Goal: Find specific page/section: Find specific page/section

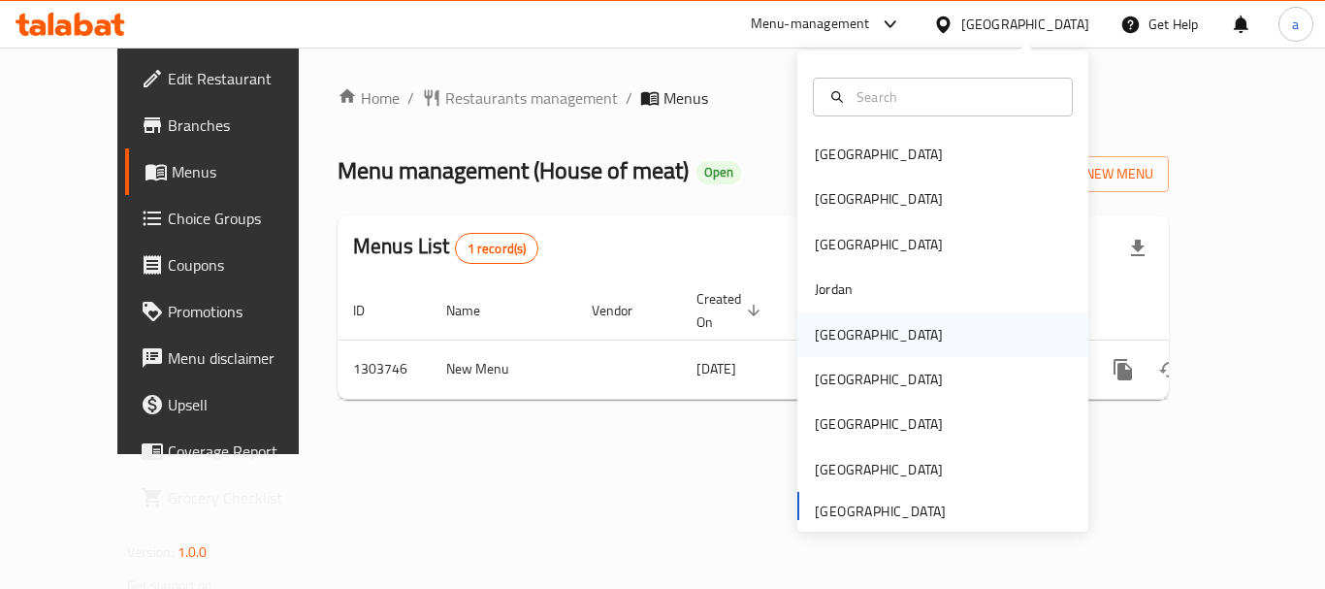
click at [844, 334] on div "[GEOGRAPHIC_DATA]" at bounding box center [878, 334] width 159 height 45
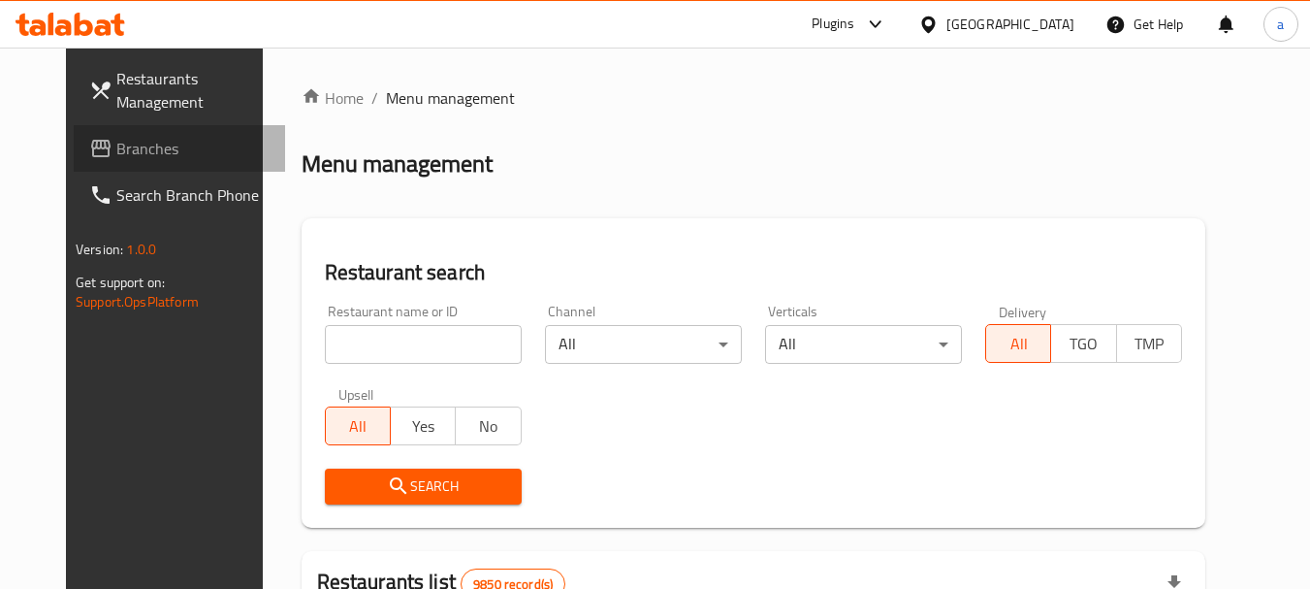
click at [116, 145] on span "Branches" at bounding box center [192, 148] width 153 height 23
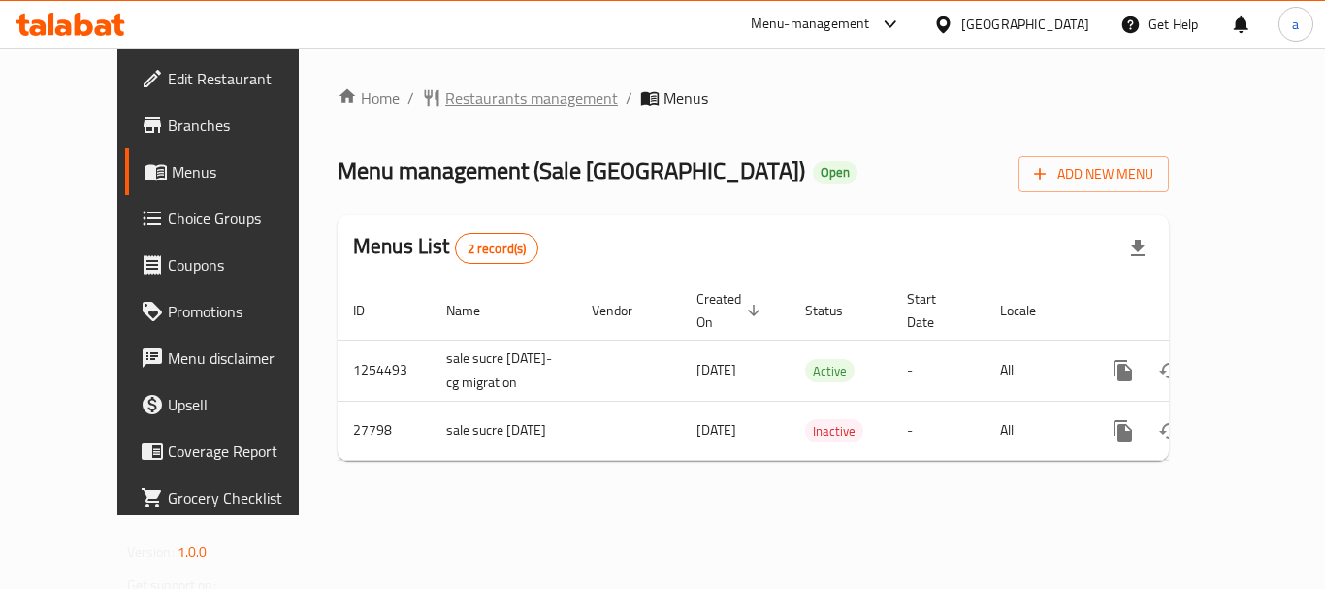
click at [445, 93] on span "Restaurants management" at bounding box center [531, 97] width 173 height 23
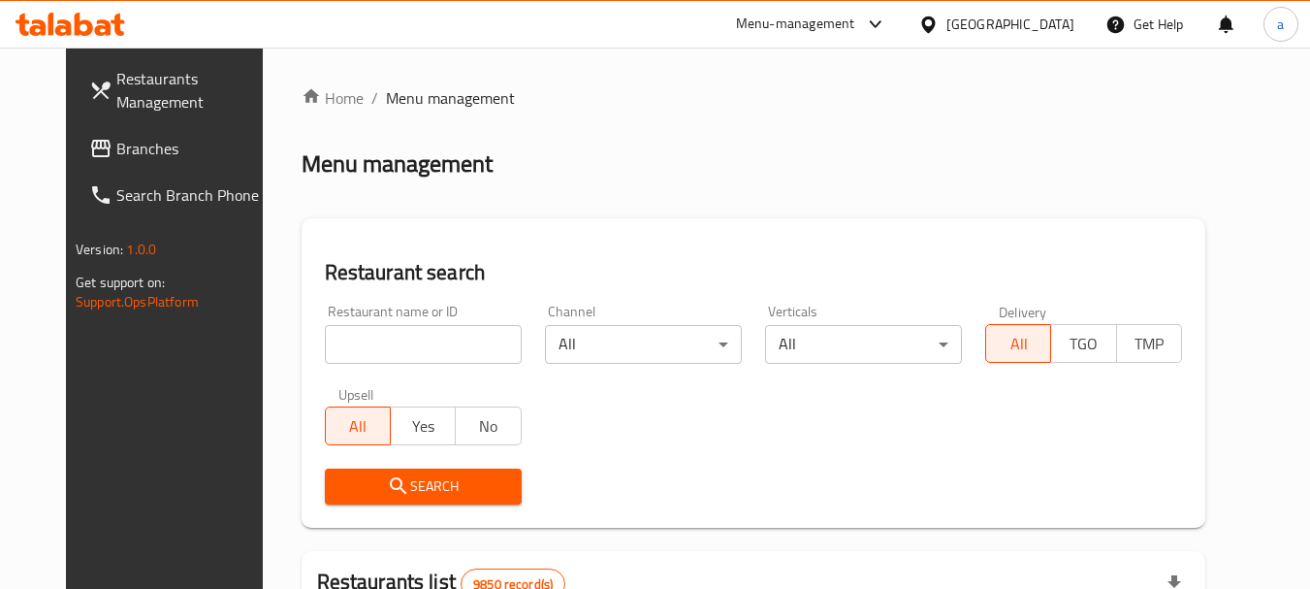
click at [410, 383] on div "Upsell All Yes No" at bounding box center [423, 415] width 220 height 81
drag, startPoint x: 423, startPoint y: 342, endPoint x: 389, endPoint y: 439, distance: 102.7
click at [423, 342] on input "search" at bounding box center [423, 344] width 197 height 39
paste input "14495"
type input "14495"
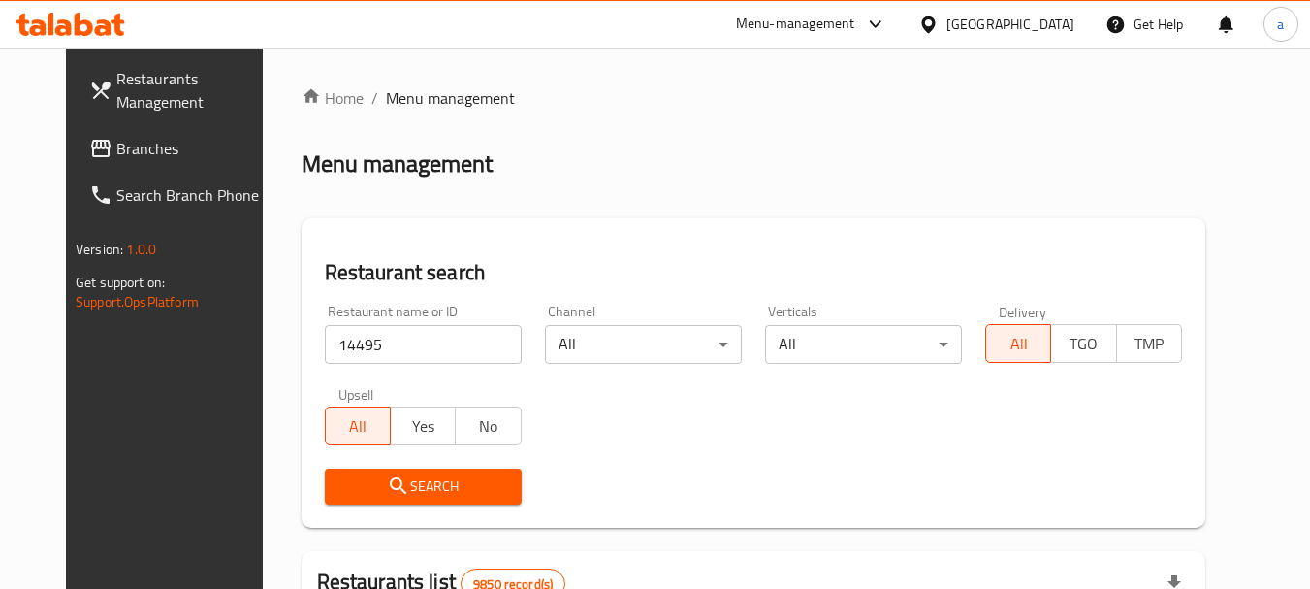
click at [407, 475] on span "Search" at bounding box center [423, 486] width 166 height 24
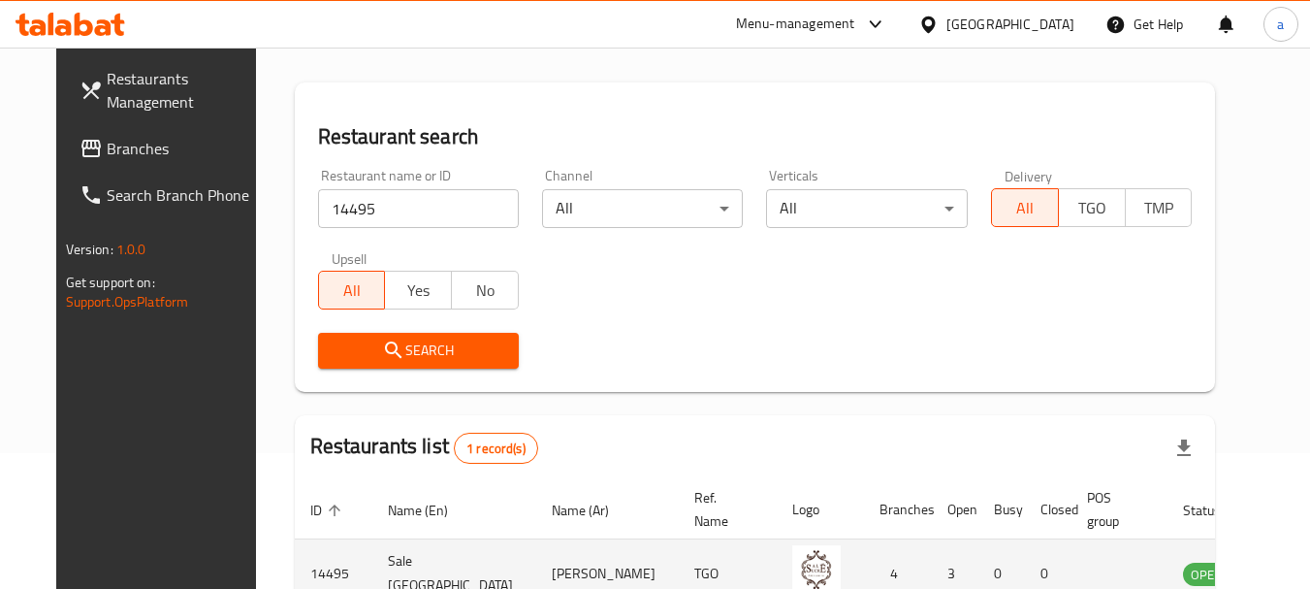
scroll to position [260, 0]
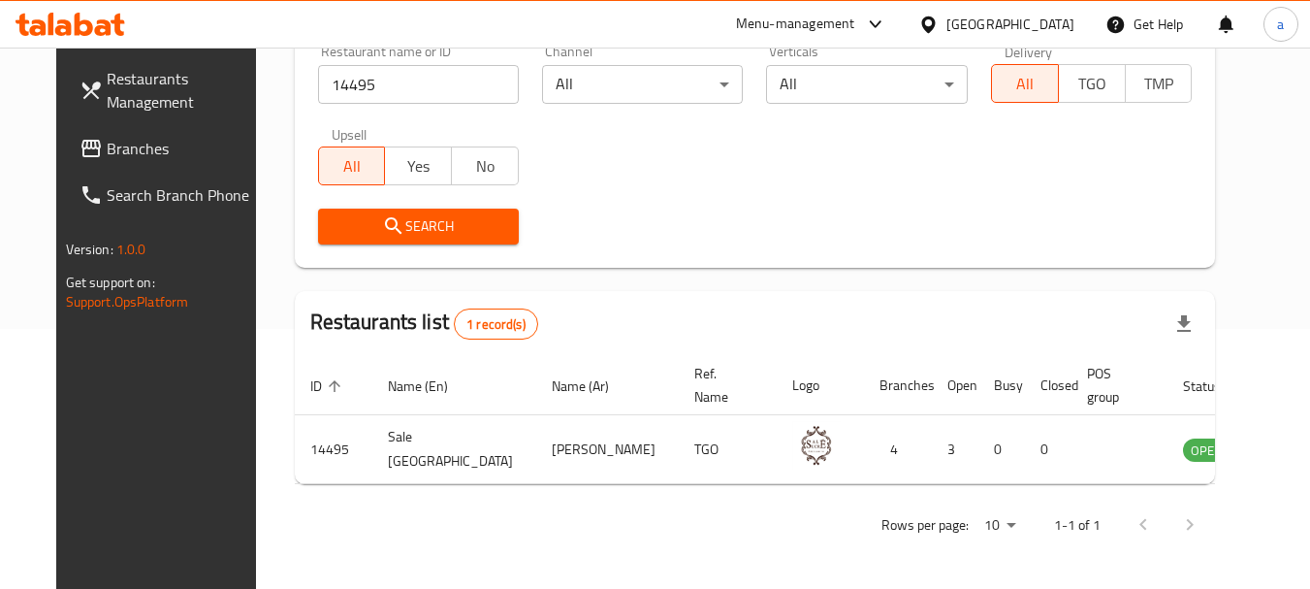
click at [1040, 18] on div "[GEOGRAPHIC_DATA]" at bounding box center [1010, 24] width 128 height 21
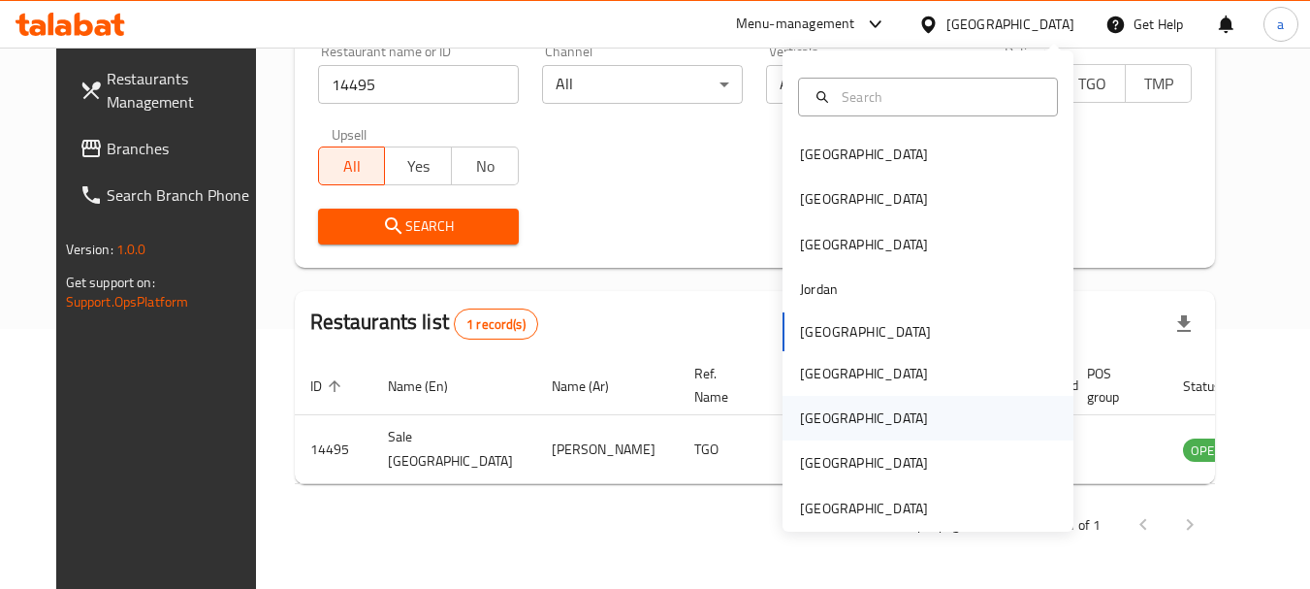
click at [817, 410] on div "[GEOGRAPHIC_DATA]" at bounding box center [864, 417] width 128 height 21
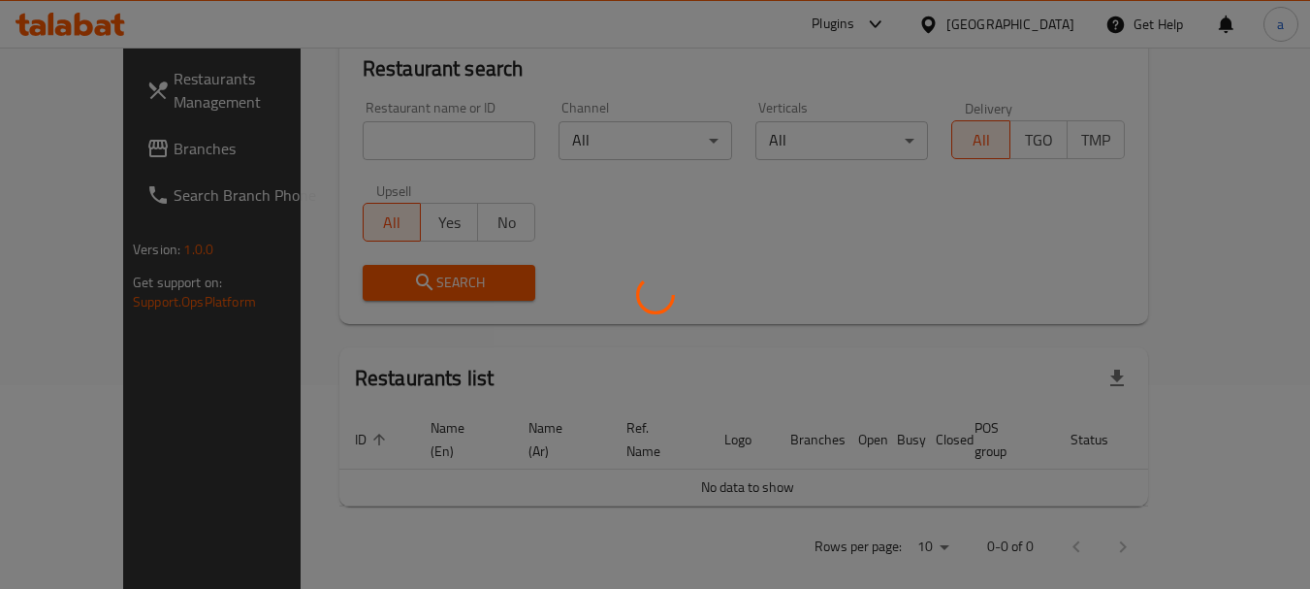
scroll to position [260, 0]
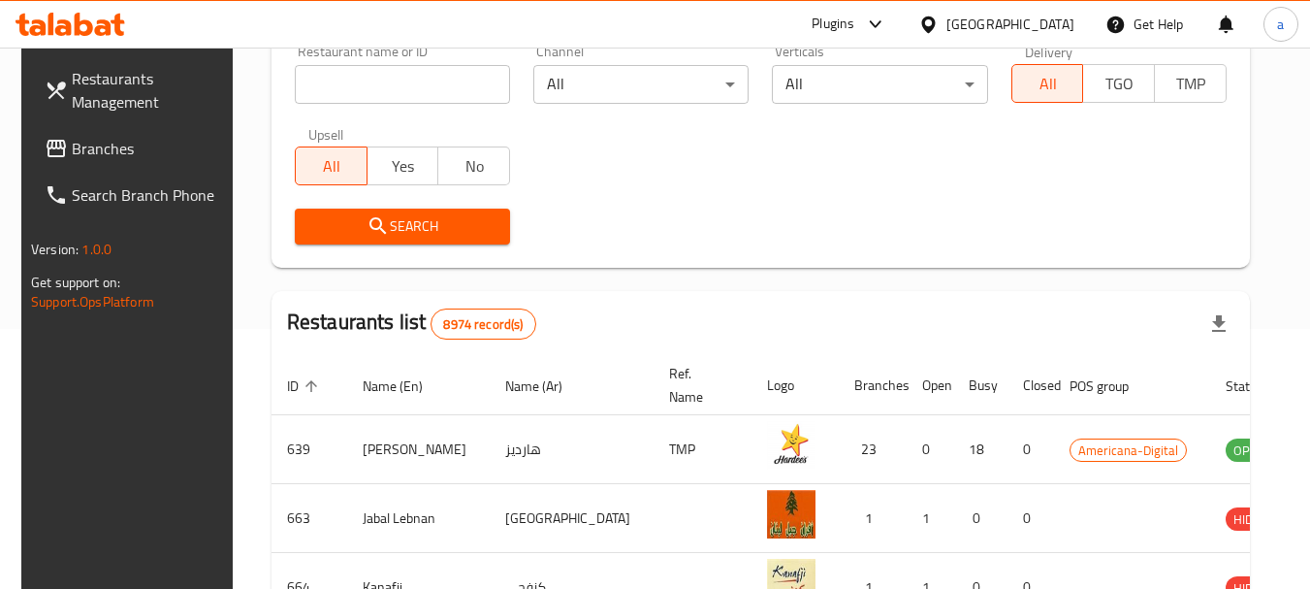
click at [81, 144] on span "Branches" at bounding box center [148, 148] width 153 height 23
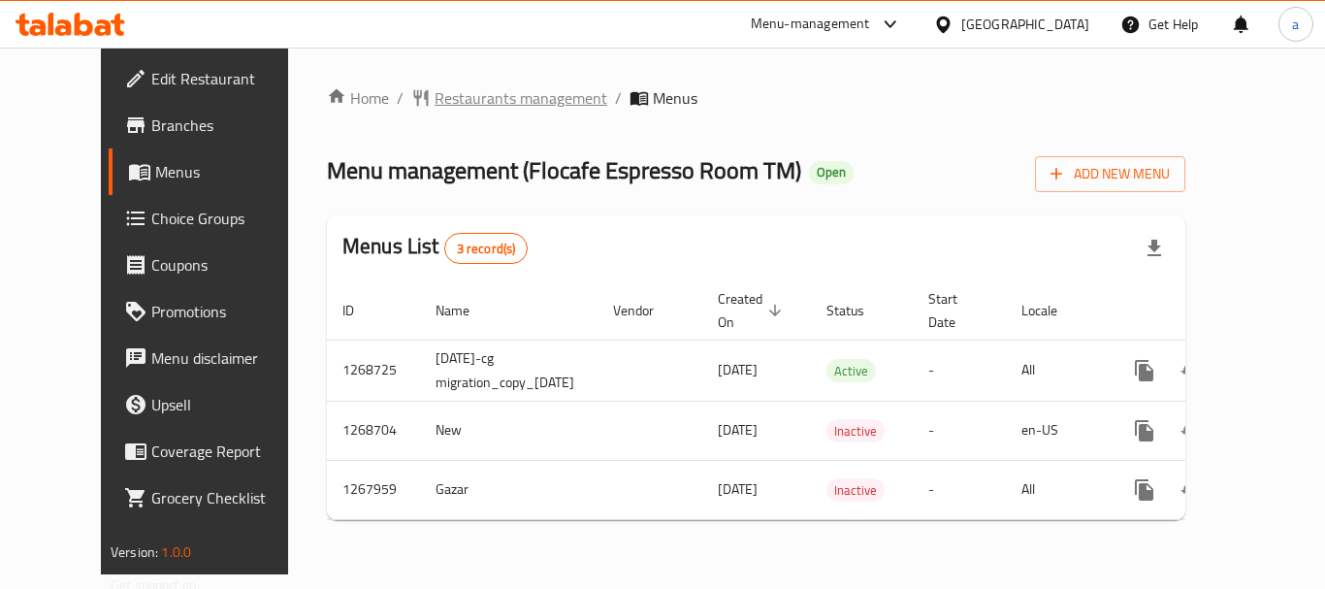
click at [434, 108] on span "Restaurants management" at bounding box center [520, 97] width 173 height 23
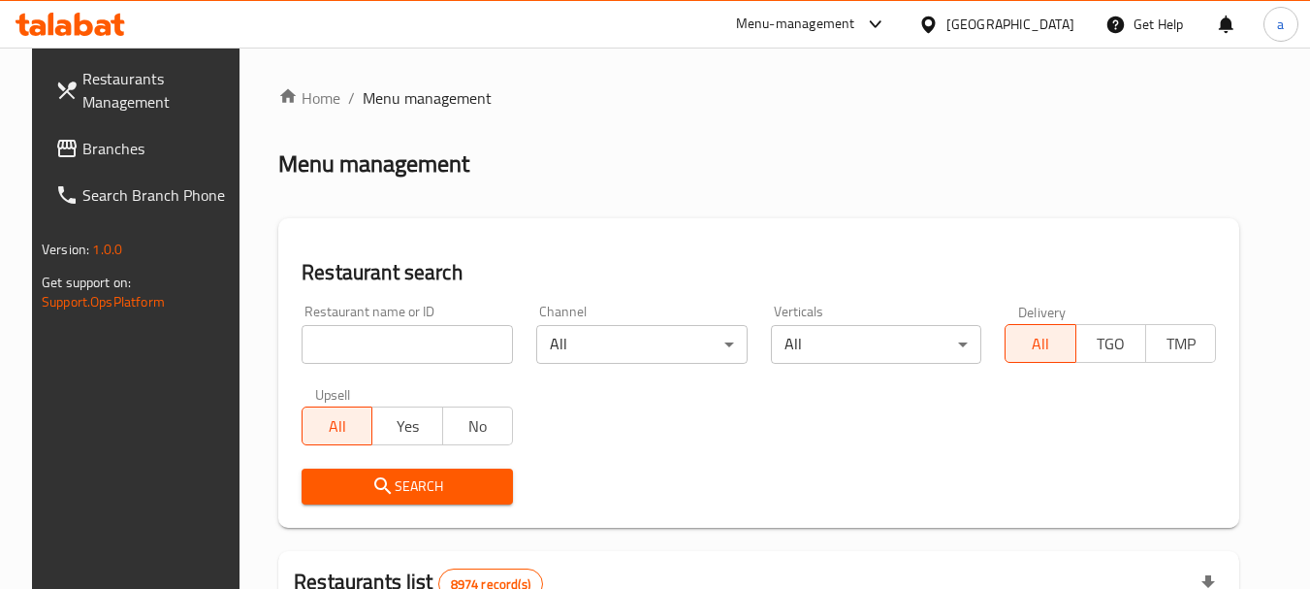
click at [144, 154] on span "Branches" at bounding box center [158, 148] width 153 height 23
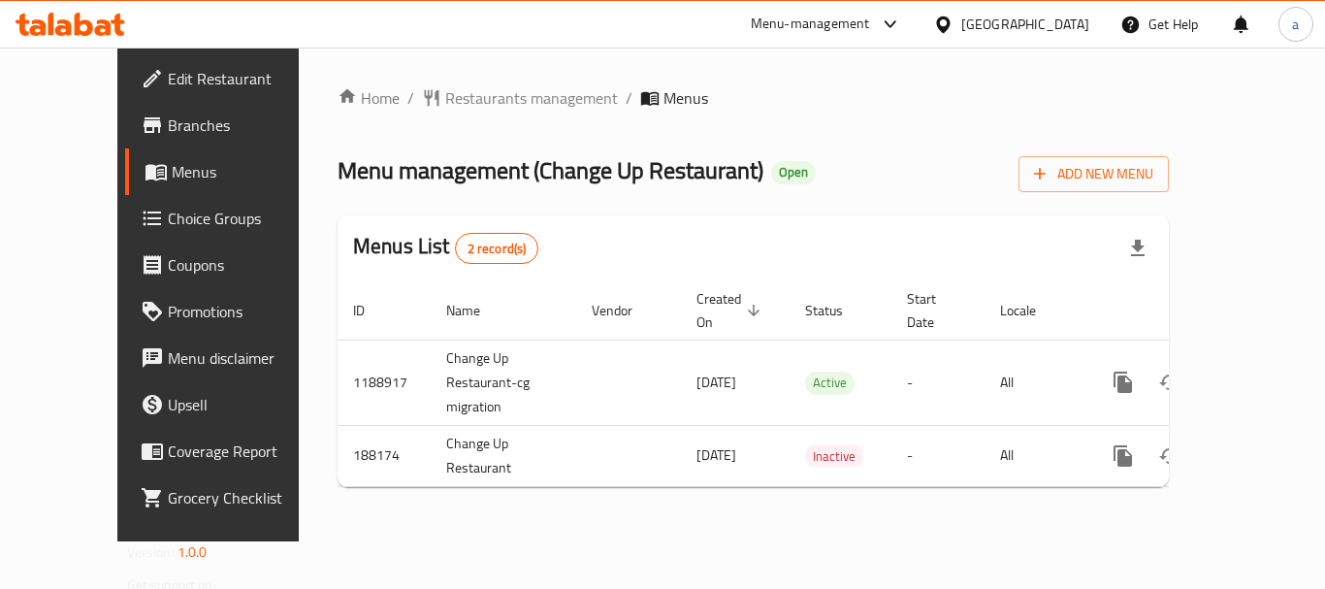
click at [1065, 25] on div "[GEOGRAPHIC_DATA]" at bounding box center [1025, 24] width 128 height 21
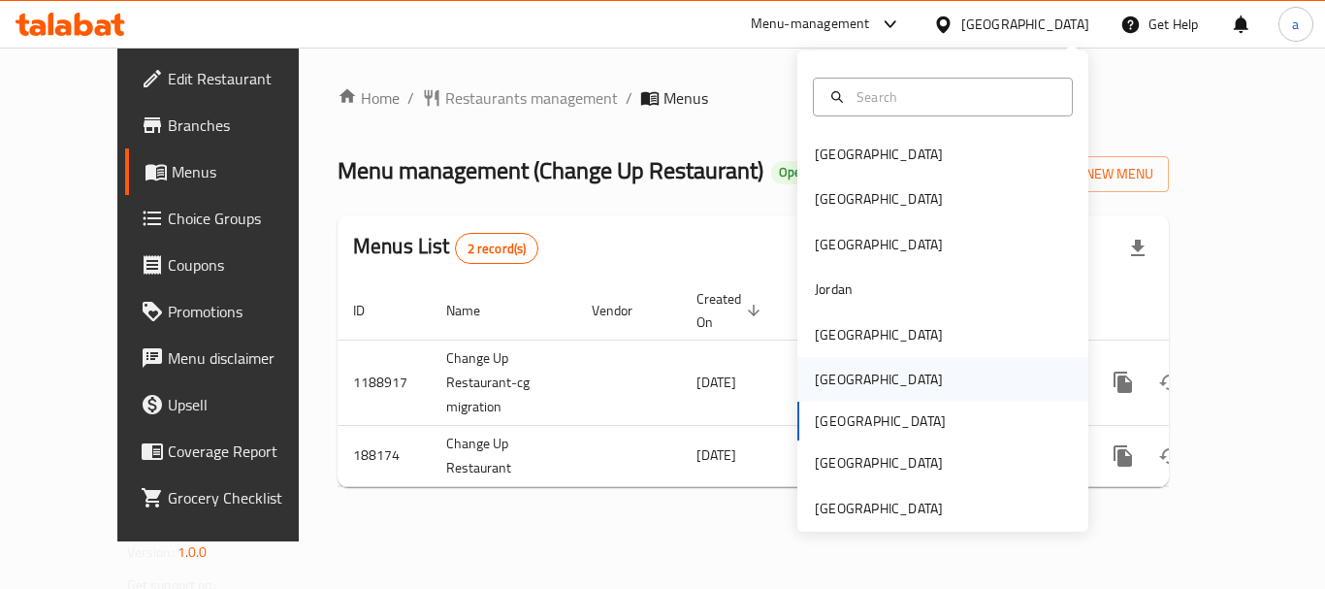
click at [827, 385] on div "[GEOGRAPHIC_DATA]" at bounding box center [879, 378] width 128 height 21
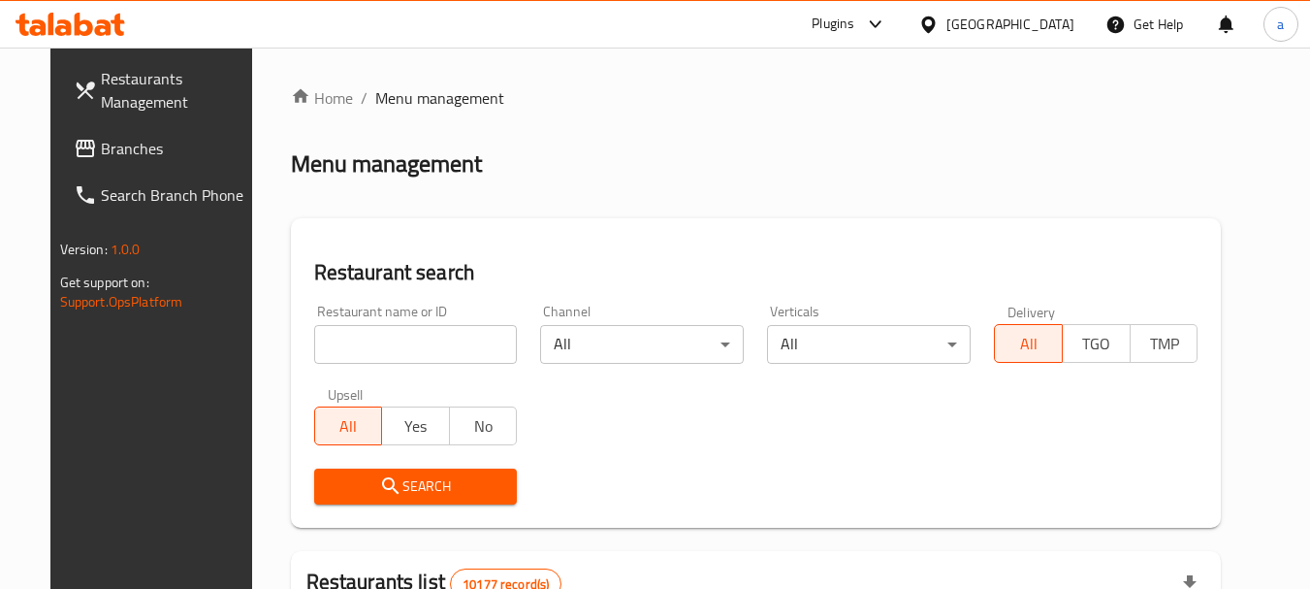
click at [101, 152] on span "Branches" at bounding box center [177, 148] width 153 height 23
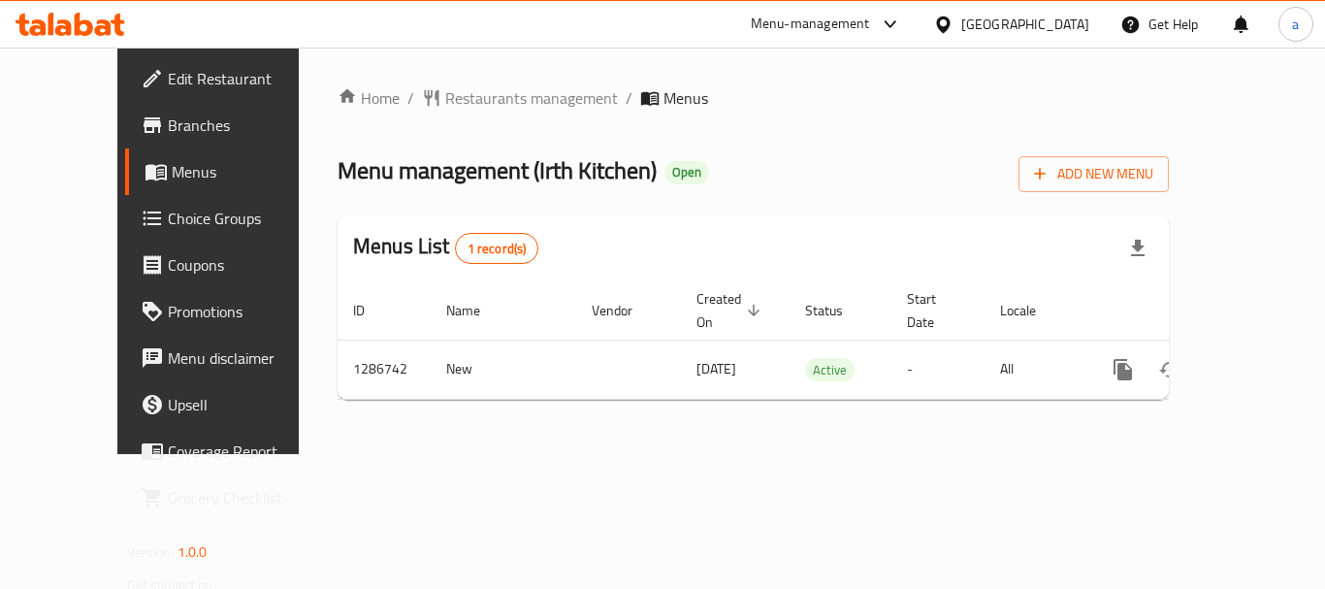
click at [1073, 22] on div "Oman" at bounding box center [1025, 24] width 128 height 21
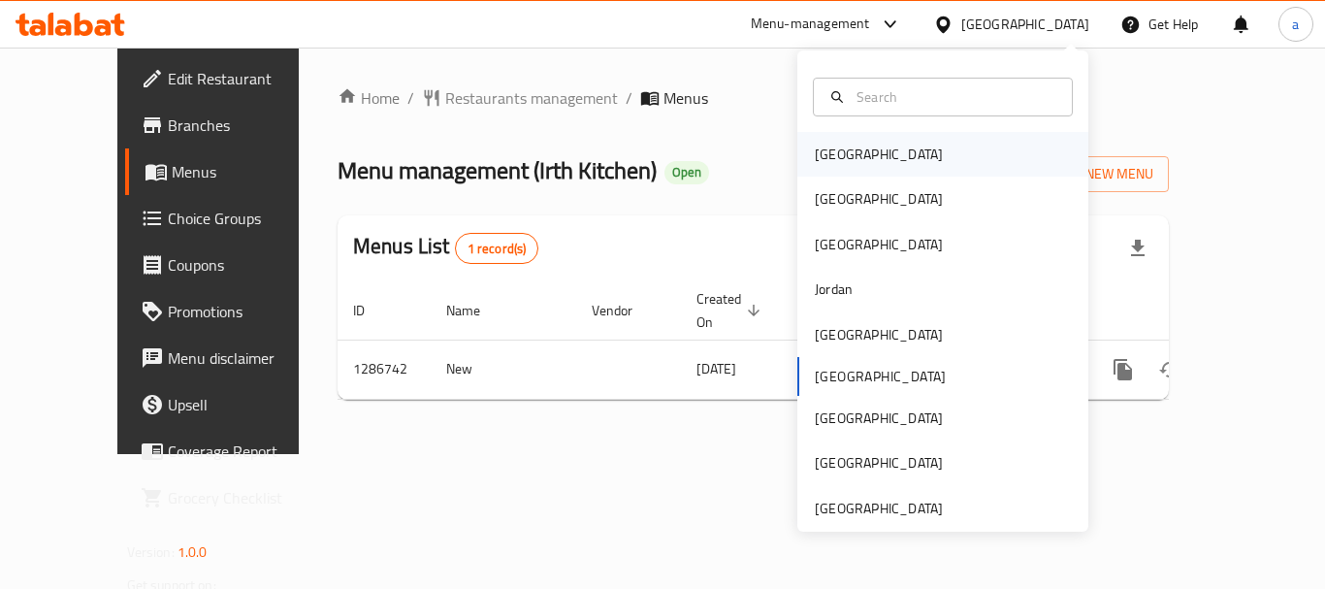
click at [843, 144] on div "Bahrain" at bounding box center [879, 154] width 128 height 21
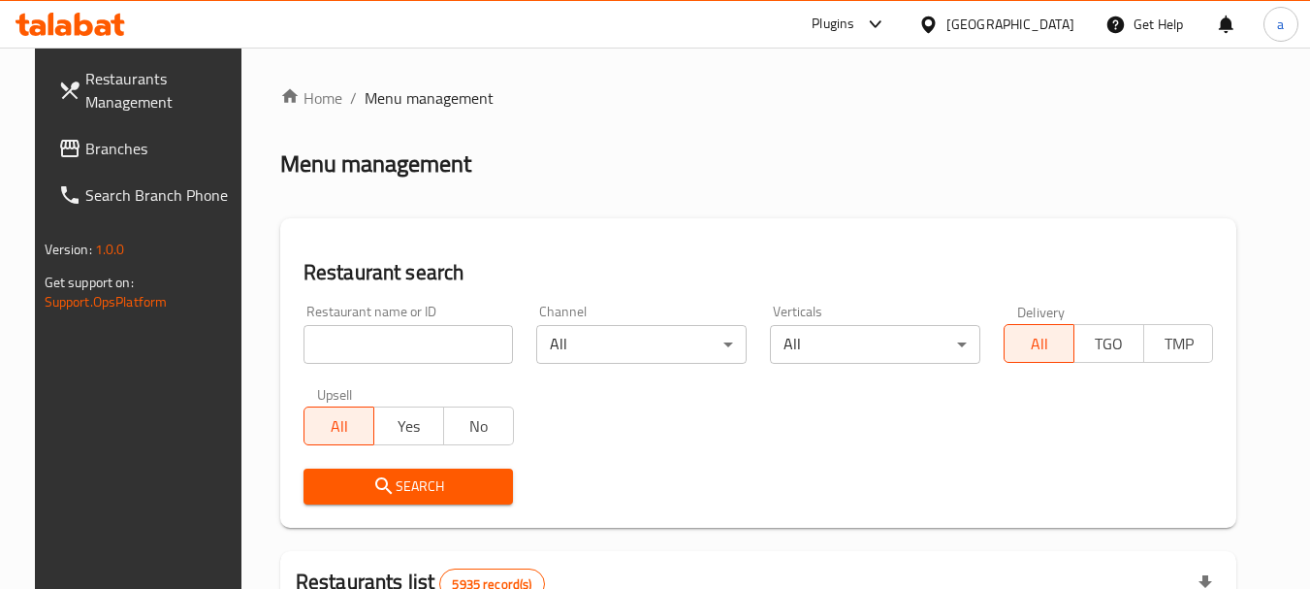
click at [85, 156] on span "Branches" at bounding box center [161, 148] width 153 height 23
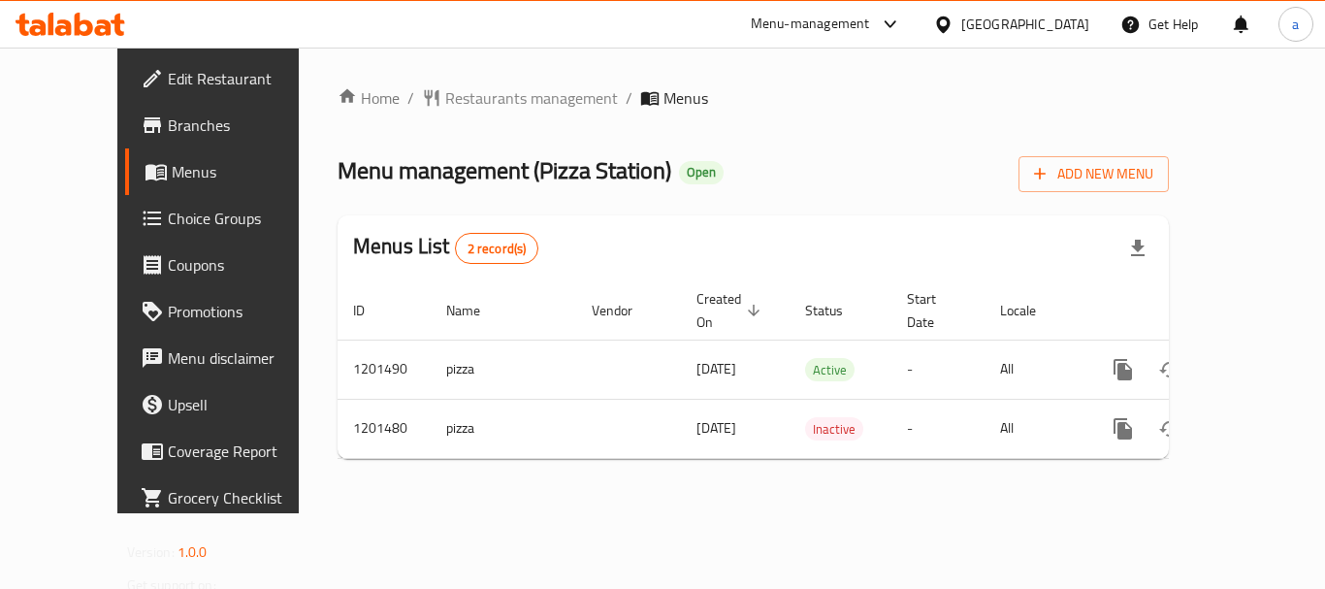
click at [975, 26] on div "[GEOGRAPHIC_DATA]" at bounding box center [1025, 24] width 128 height 21
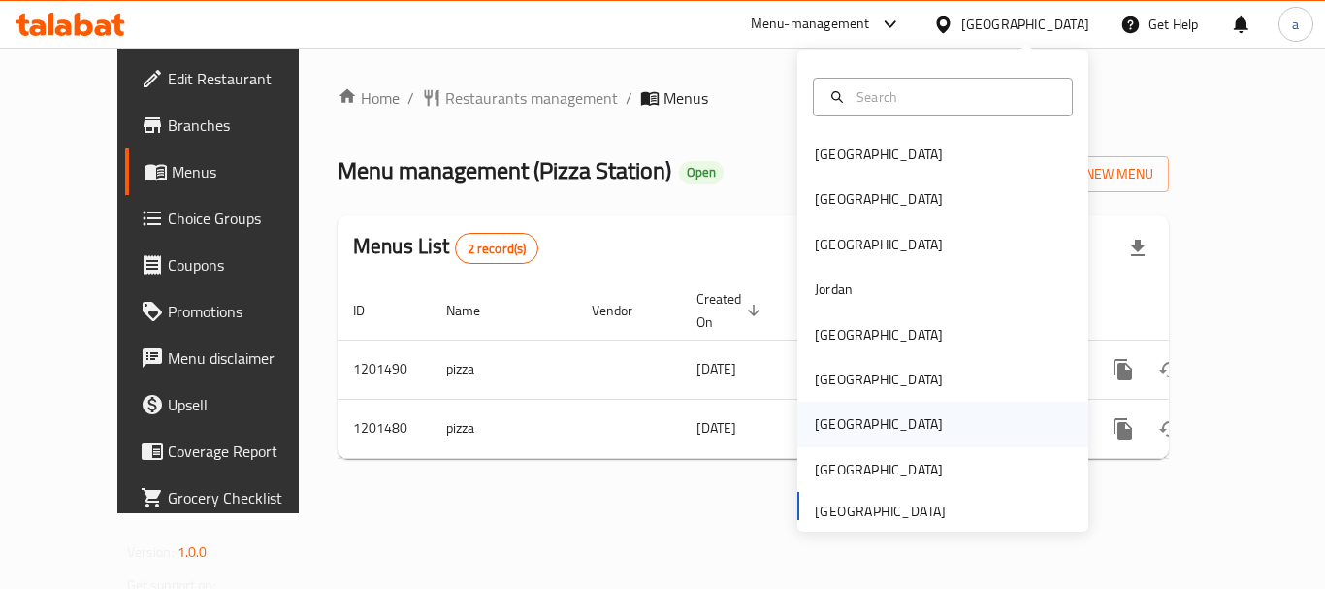
click at [822, 426] on div "[GEOGRAPHIC_DATA]" at bounding box center [879, 423] width 128 height 21
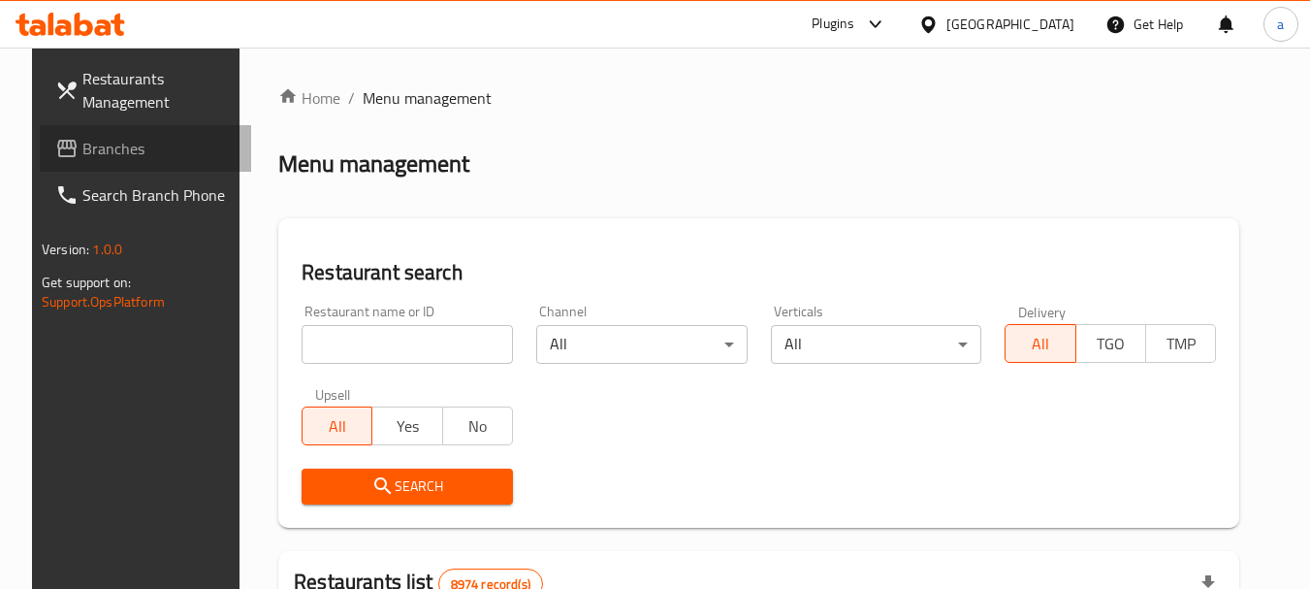
click at [126, 154] on span "Branches" at bounding box center [158, 148] width 153 height 23
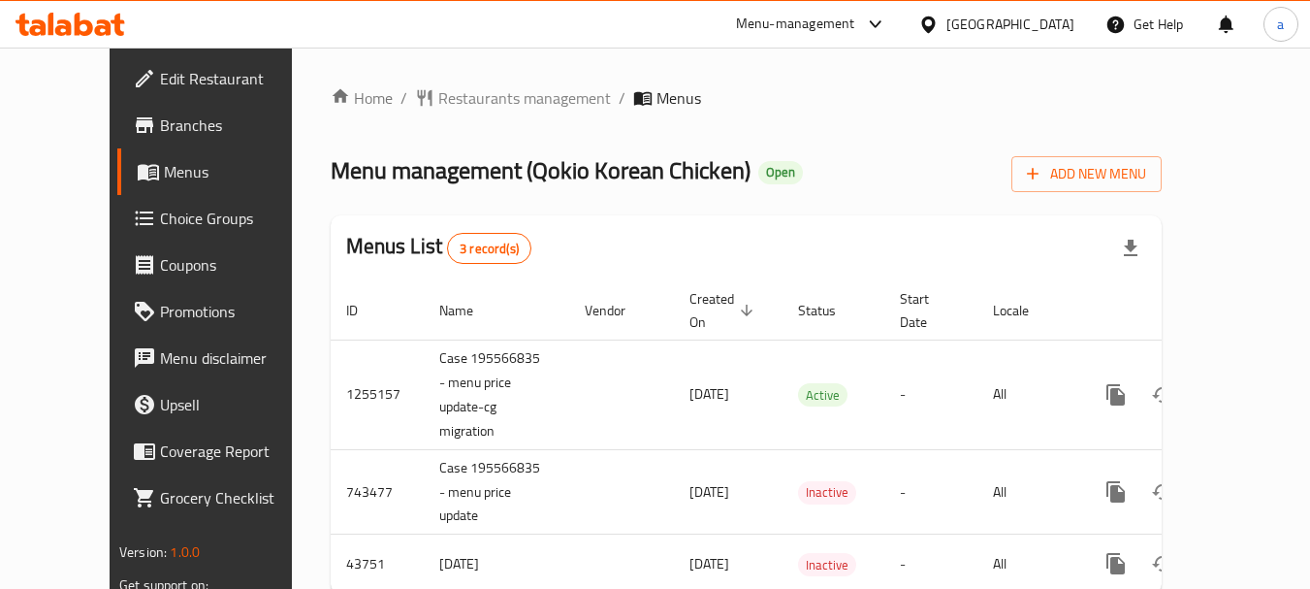
click at [1047, 25] on div "[GEOGRAPHIC_DATA]" at bounding box center [1010, 24] width 128 height 21
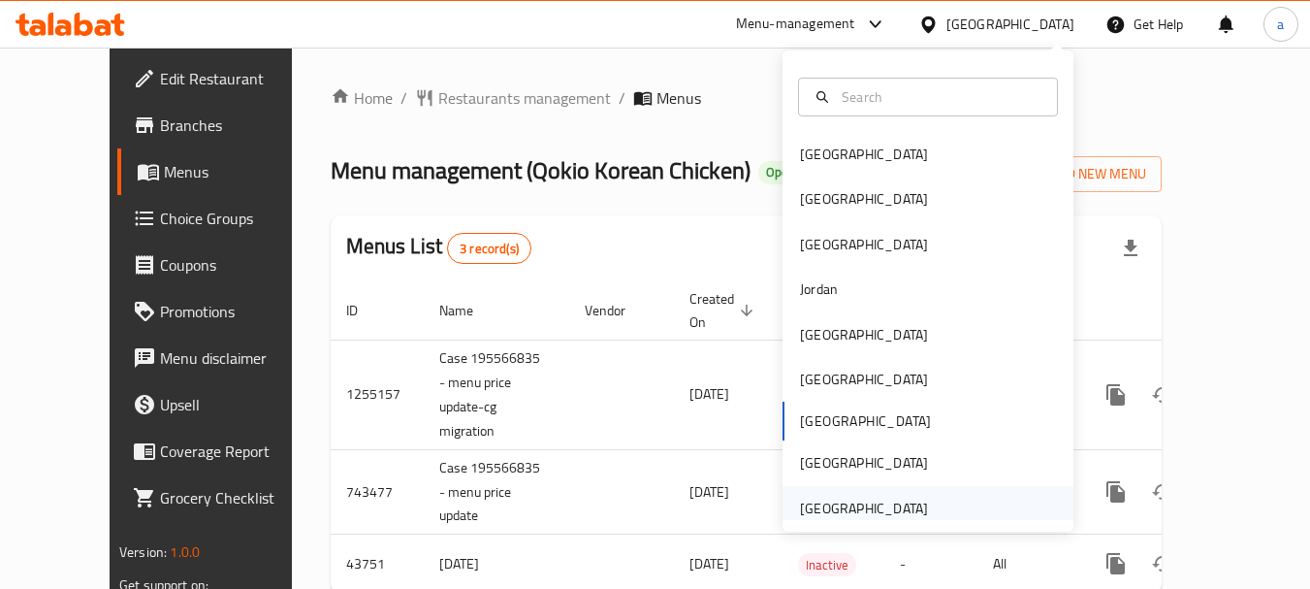
click at [862, 491] on div "[GEOGRAPHIC_DATA]" at bounding box center [864, 508] width 159 height 45
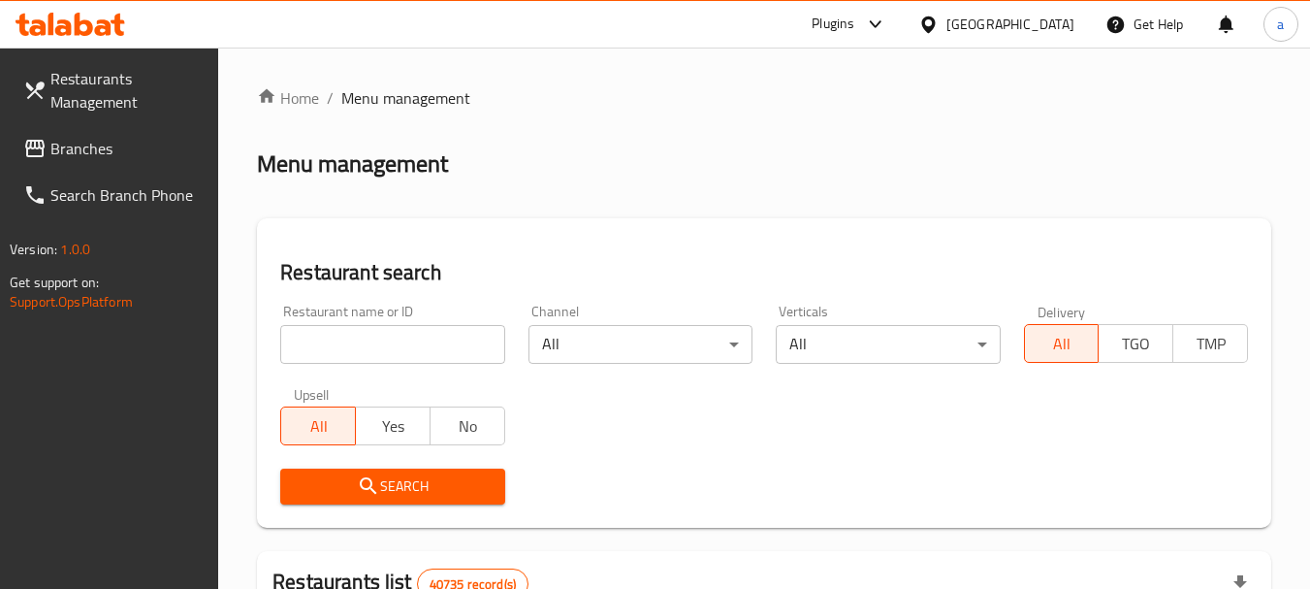
click at [76, 153] on span "Branches" at bounding box center [126, 148] width 153 height 23
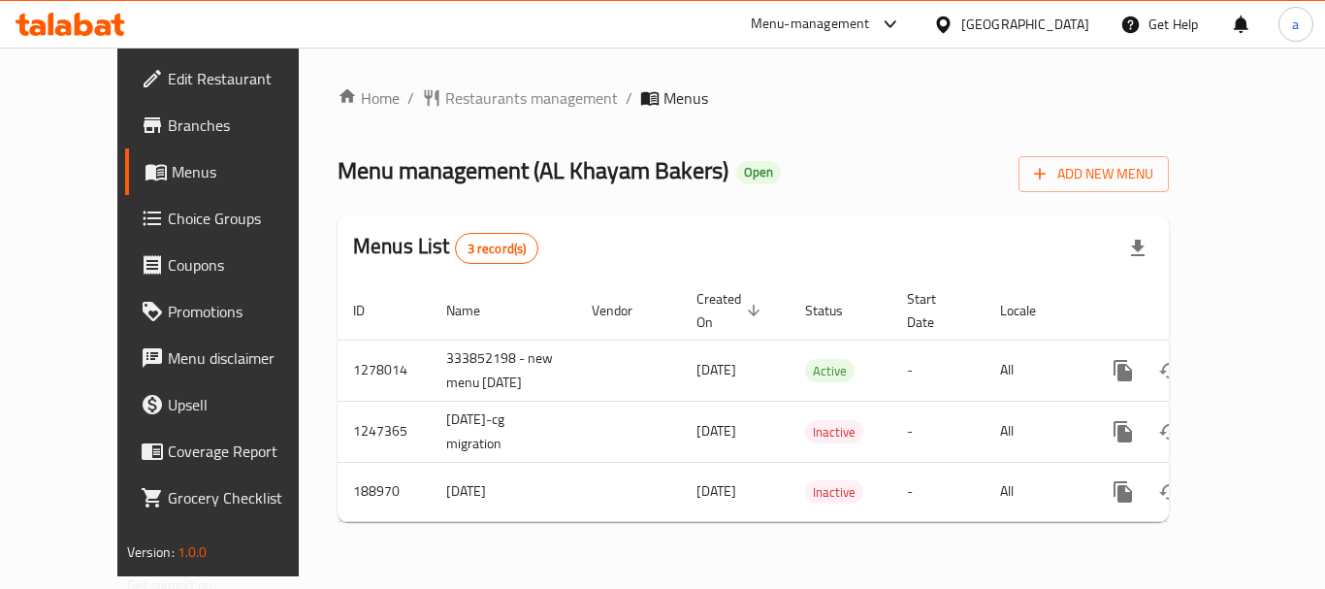
click at [975, 25] on div "[GEOGRAPHIC_DATA]" at bounding box center [1025, 24] width 128 height 21
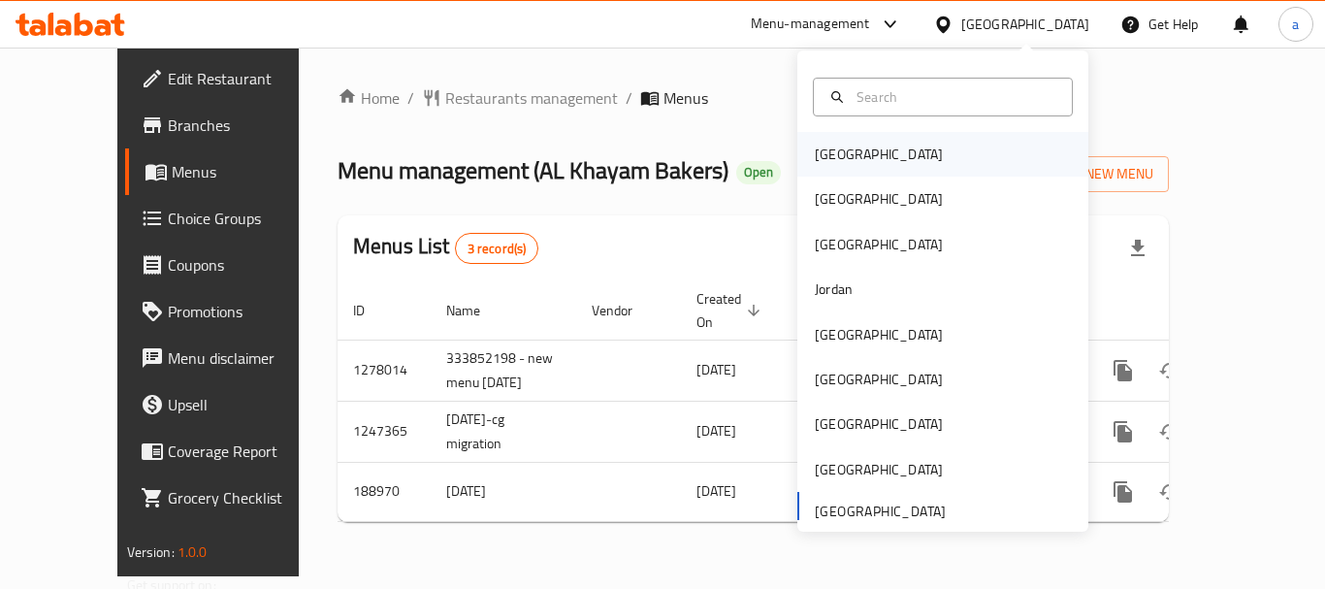
click at [881, 152] on div "[GEOGRAPHIC_DATA]" at bounding box center [942, 154] width 291 height 45
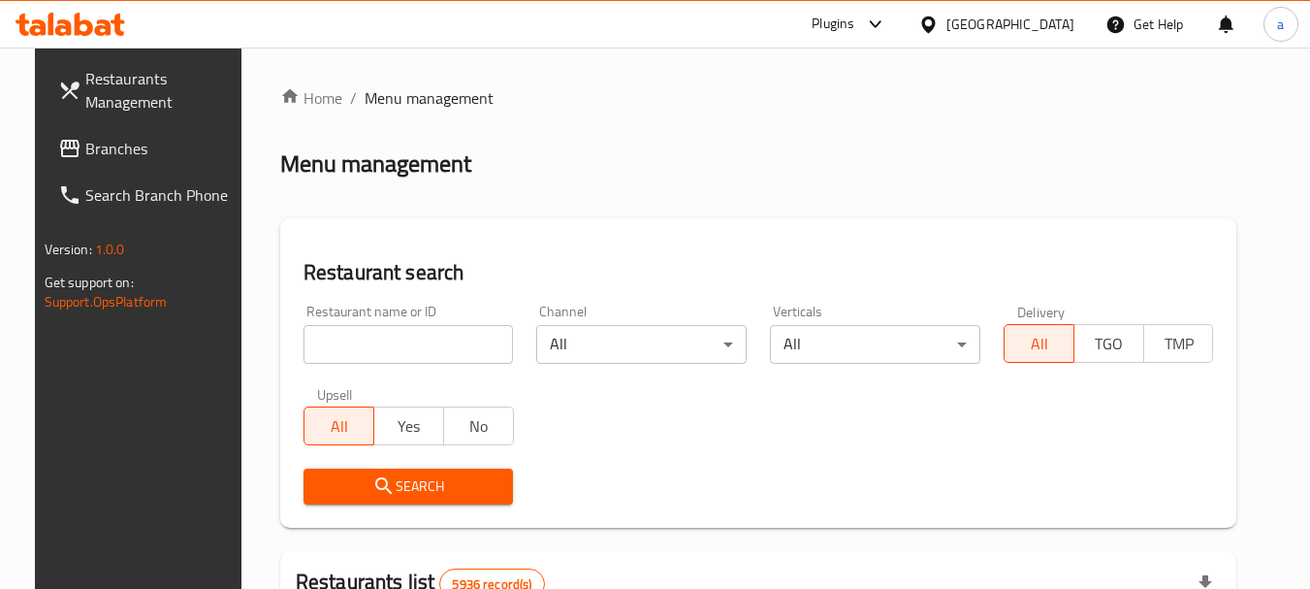
click at [95, 138] on span "Branches" at bounding box center [161, 148] width 153 height 23
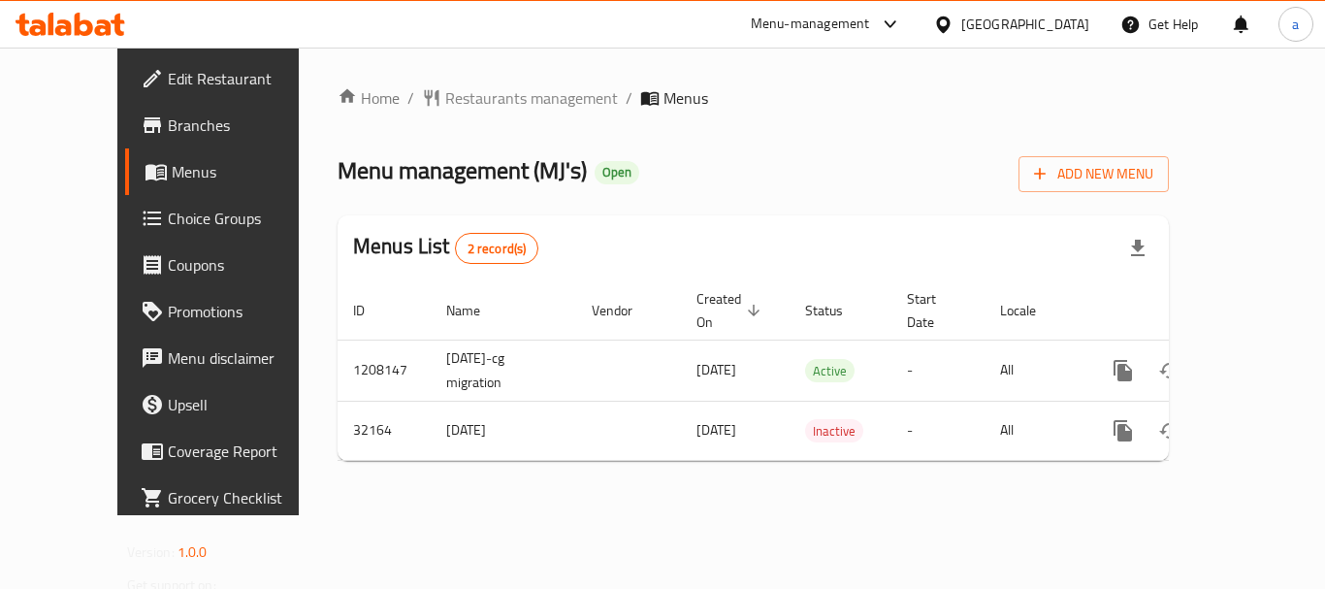
click at [1073, 27] on div "[GEOGRAPHIC_DATA]" at bounding box center [1025, 24] width 128 height 21
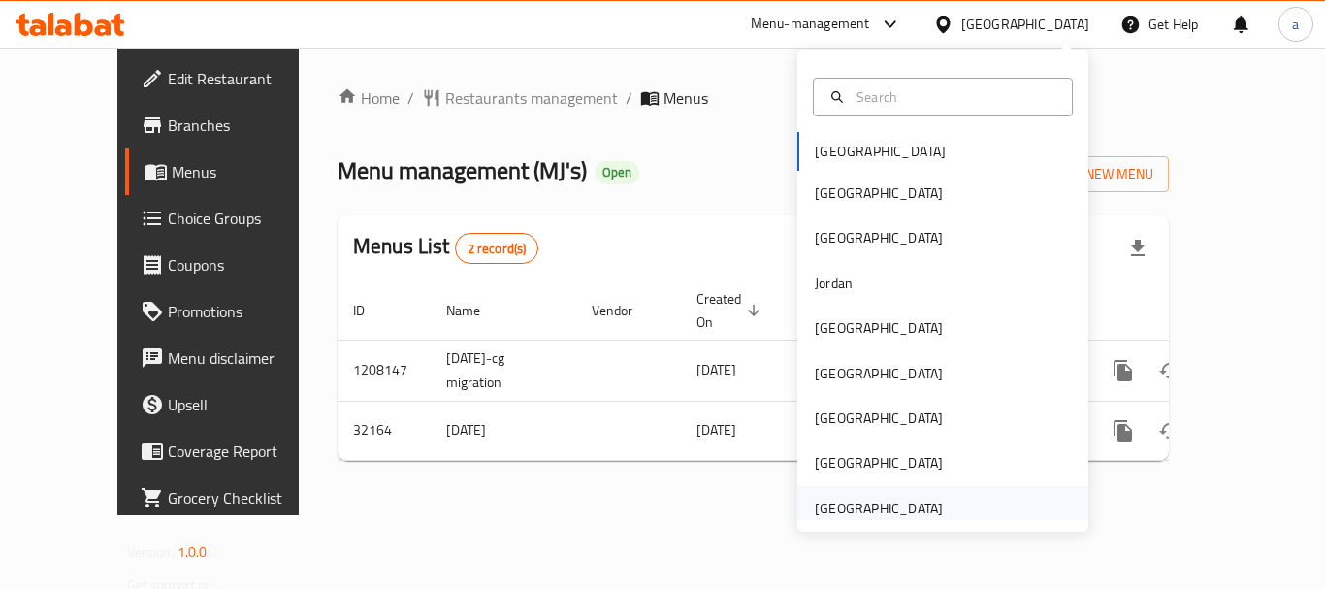
click at [901, 507] on div "[GEOGRAPHIC_DATA]" at bounding box center [879, 507] width 128 height 21
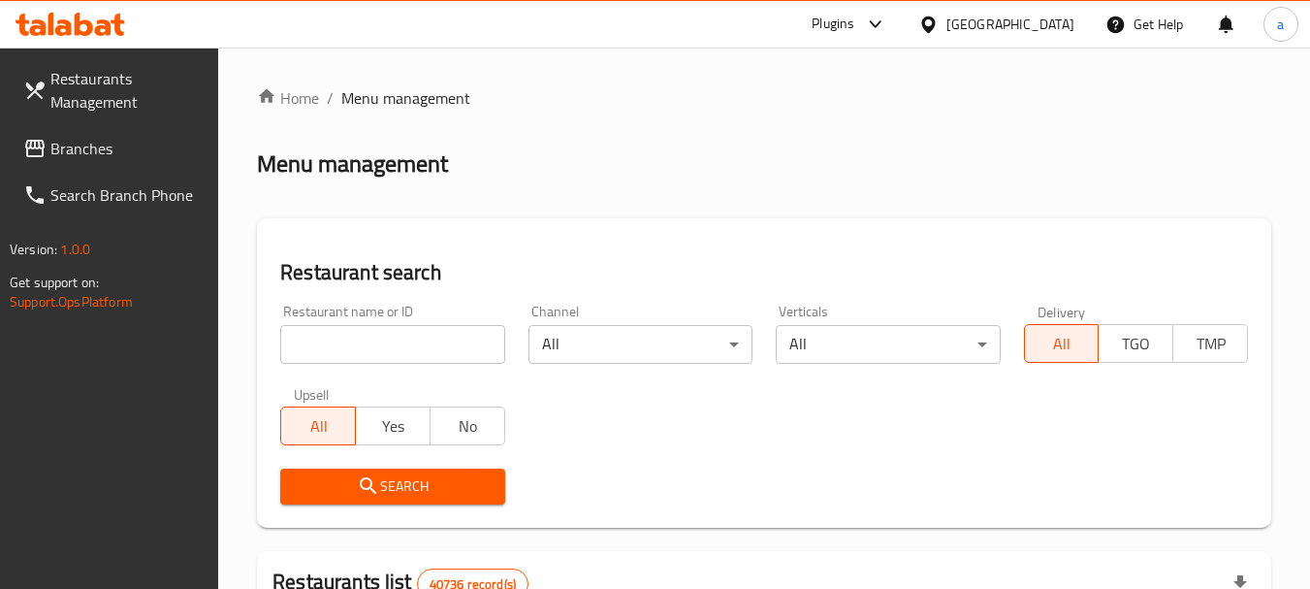
click at [89, 147] on span "Branches" at bounding box center [126, 148] width 153 height 23
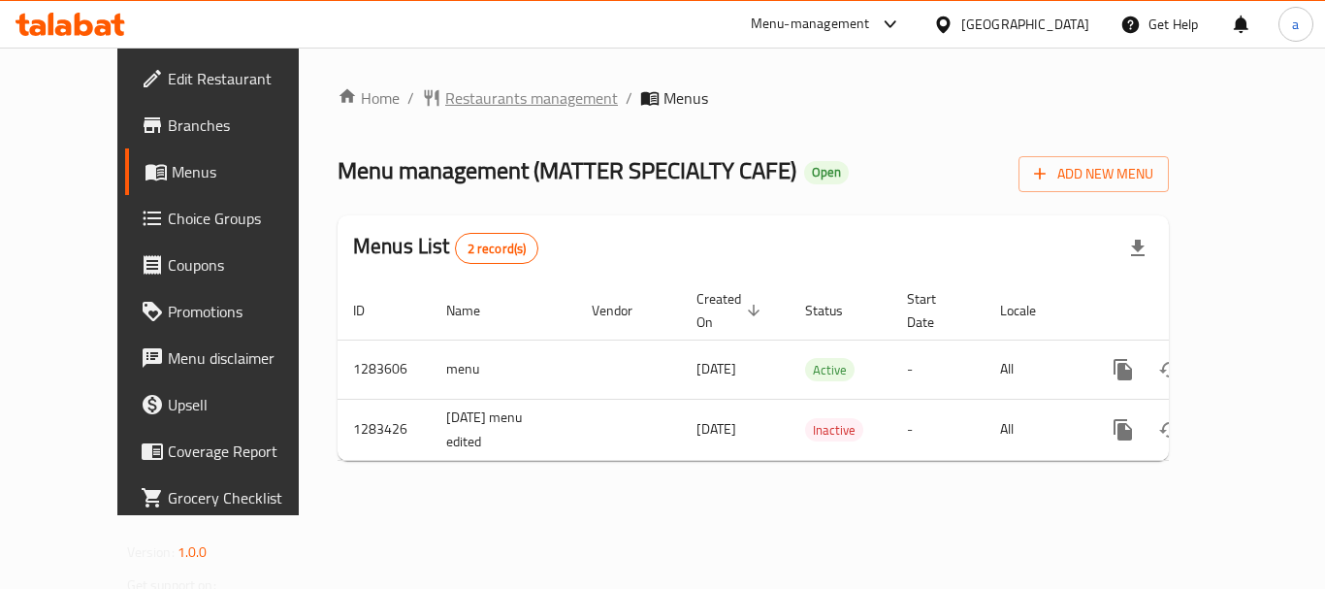
click at [445, 91] on span "Restaurants management" at bounding box center [531, 97] width 173 height 23
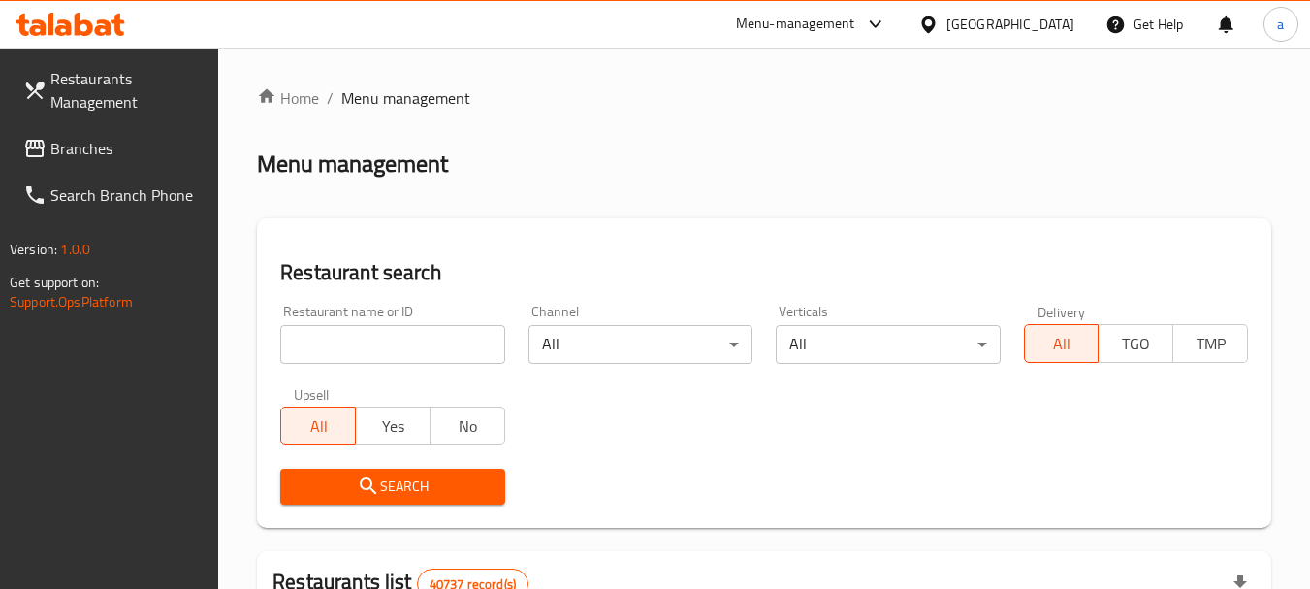
click at [139, 140] on span "Branches" at bounding box center [126, 148] width 153 height 23
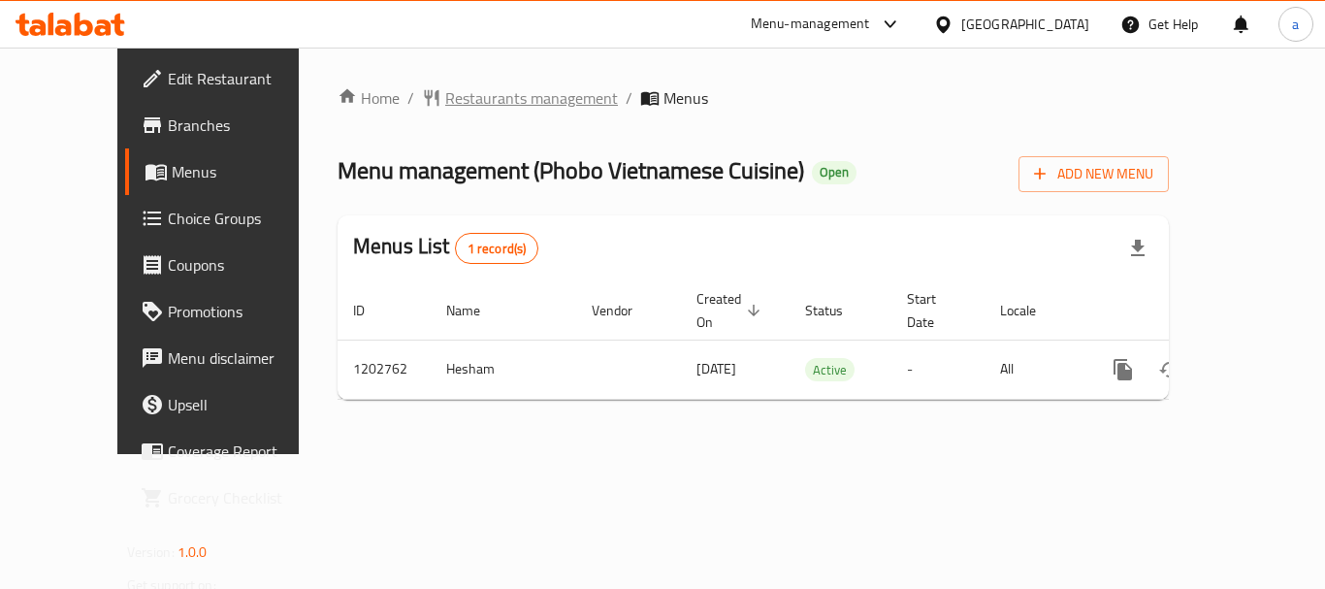
click at [445, 102] on span "Restaurants management" at bounding box center [531, 97] width 173 height 23
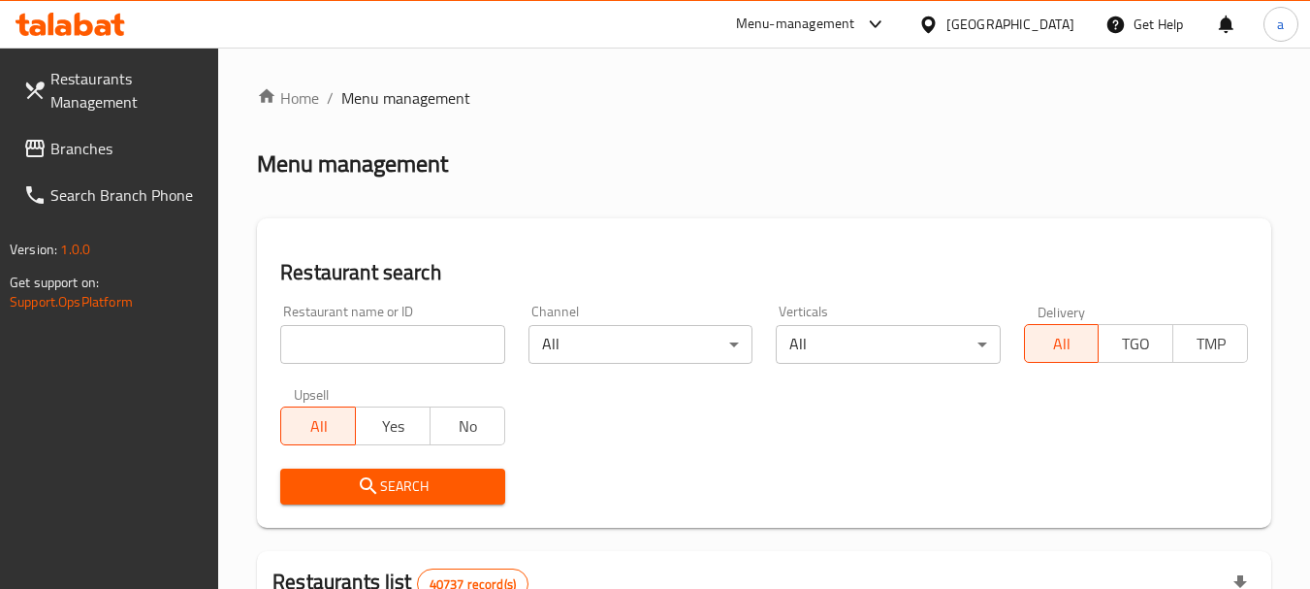
click at [128, 169] on link "Branches" at bounding box center [113, 148] width 211 height 47
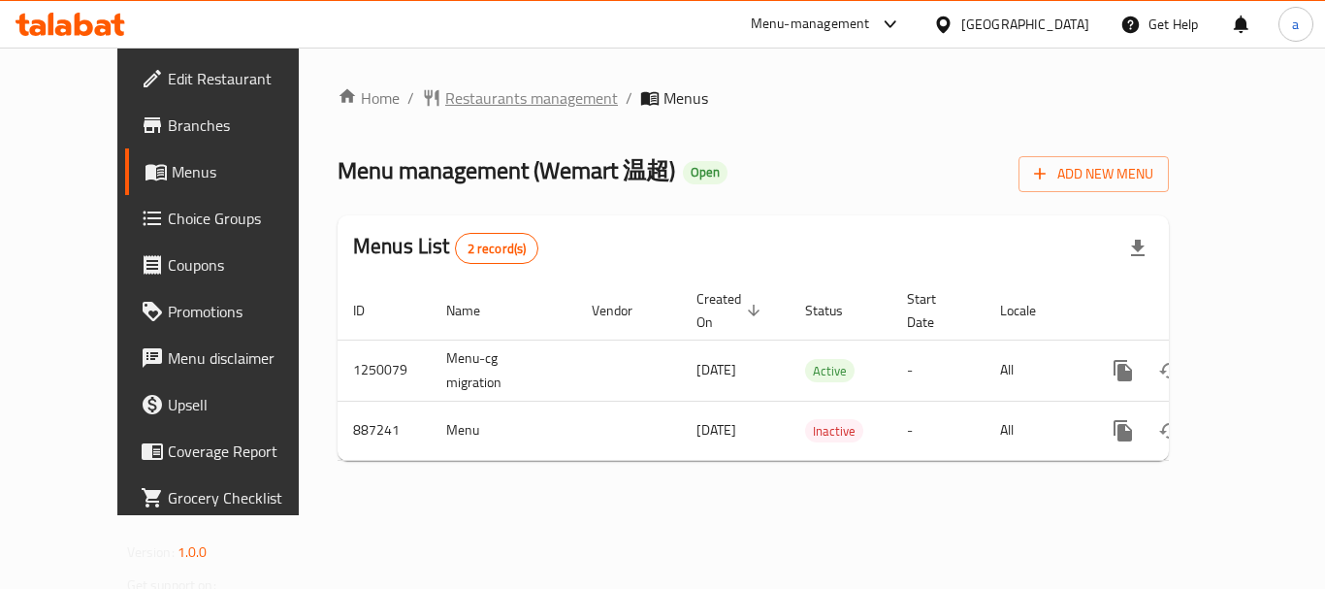
click at [445, 99] on span "Restaurants management" at bounding box center [531, 97] width 173 height 23
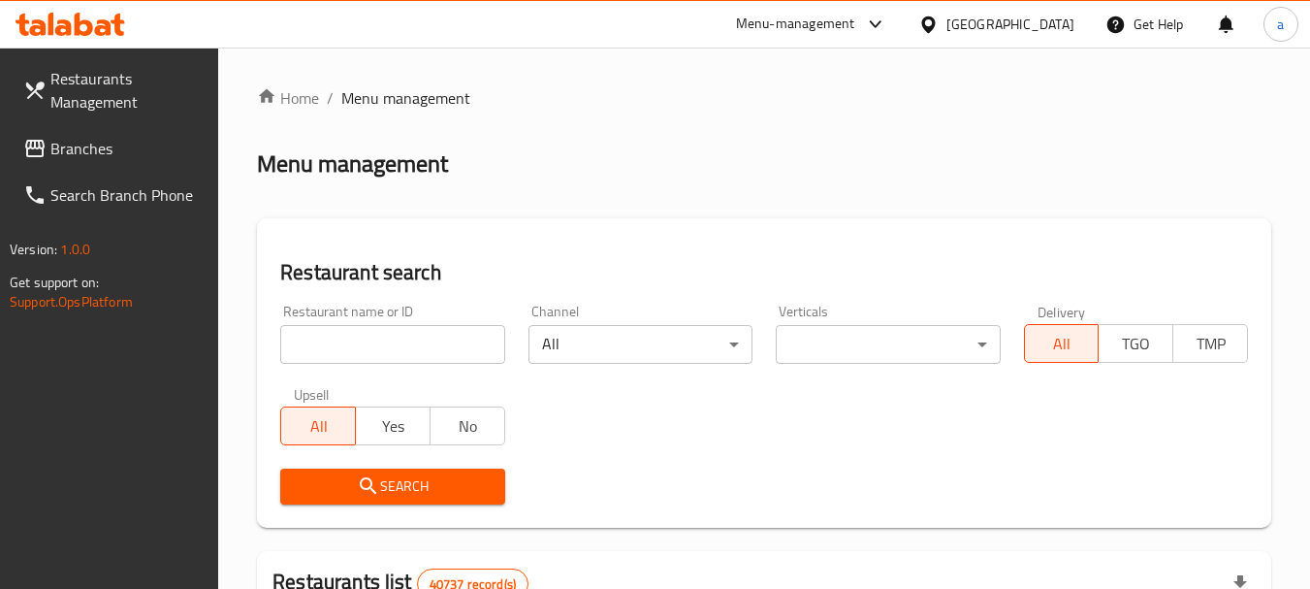
click at [87, 145] on span "Branches" at bounding box center [126, 148] width 153 height 23
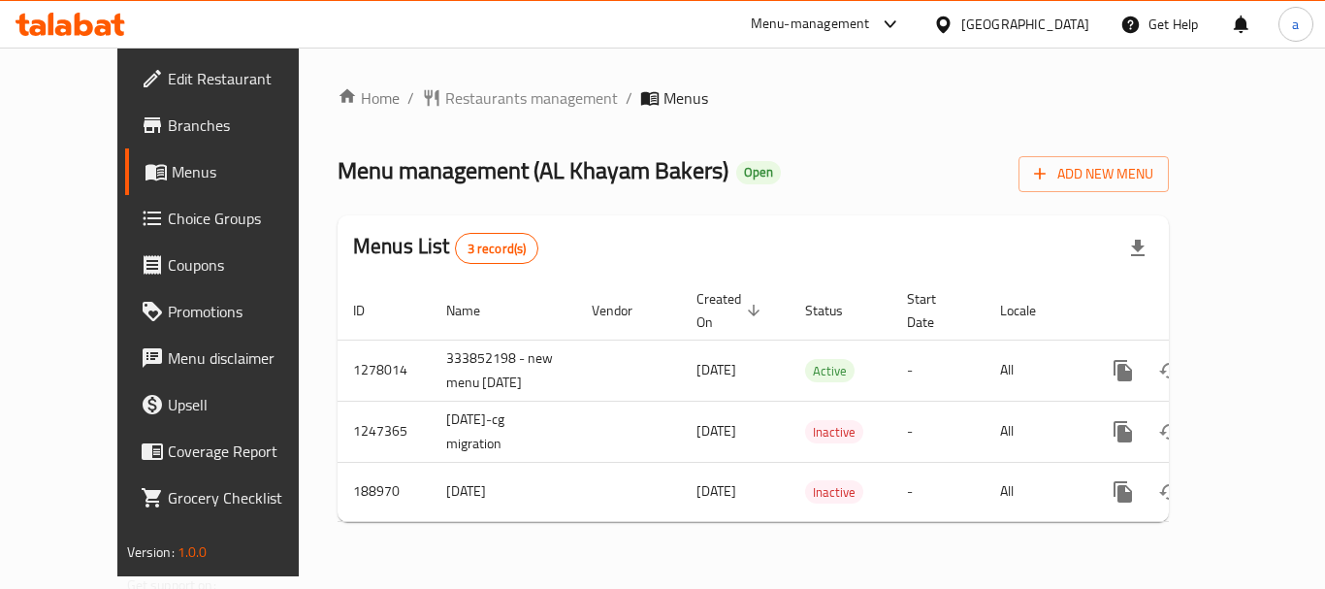
click at [998, 21] on div "[GEOGRAPHIC_DATA]" at bounding box center [1025, 24] width 128 height 21
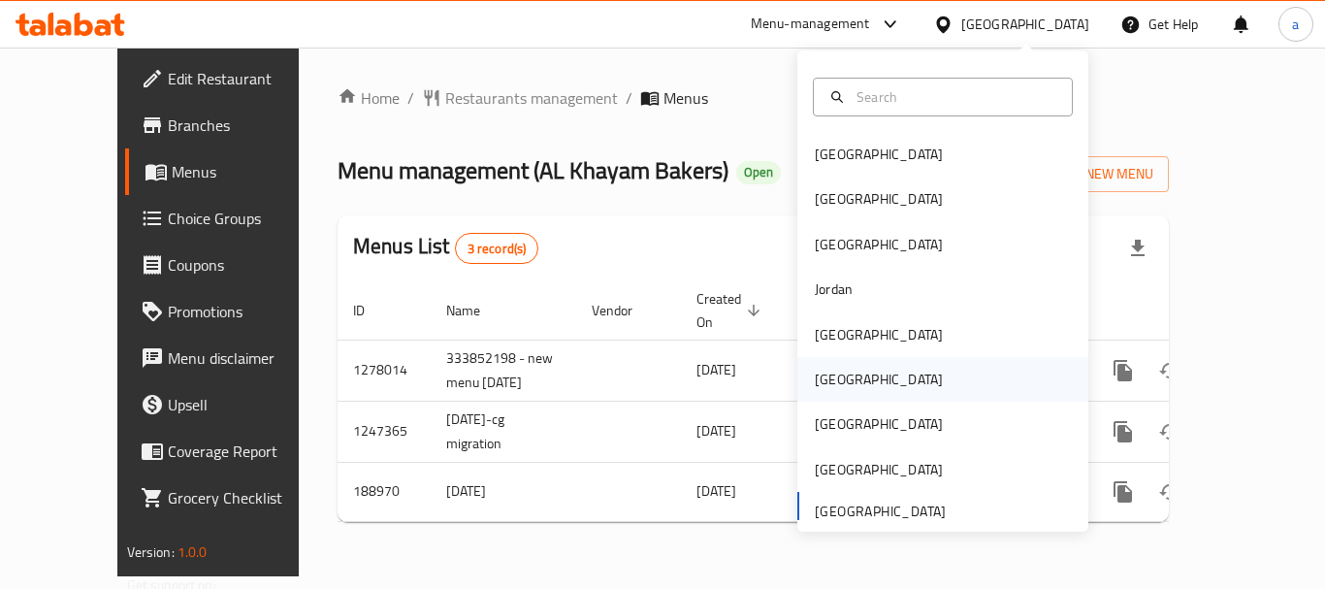
click at [849, 377] on div "[GEOGRAPHIC_DATA]" at bounding box center [878, 379] width 159 height 45
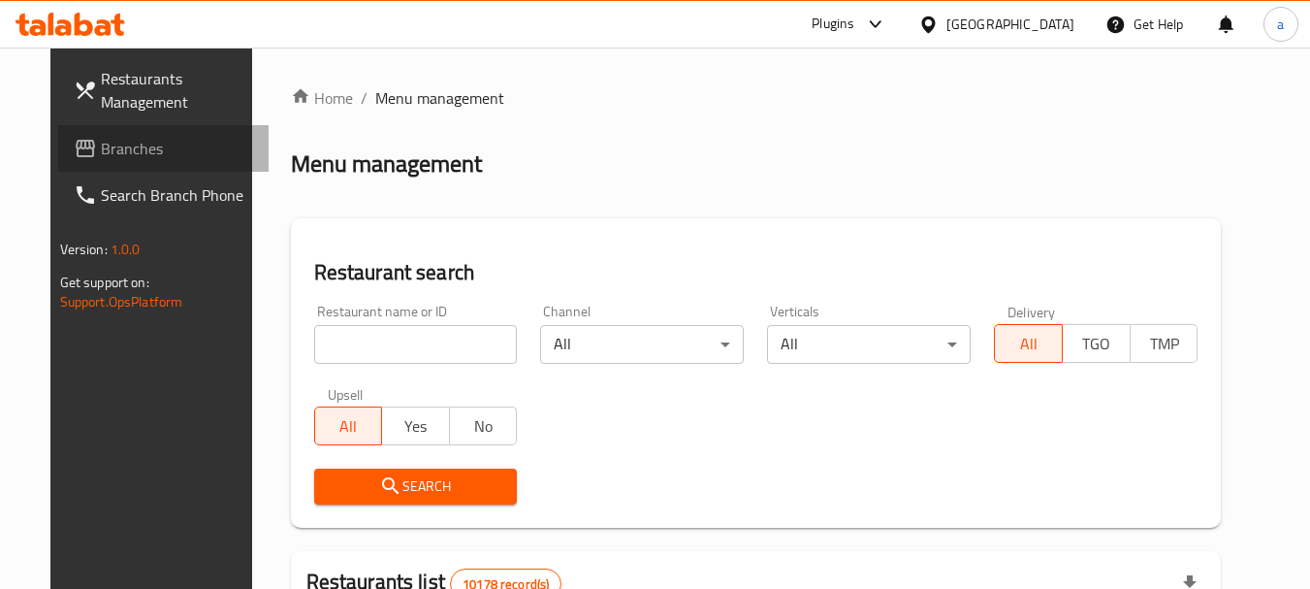
click at [101, 147] on span "Branches" at bounding box center [177, 148] width 153 height 23
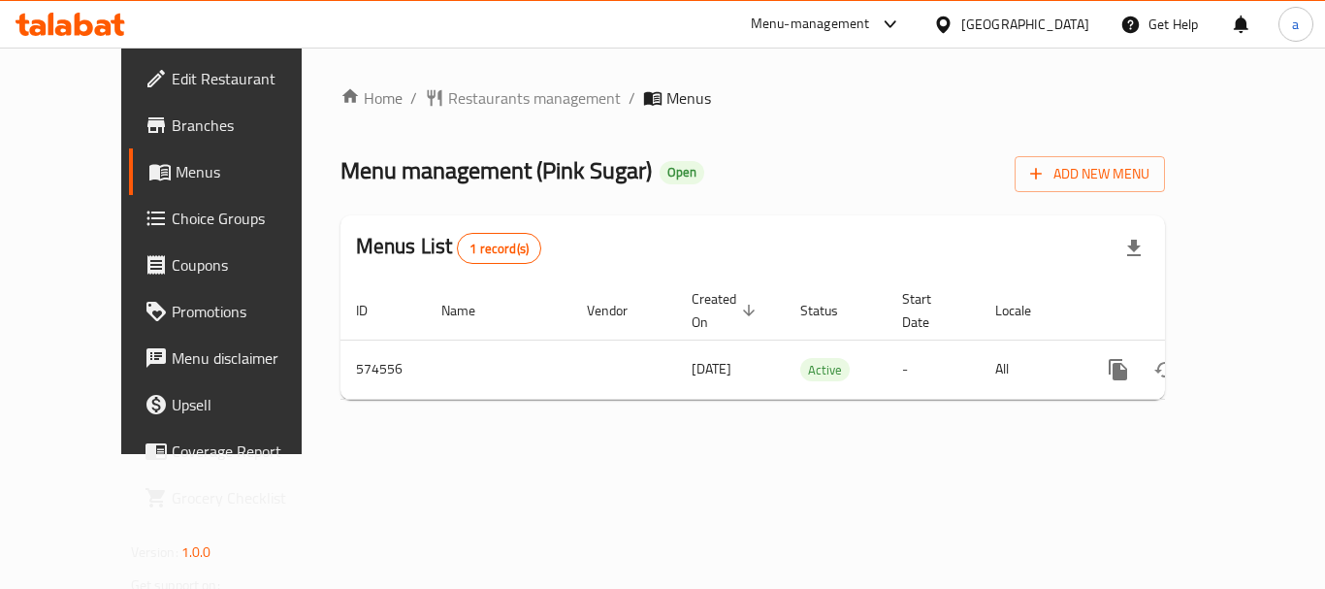
click at [949, 27] on icon at bounding box center [943, 24] width 14 height 16
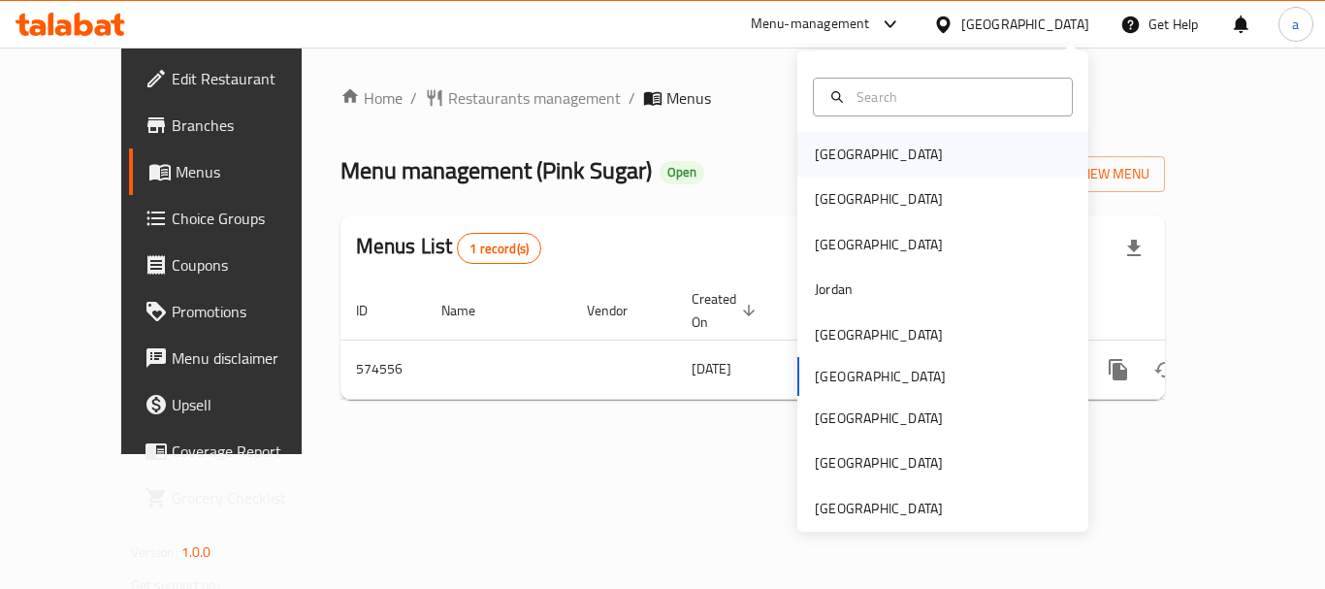
click at [931, 137] on div "[GEOGRAPHIC_DATA]" at bounding box center [942, 154] width 291 height 45
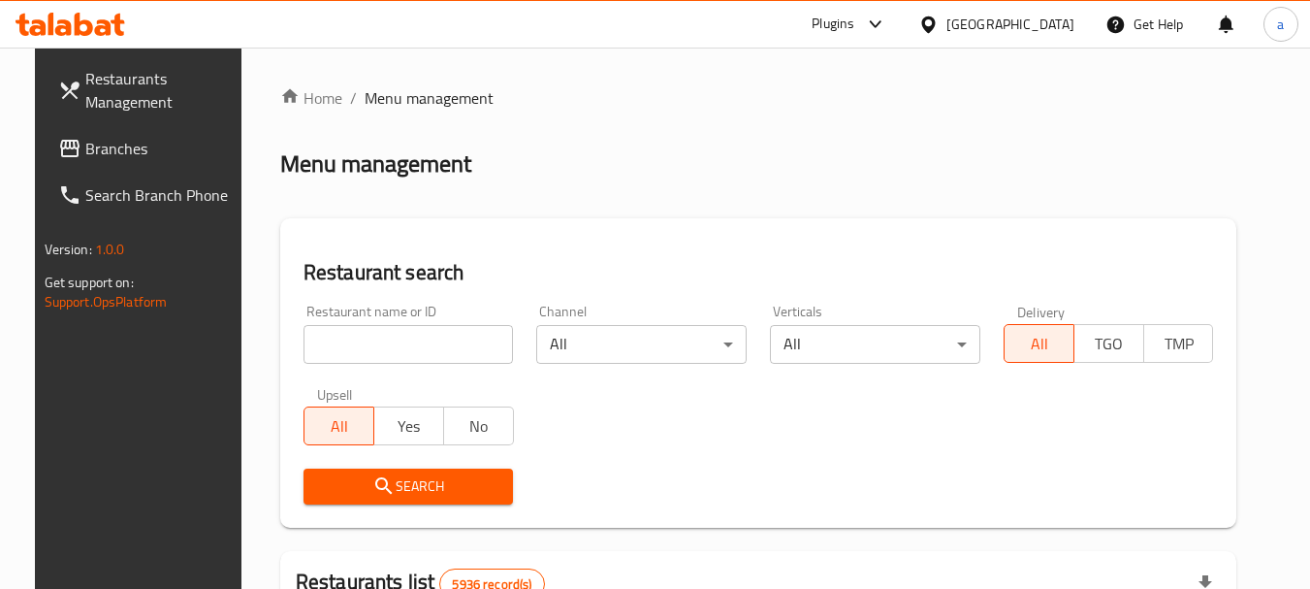
click at [137, 150] on span "Branches" at bounding box center [161, 148] width 153 height 23
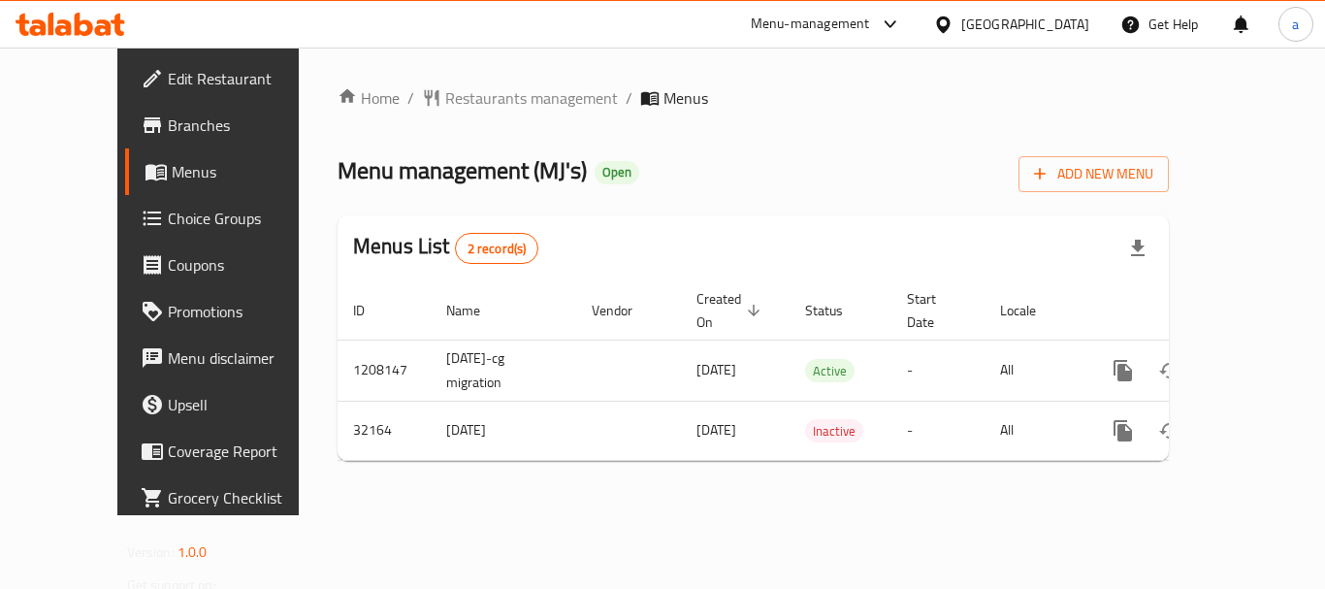
click at [961, 26] on div at bounding box center [947, 24] width 28 height 21
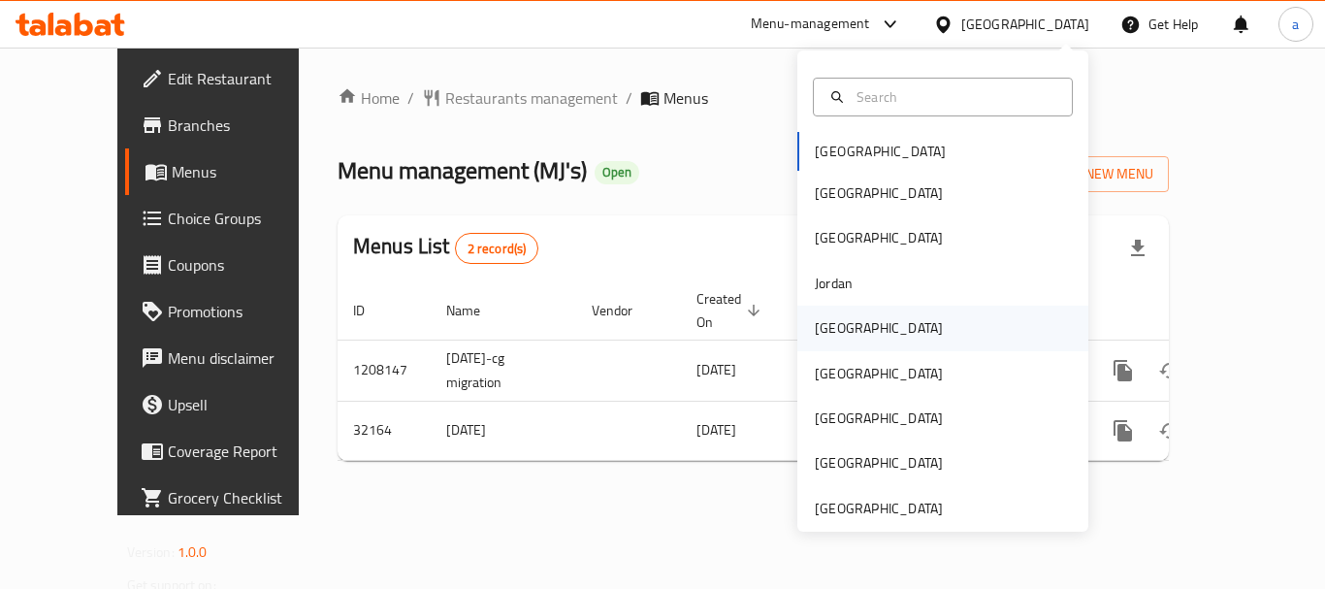
click at [849, 332] on div "[GEOGRAPHIC_DATA]" at bounding box center [878, 327] width 159 height 45
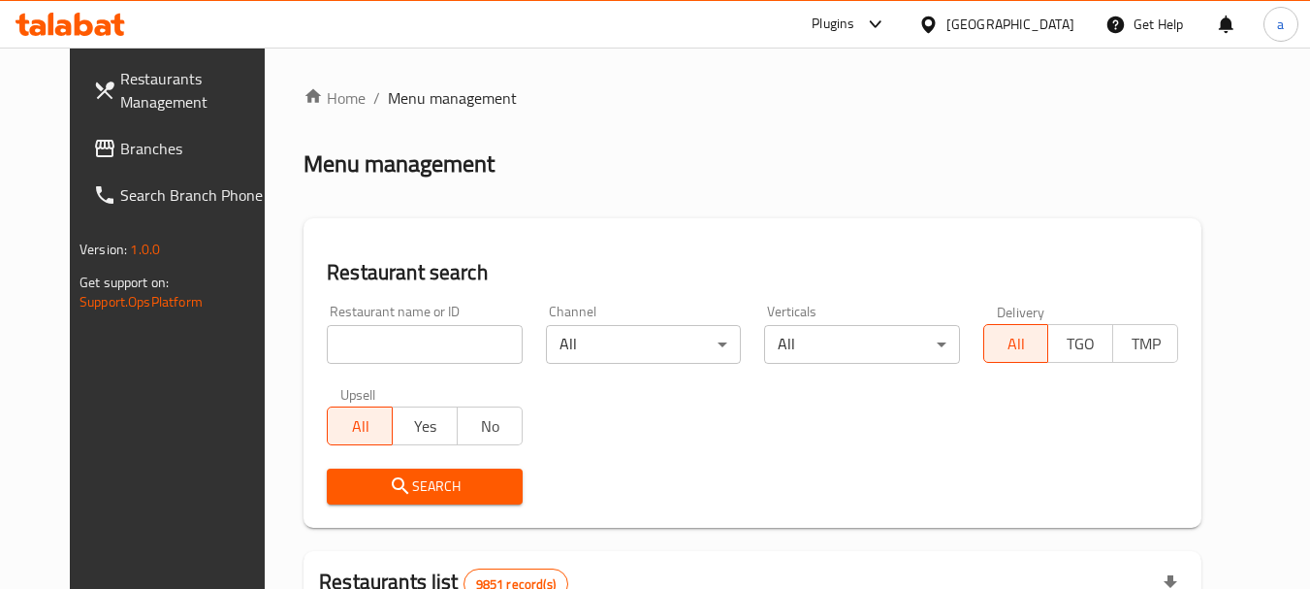
click at [95, 142] on icon at bounding box center [104, 148] width 19 height 17
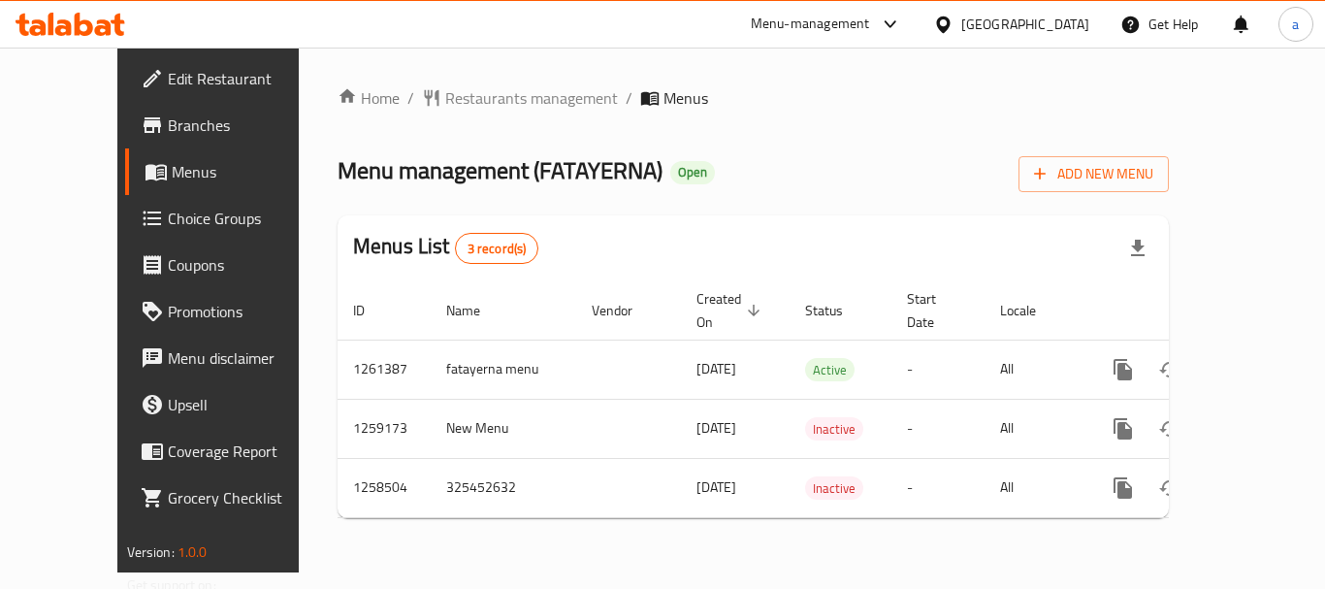
click at [1065, 27] on div "[GEOGRAPHIC_DATA]" at bounding box center [1025, 24] width 128 height 21
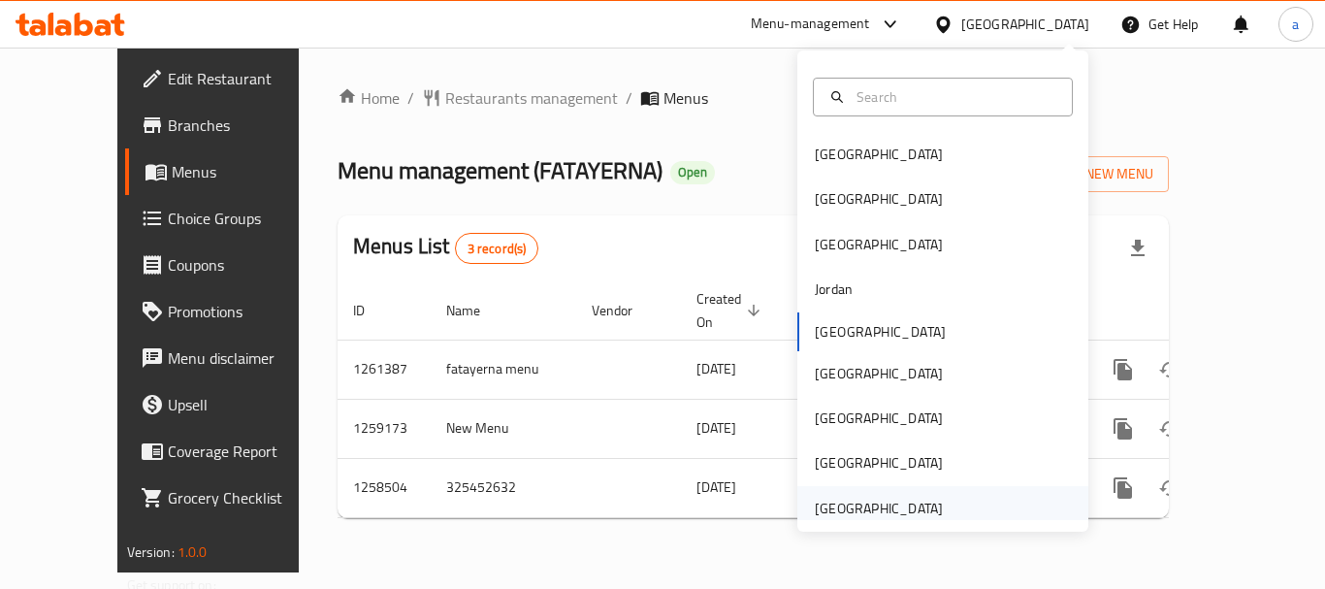
click at [849, 506] on div "[GEOGRAPHIC_DATA]" at bounding box center [879, 507] width 128 height 21
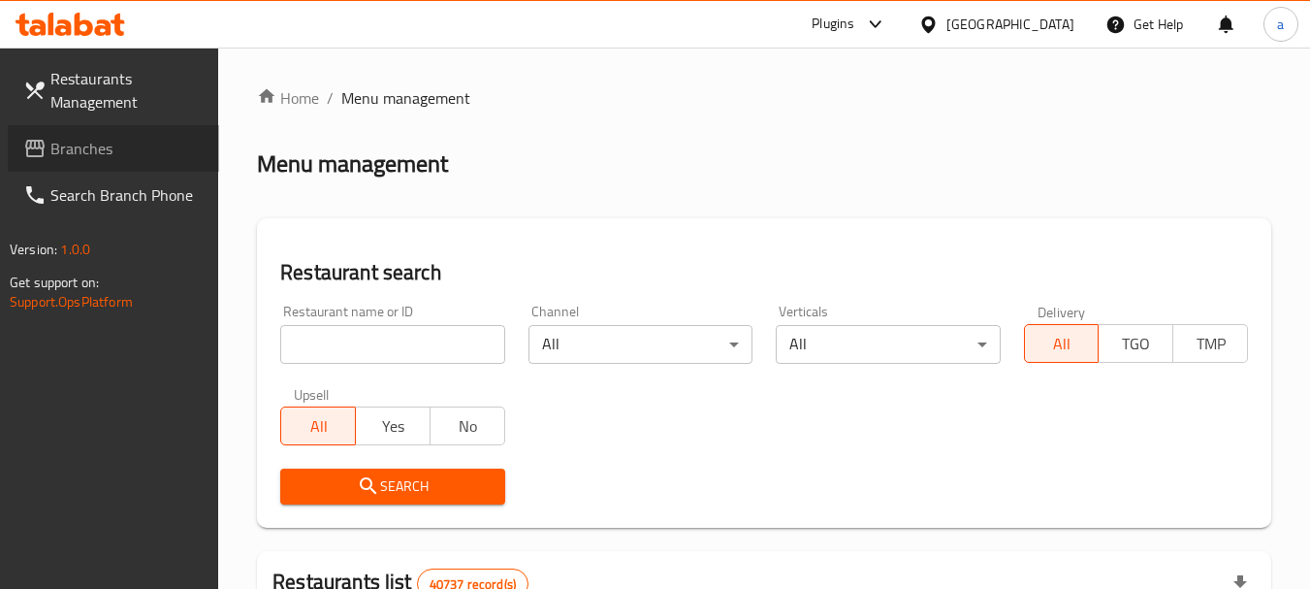
click at [133, 134] on link "Branches" at bounding box center [113, 148] width 211 height 47
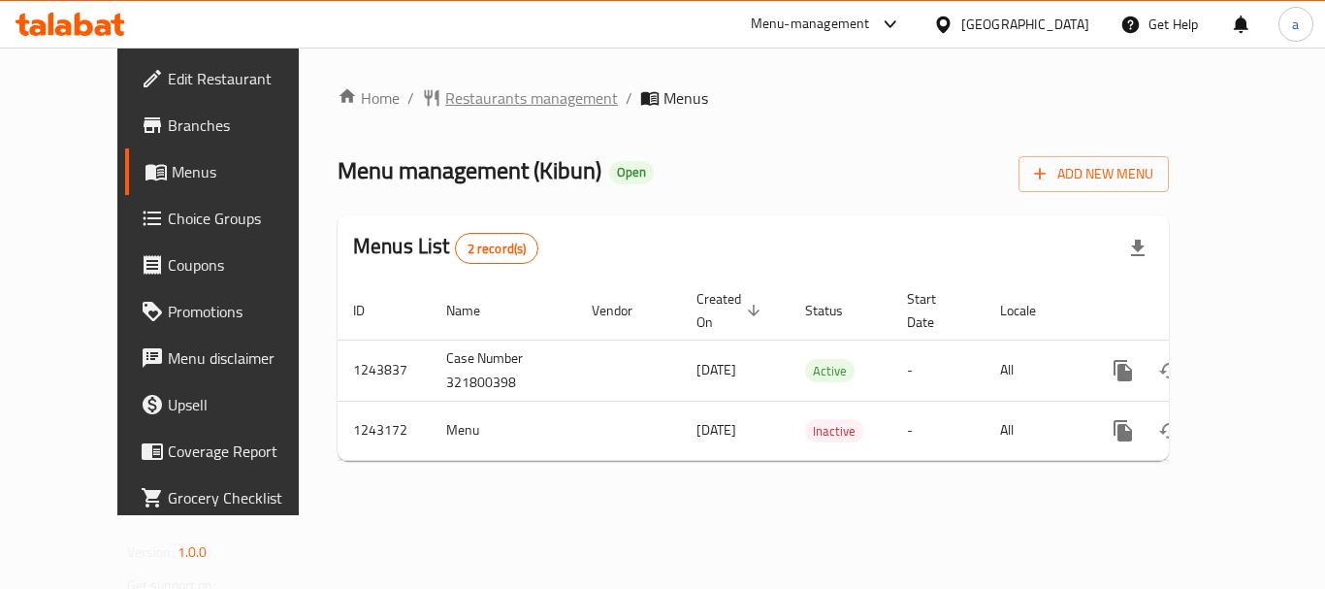
click at [455, 95] on span "Restaurants management" at bounding box center [531, 97] width 173 height 23
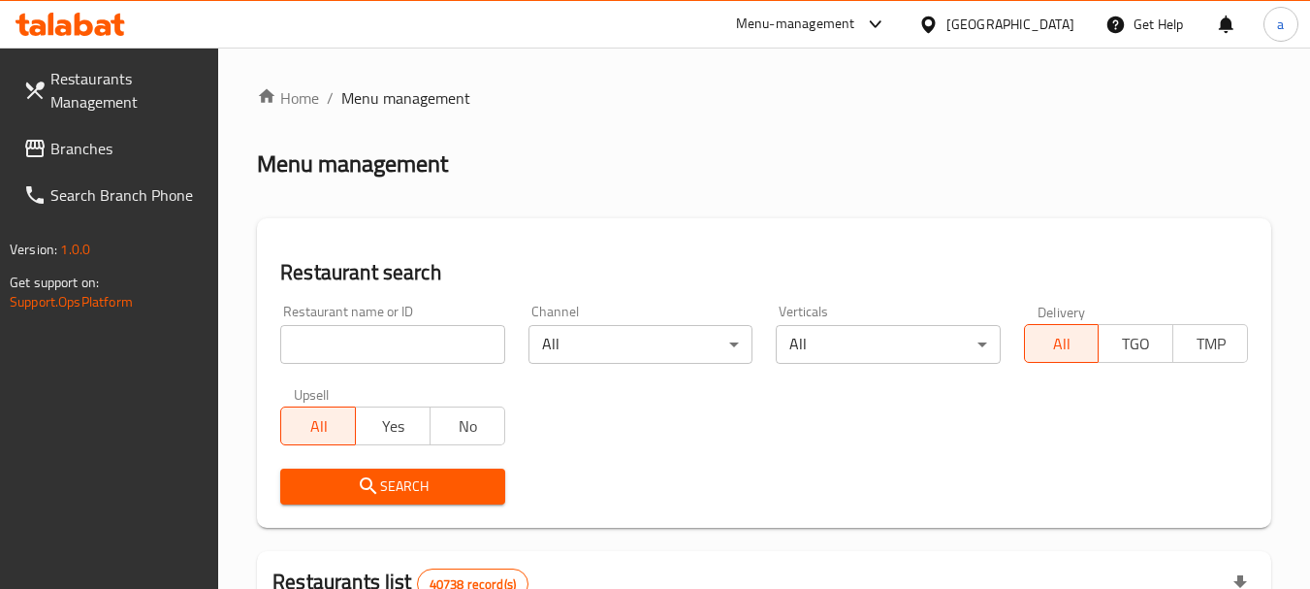
click at [136, 141] on span "Branches" at bounding box center [126, 148] width 153 height 23
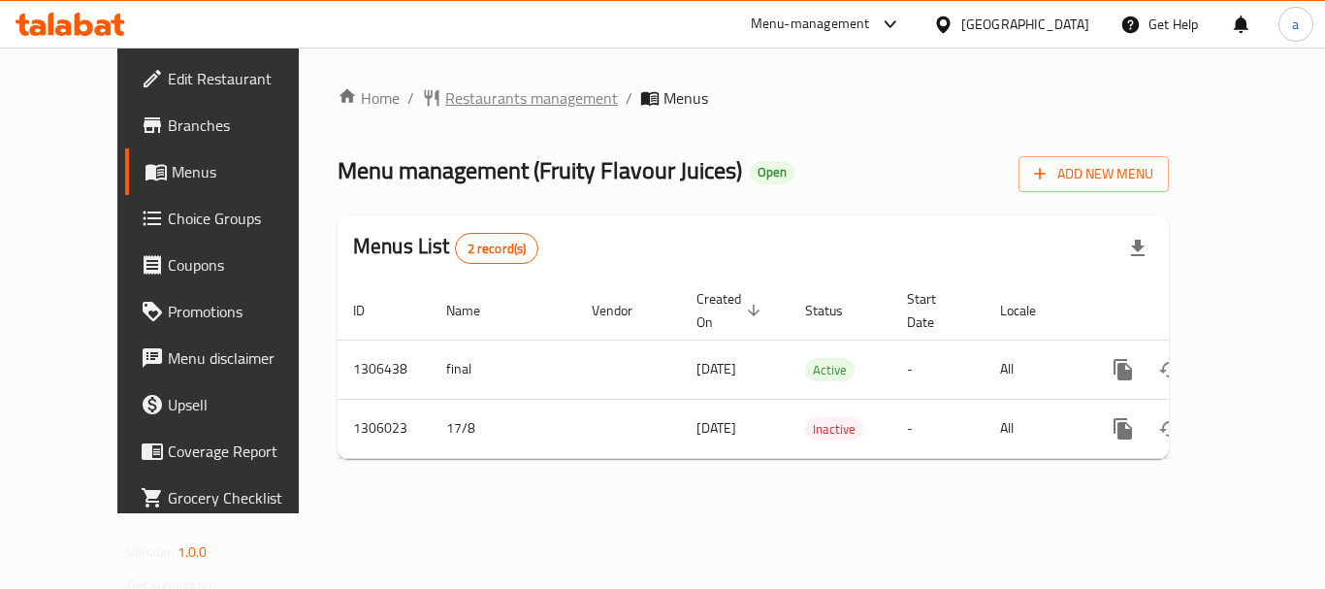
click at [496, 104] on span "Restaurants management" at bounding box center [531, 97] width 173 height 23
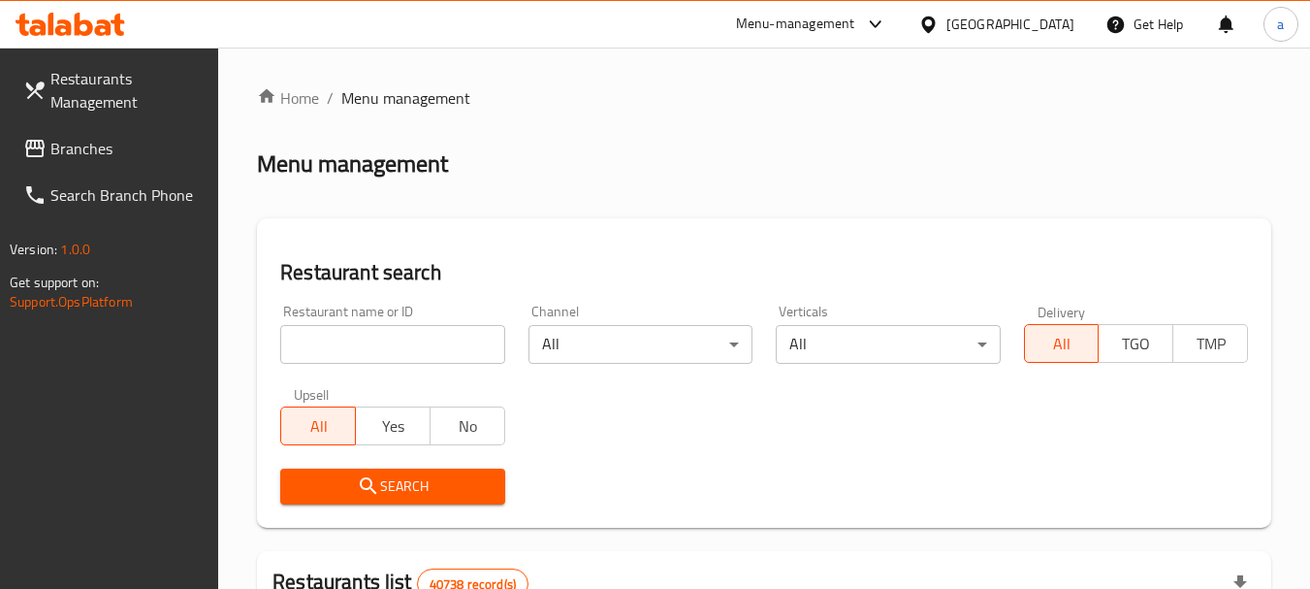
click at [106, 140] on span "Branches" at bounding box center [126, 148] width 153 height 23
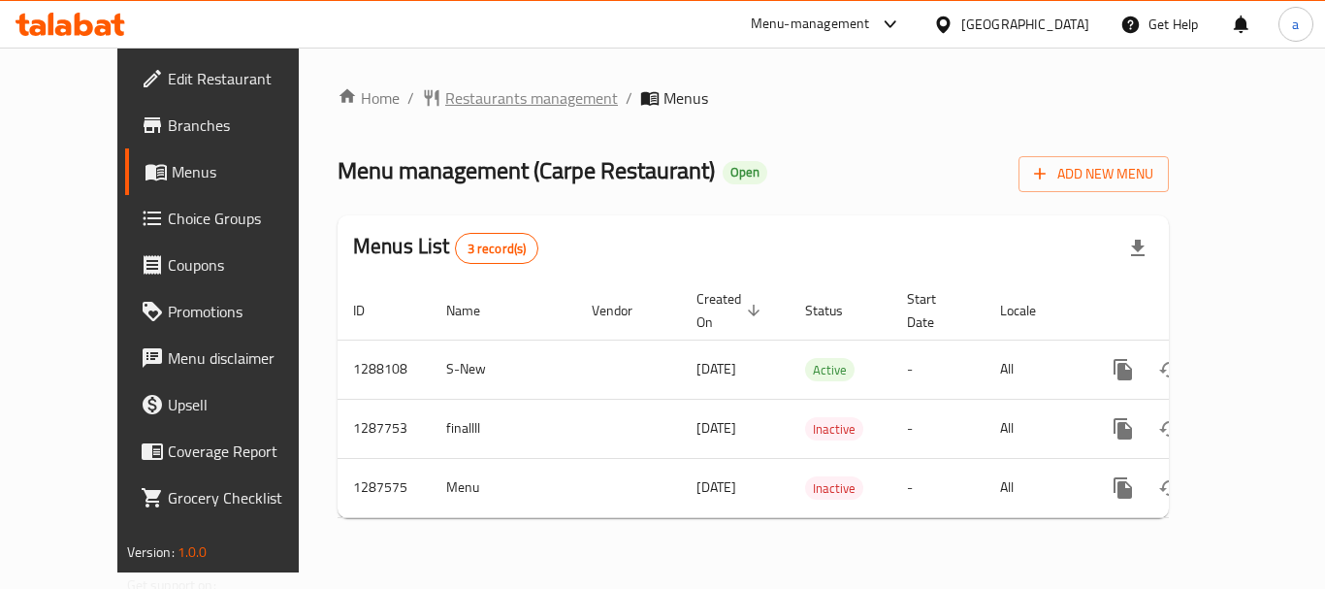
click at [445, 90] on span "Restaurants management" at bounding box center [531, 97] width 173 height 23
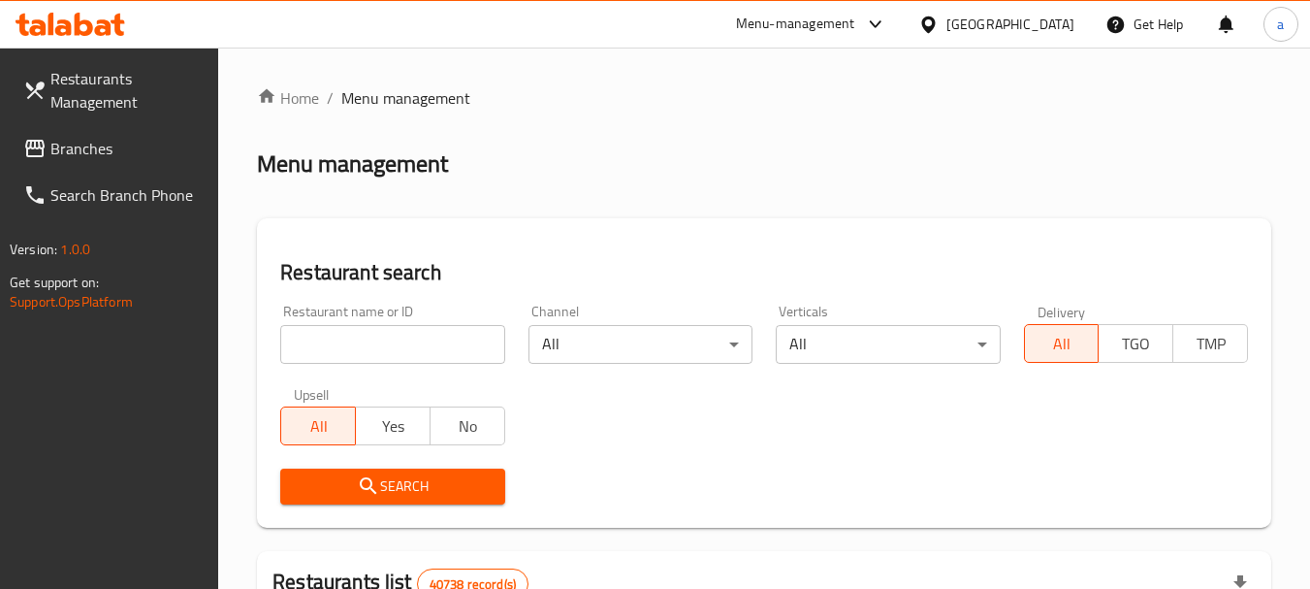
click at [63, 151] on span "Branches" at bounding box center [126, 148] width 153 height 23
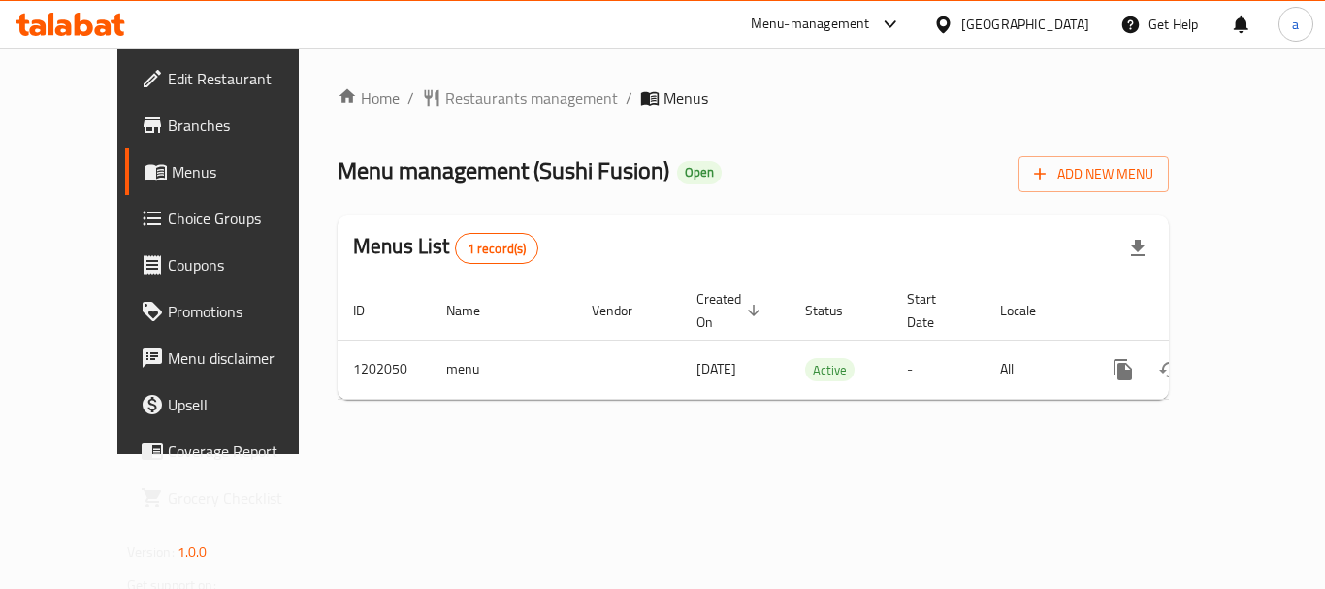
click at [995, 28] on div "[GEOGRAPHIC_DATA]" at bounding box center [1025, 24] width 128 height 21
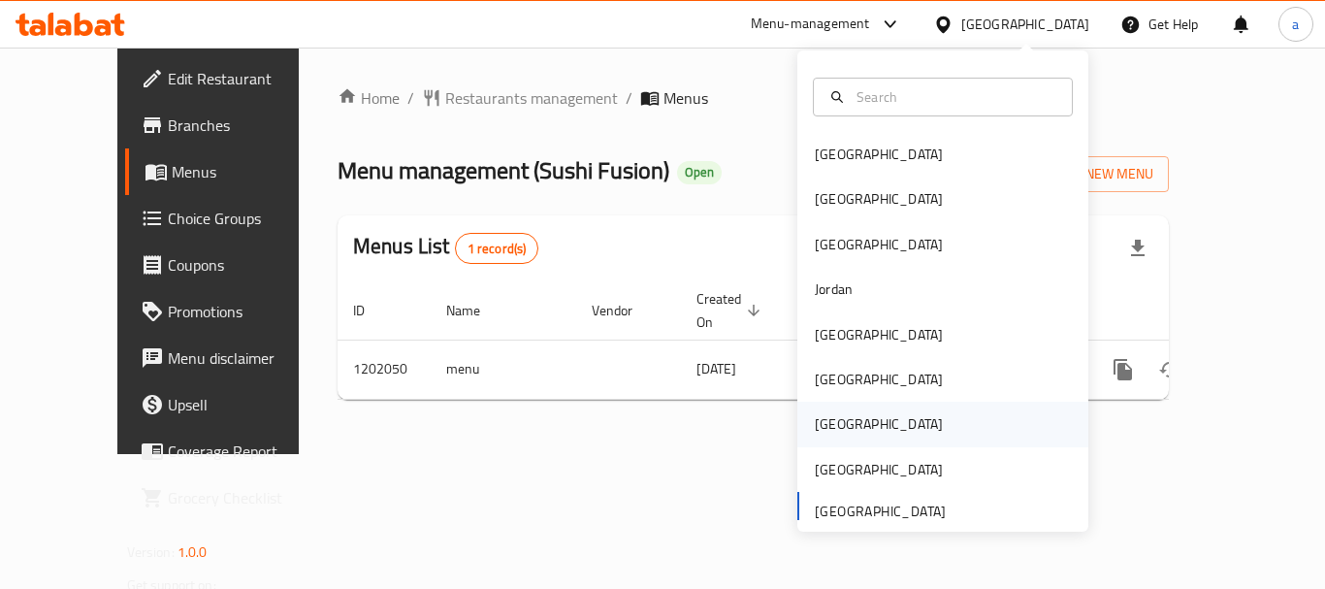
click at [839, 423] on div "[GEOGRAPHIC_DATA]" at bounding box center [878, 423] width 159 height 45
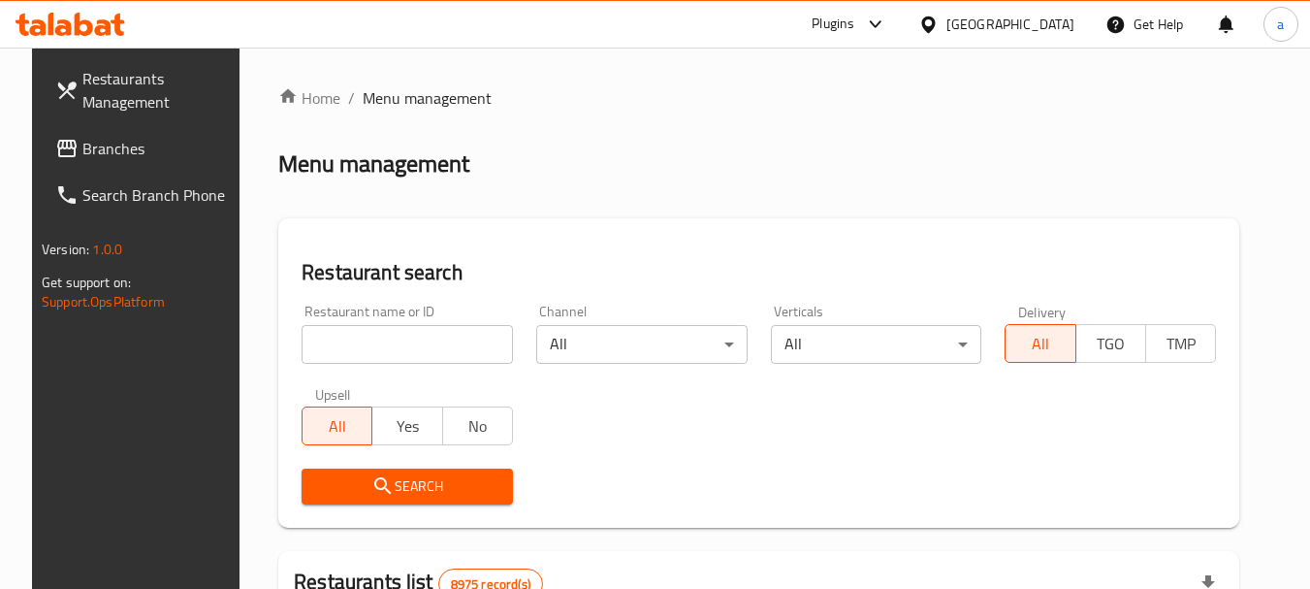
click at [118, 145] on span "Branches" at bounding box center [158, 148] width 153 height 23
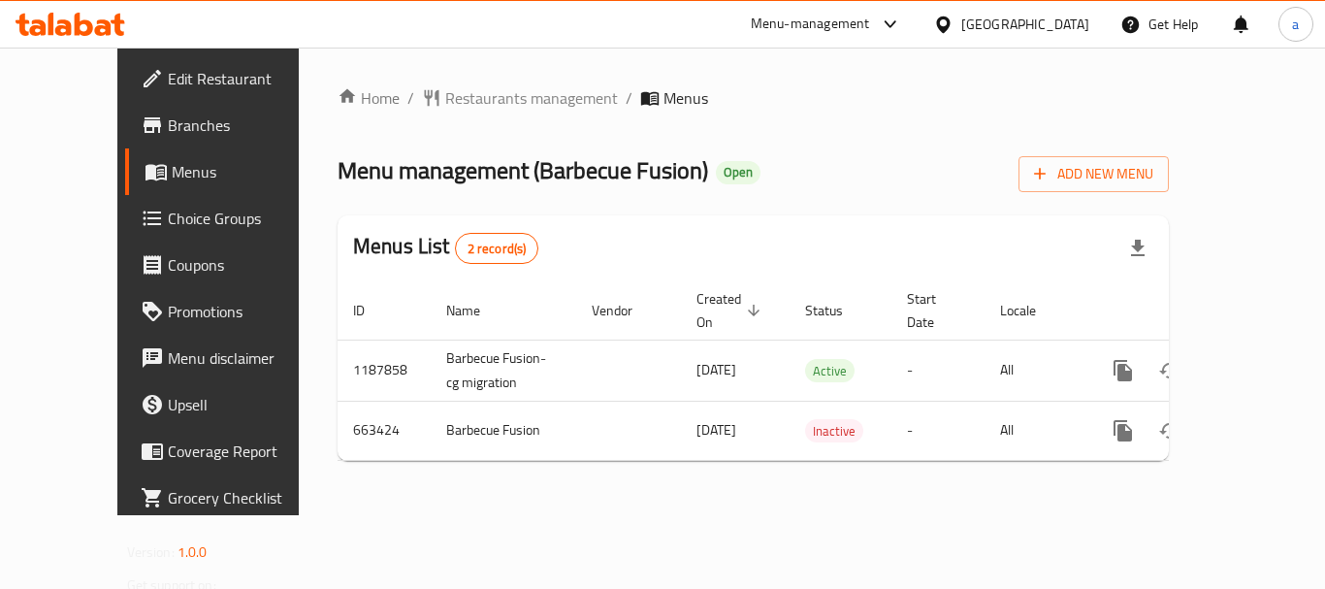
click at [961, 23] on div at bounding box center [947, 24] width 28 height 21
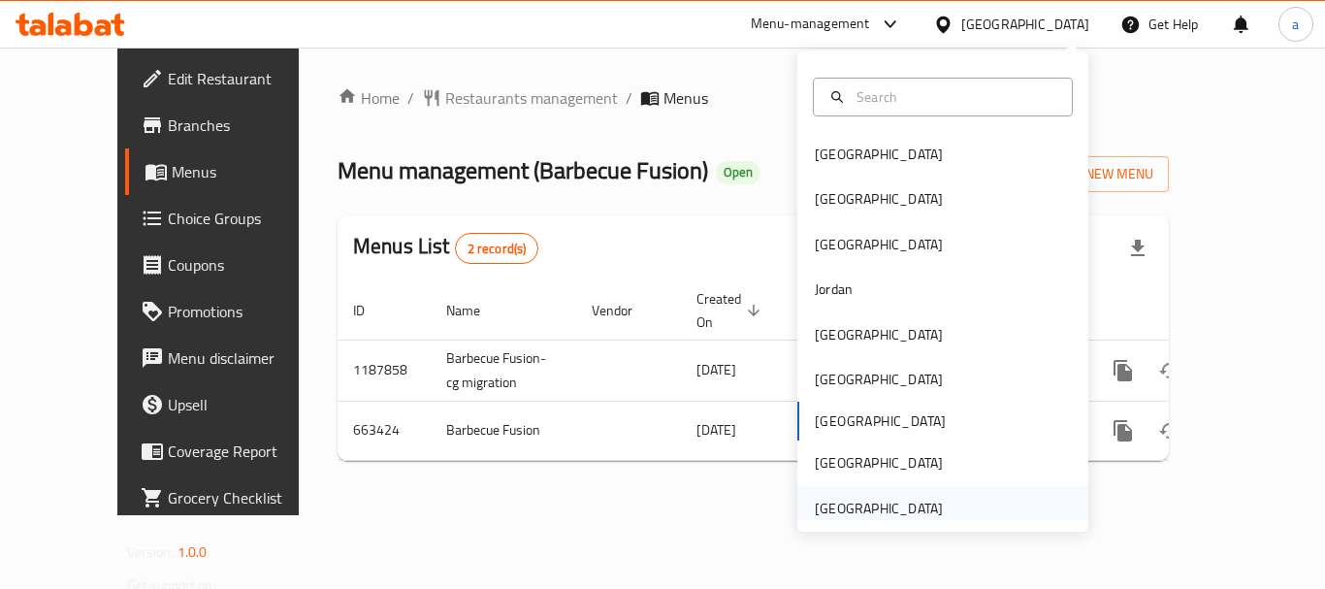
click at [935, 497] on div "[GEOGRAPHIC_DATA]" at bounding box center [878, 508] width 159 height 45
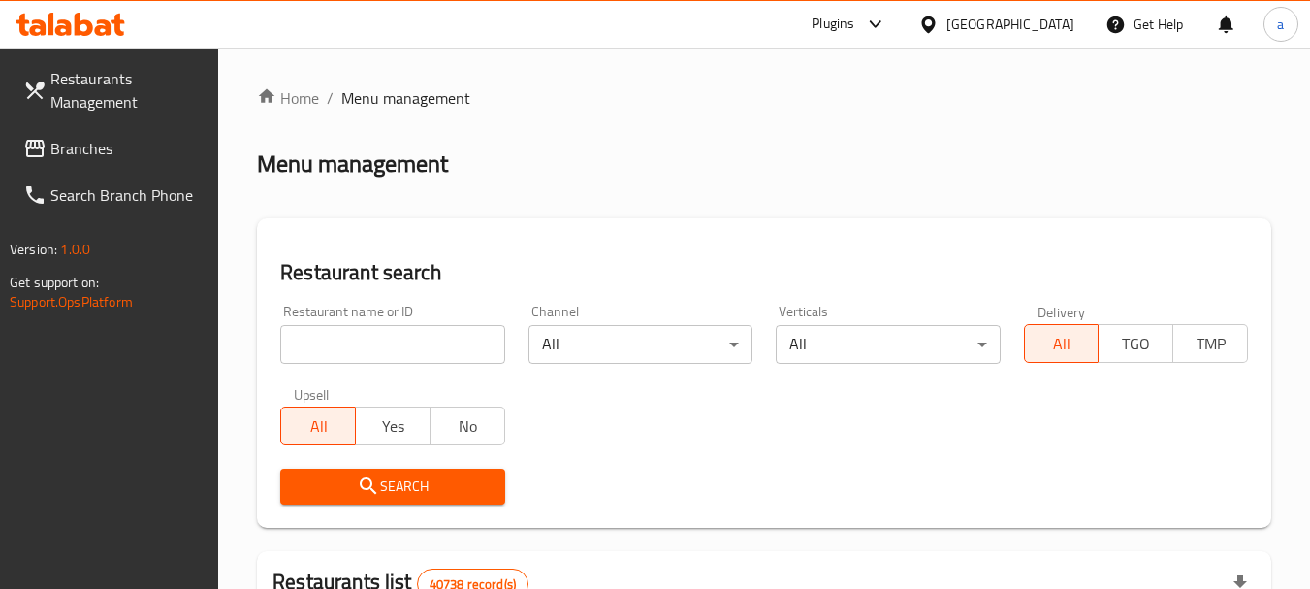
click at [126, 142] on span "Branches" at bounding box center [126, 148] width 153 height 23
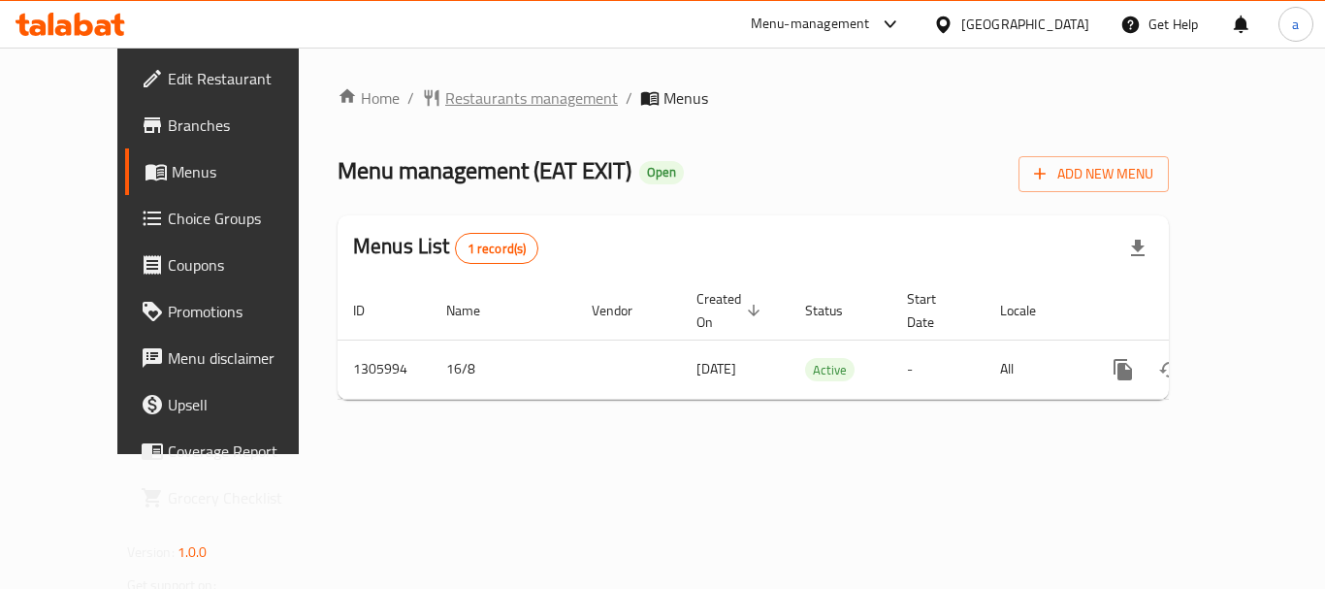
click at [445, 93] on span "Restaurants management" at bounding box center [531, 97] width 173 height 23
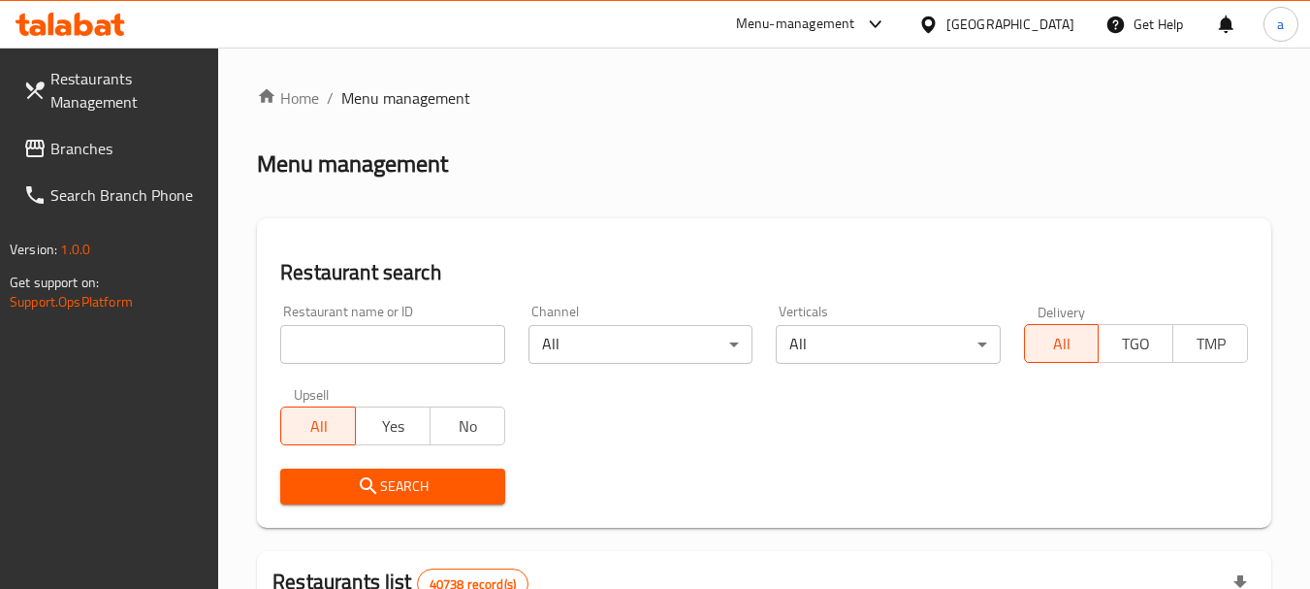
click at [127, 164] on link "Branches" at bounding box center [113, 148] width 211 height 47
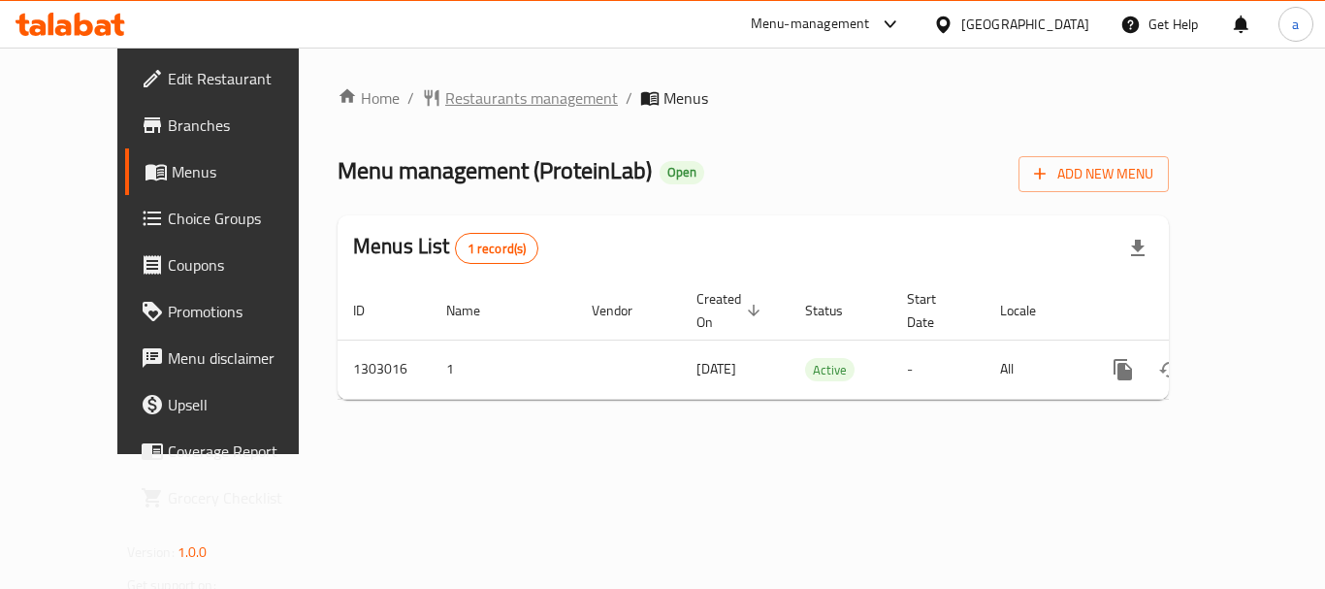
click at [445, 98] on span "Restaurants management" at bounding box center [531, 97] width 173 height 23
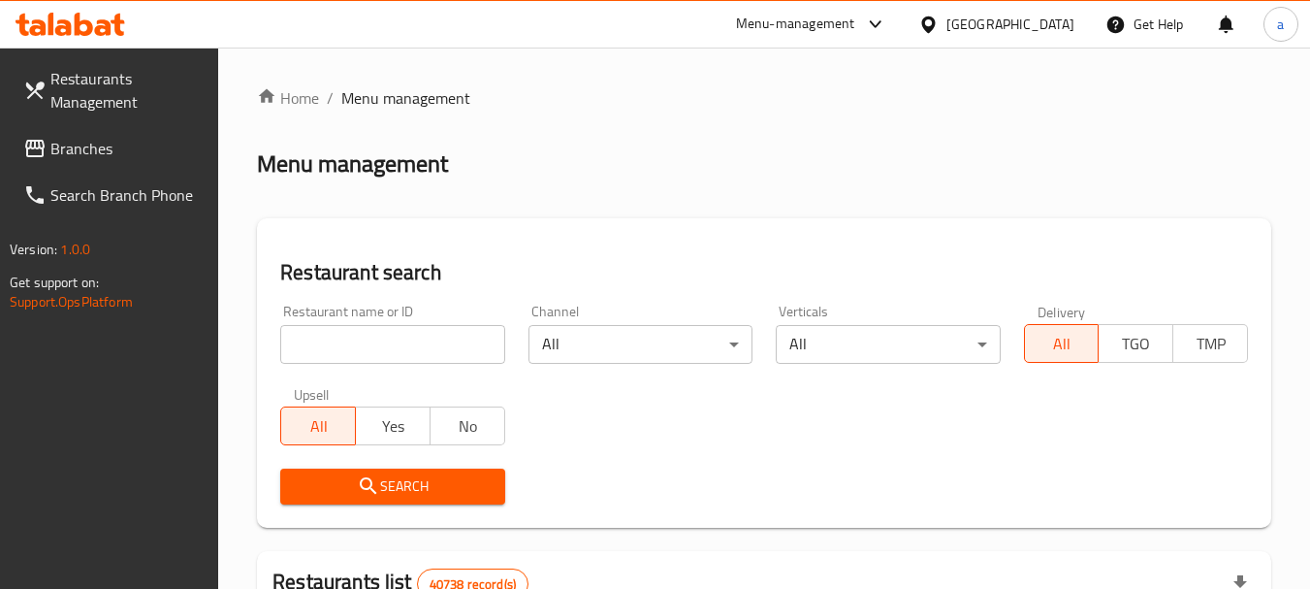
click at [142, 140] on span "Branches" at bounding box center [126, 148] width 153 height 23
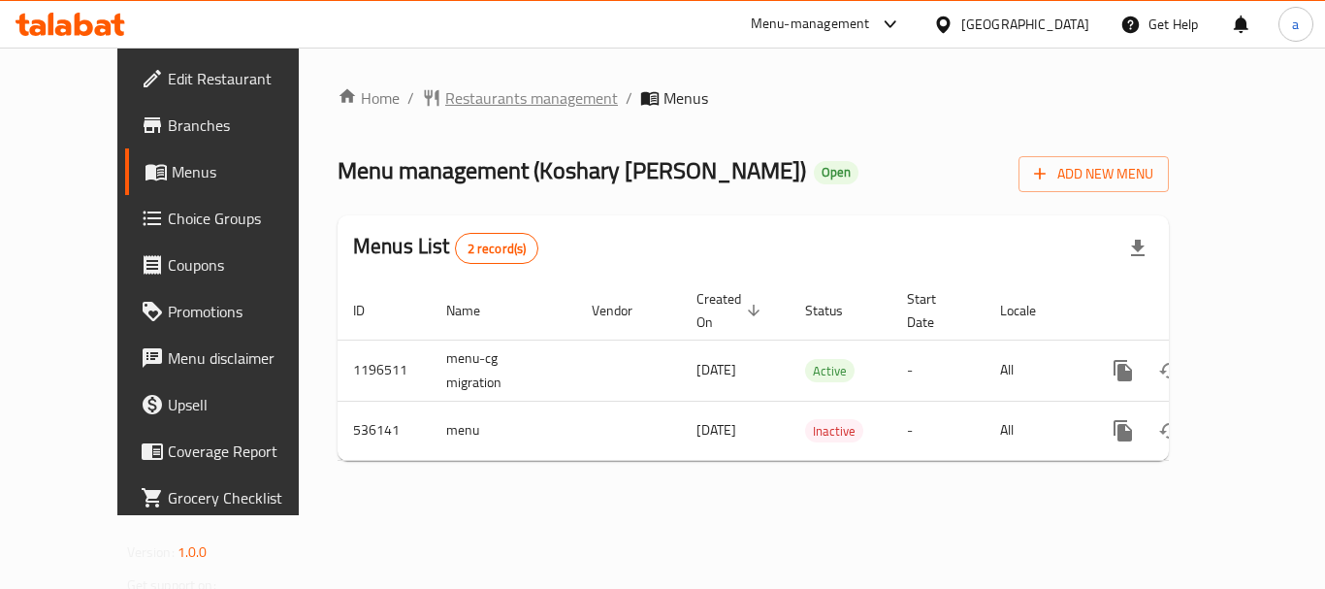
click at [445, 105] on span "Restaurants management" at bounding box center [531, 97] width 173 height 23
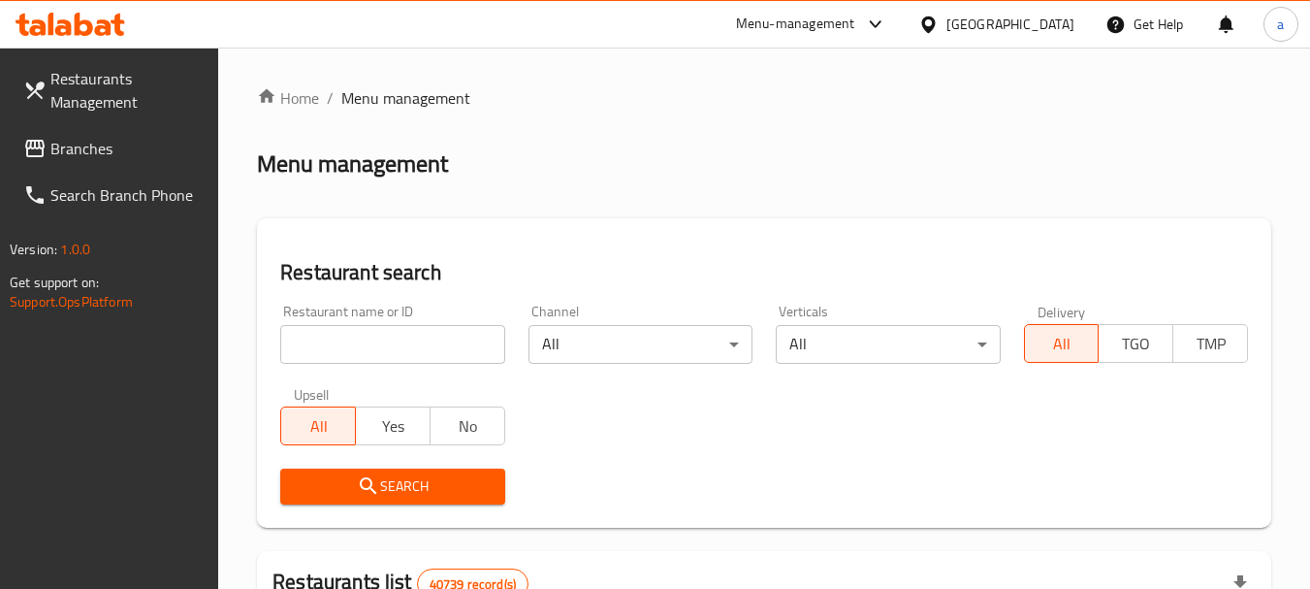
click at [56, 143] on span "Branches" at bounding box center [126, 148] width 153 height 23
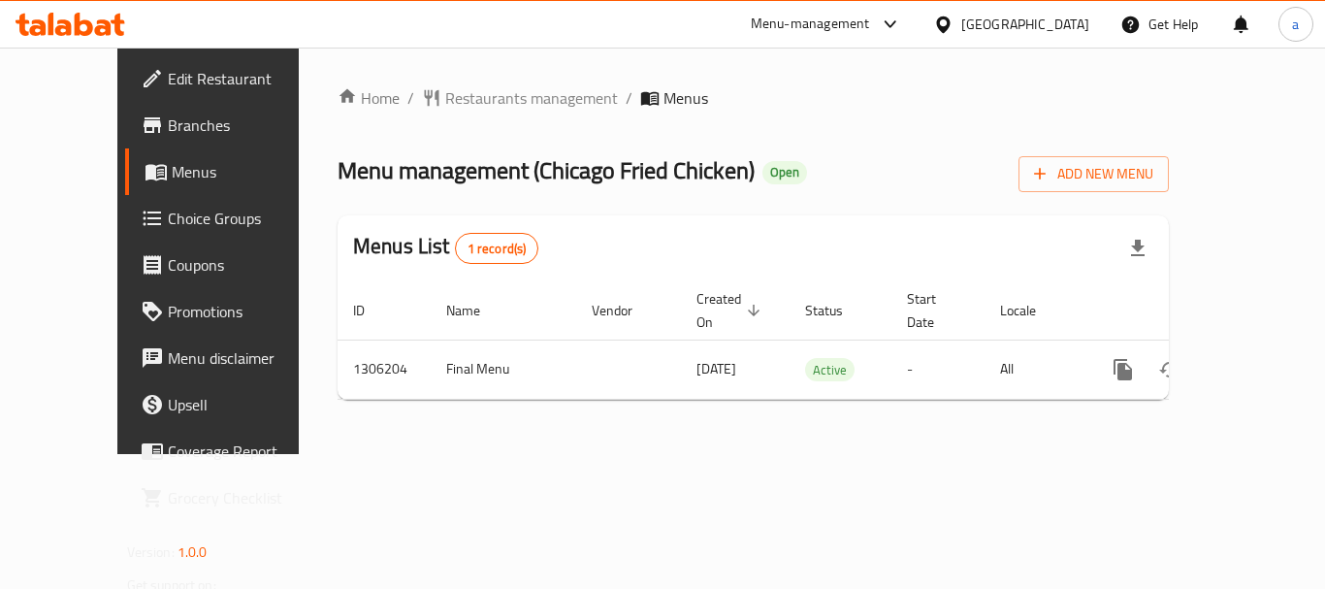
click at [1011, 27] on div "[GEOGRAPHIC_DATA]" at bounding box center [1025, 24] width 128 height 21
click at [445, 100] on span "Restaurants management" at bounding box center [531, 97] width 173 height 23
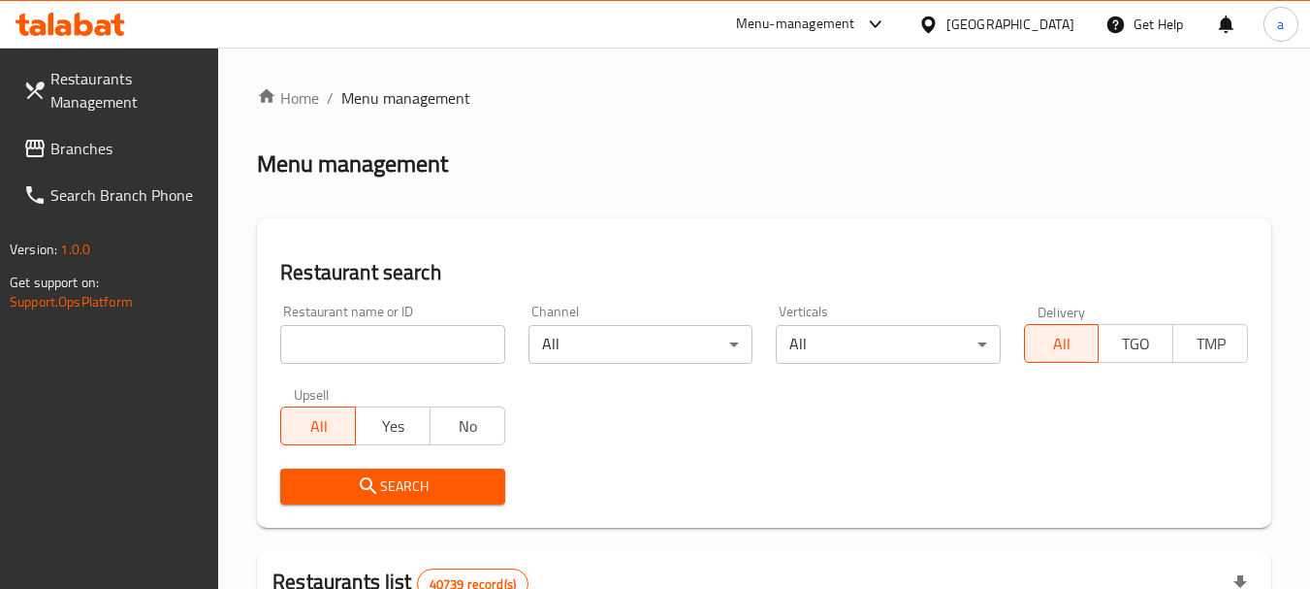
click at [127, 139] on span "Branches" at bounding box center [126, 148] width 153 height 23
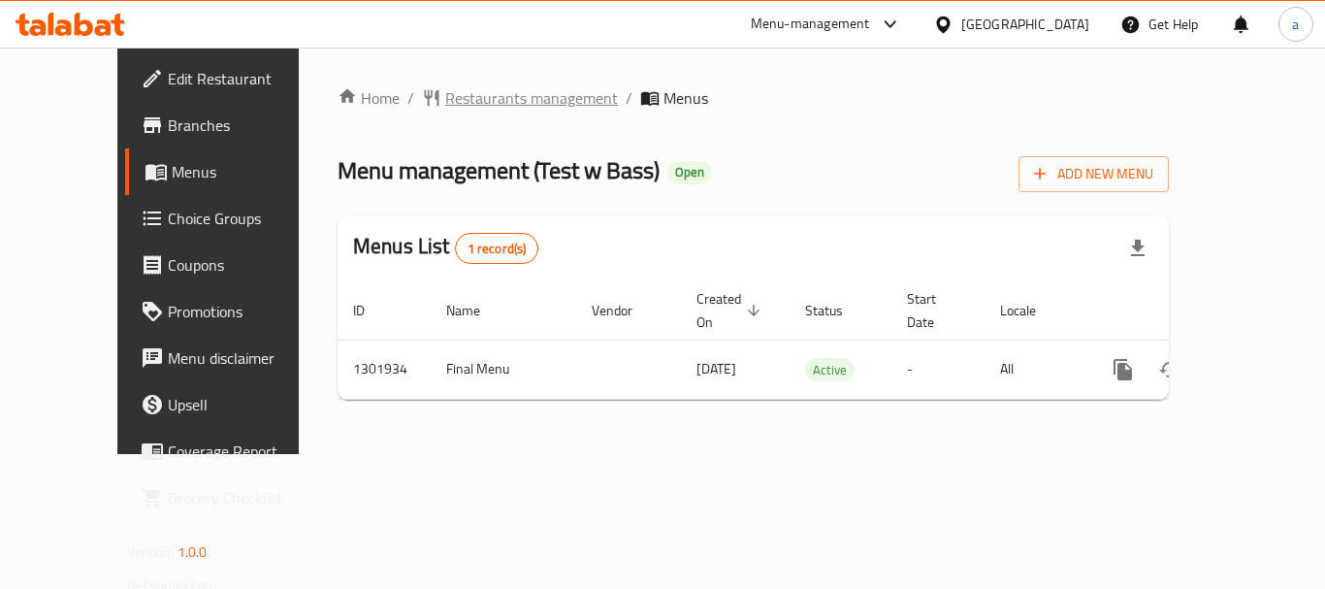
click at [445, 95] on span "Restaurants management" at bounding box center [531, 97] width 173 height 23
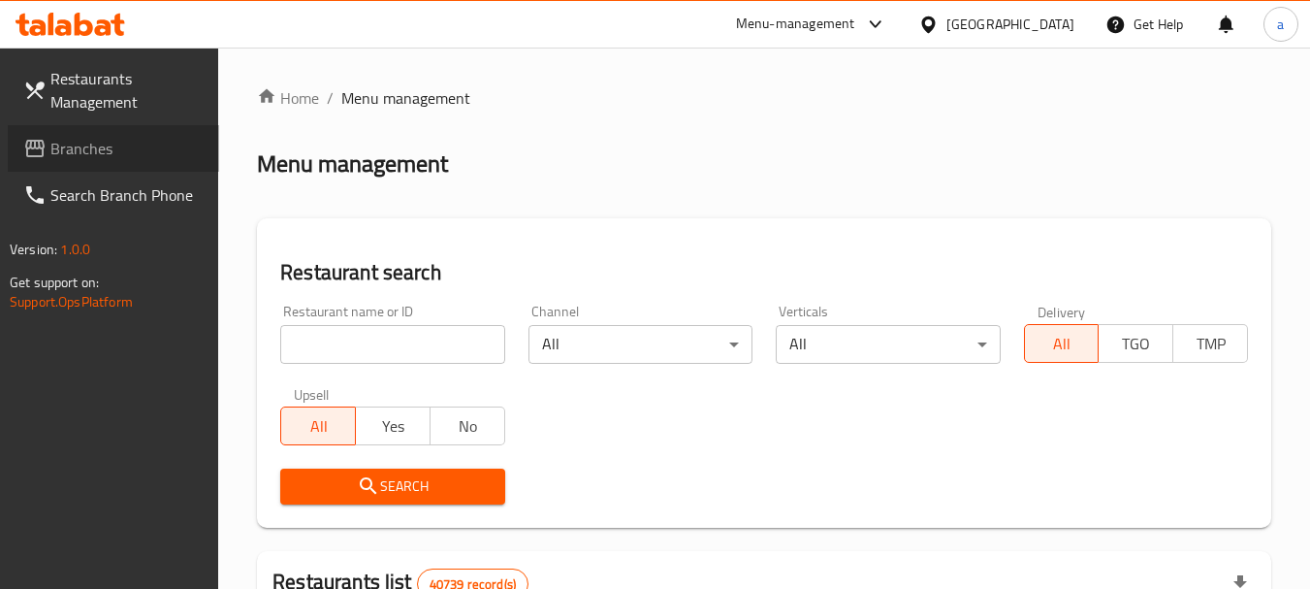
click at [76, 144] on span "Branches" at bounding box center [126, 148] width 153 height 23
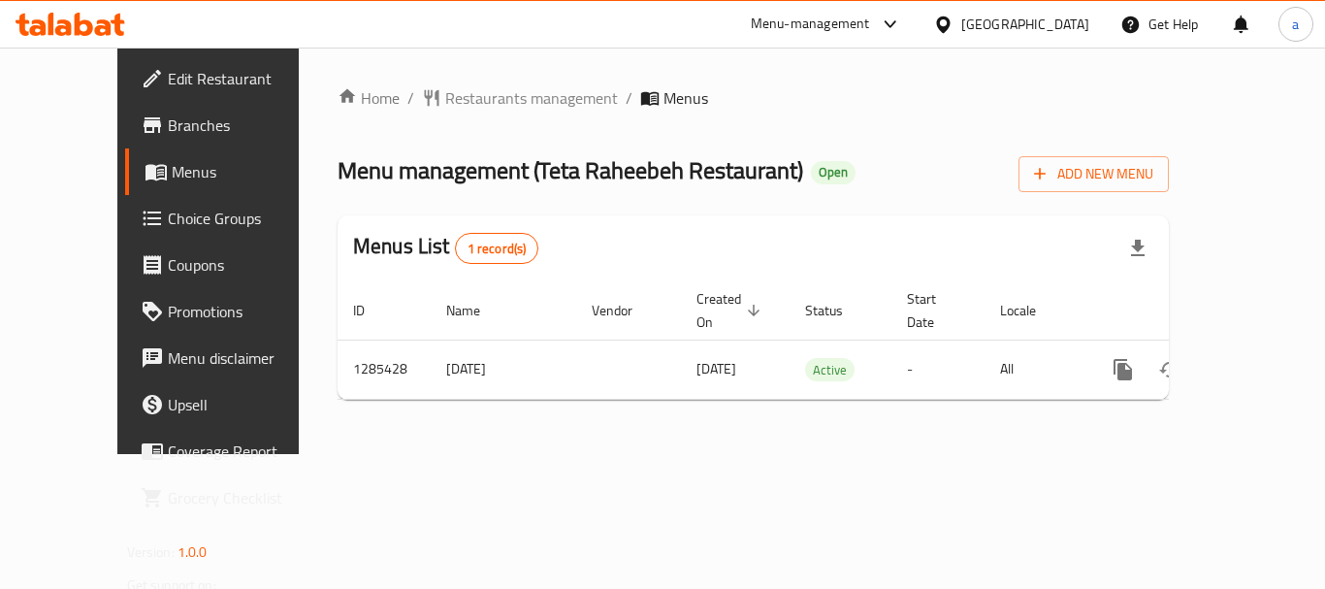
click at [995, 20] on div "[GEOGRAPHIC_DATA]" at bounding box center [1025, 24] width 128 height 21
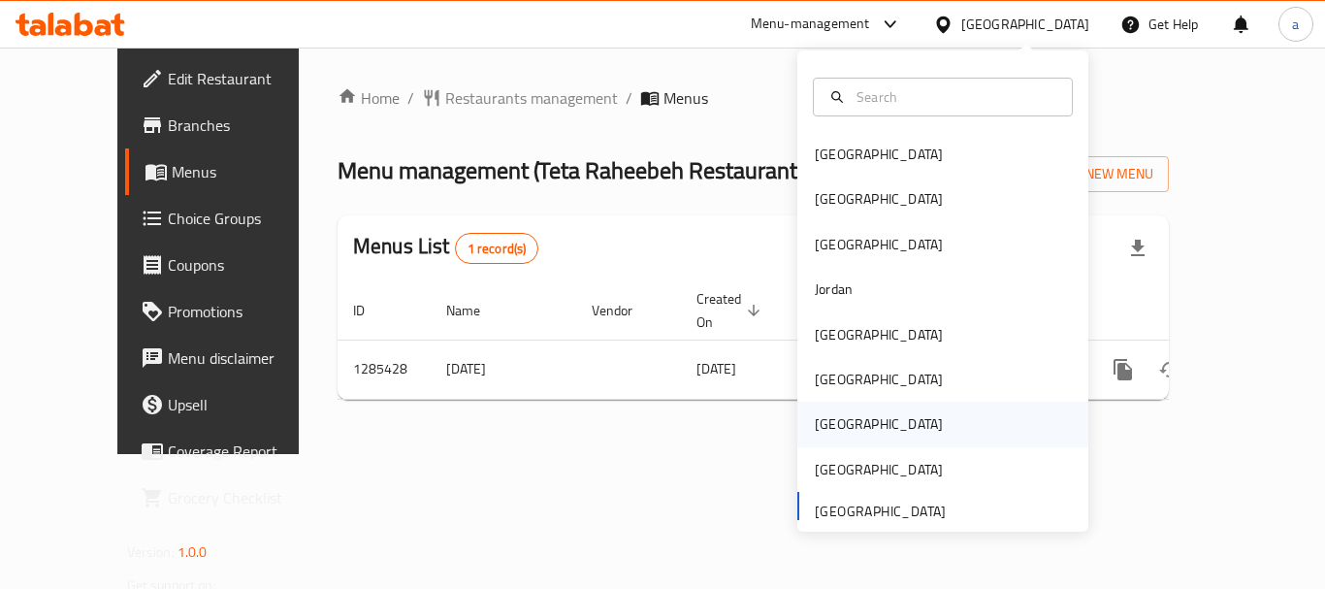
click at [817, 424] on div "[GEOGRAPHIC_DATA]" at bounding box center [879, 423] width 128 height 21
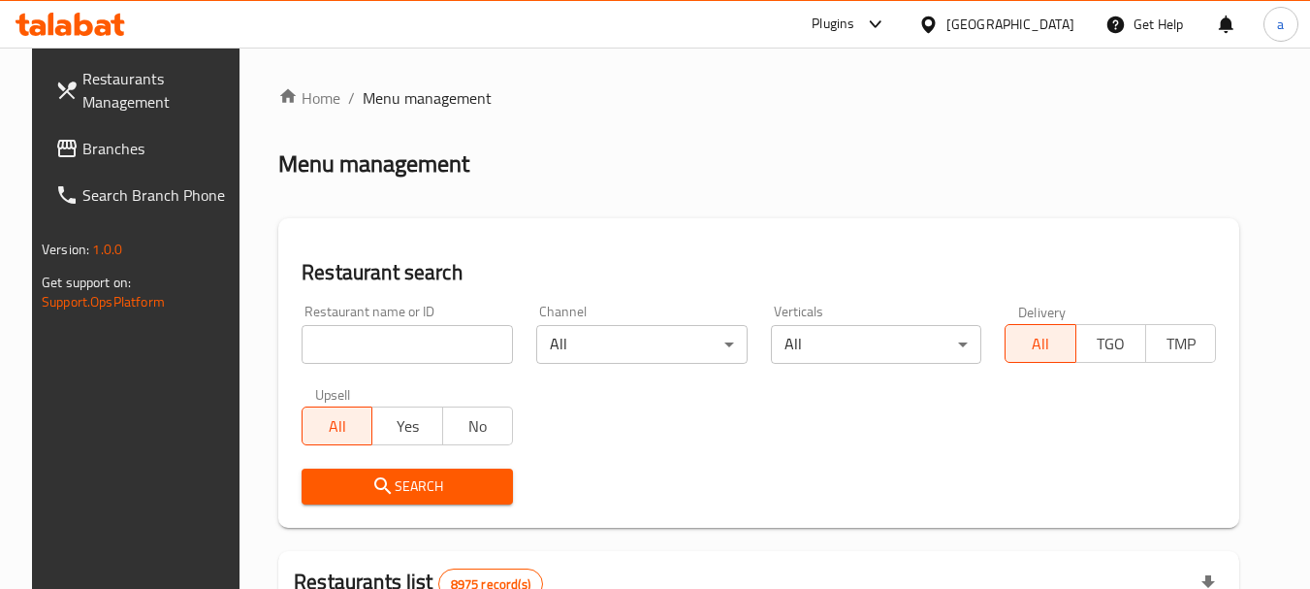
click at [192, 139] on span "Branches" at bounding box center [158, 148] width 153 height 23
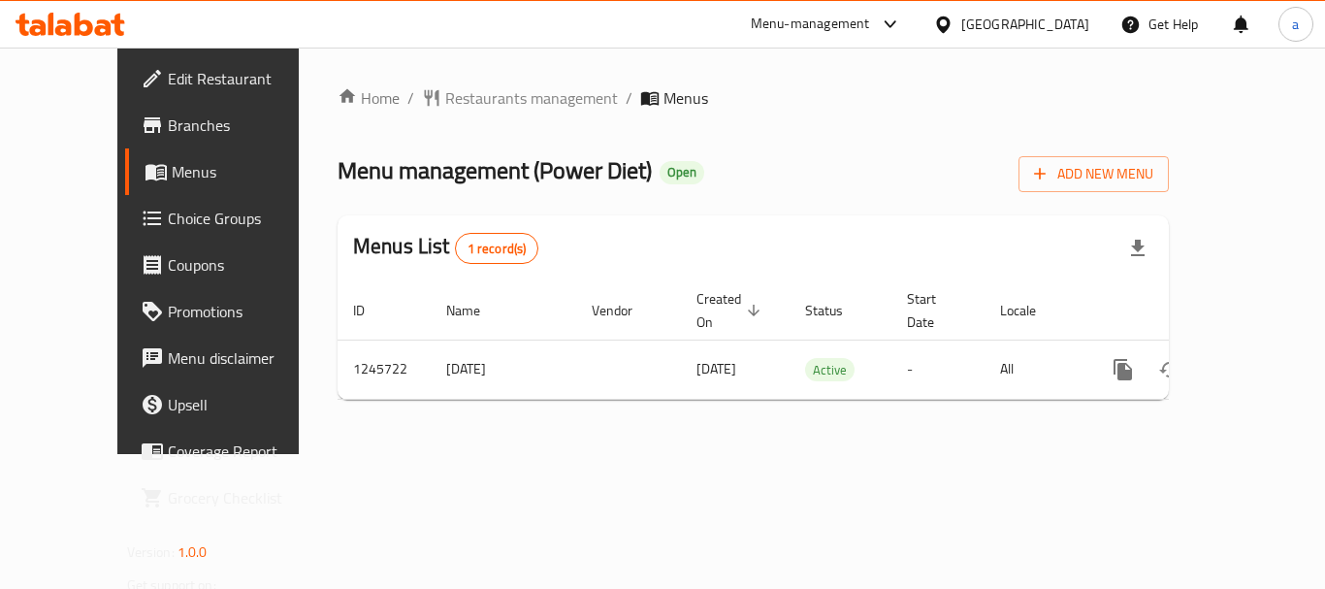
click at [1066, 16] on div "Qatar" at bounding box center [1025, 24] width 128 height 21
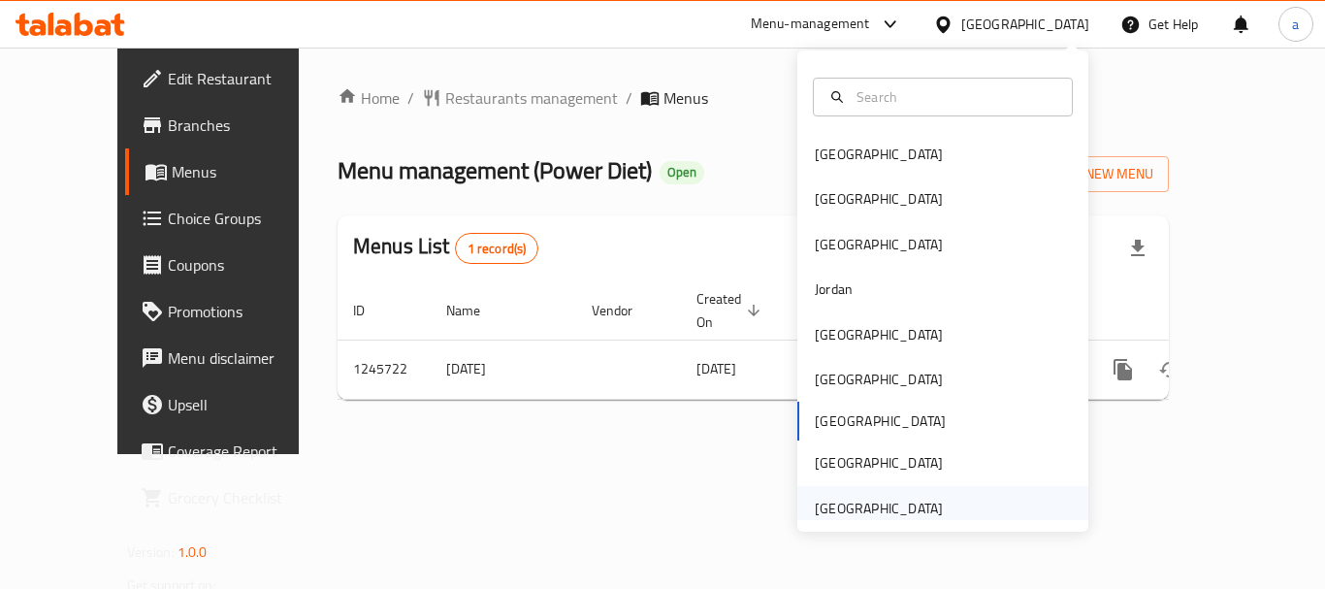
click at [916, 516] on div "[GEOGRAPHIC_DATA]" at bounding box center [879, 507] width 128 height 21
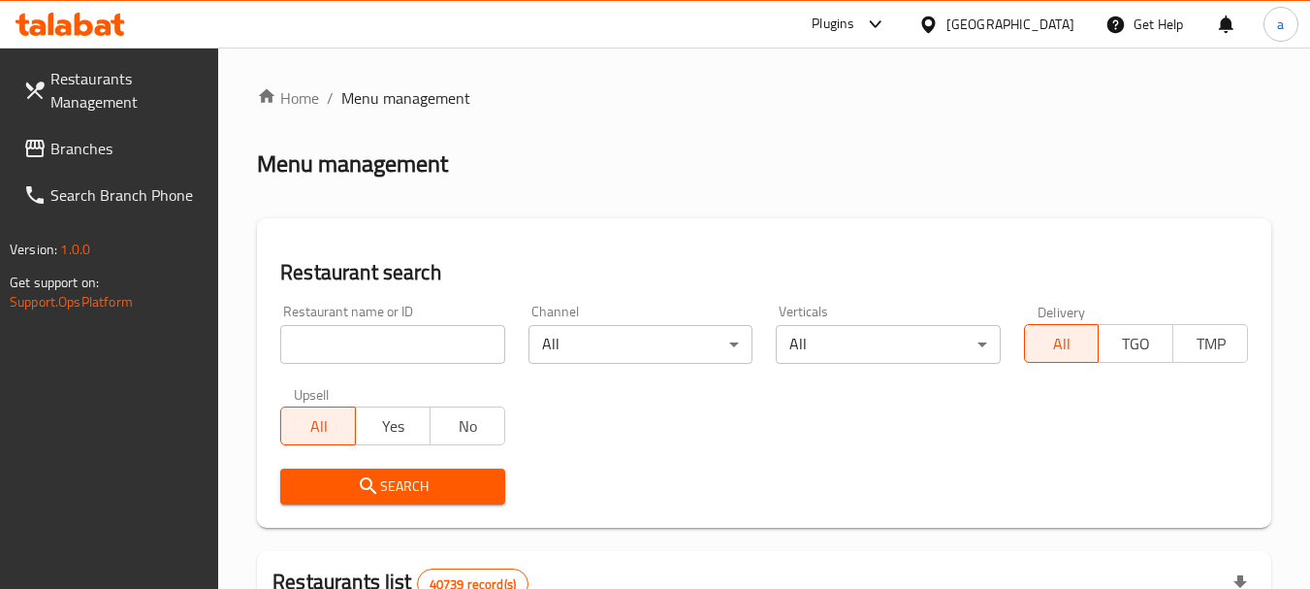
click at [95, 150] on span "Branches" at bounding box center [126, 148] width 153 height 23
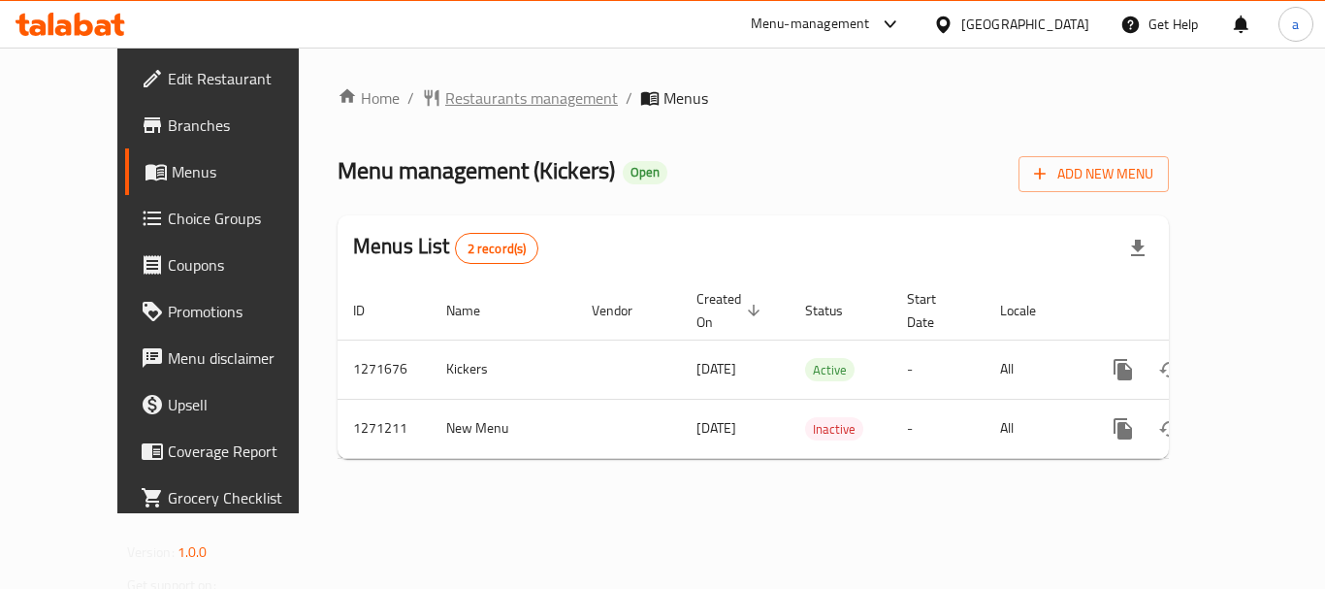
click at [445, 98] on span "Restaurants management" at bounding box center [531, 97] width 173 height 23
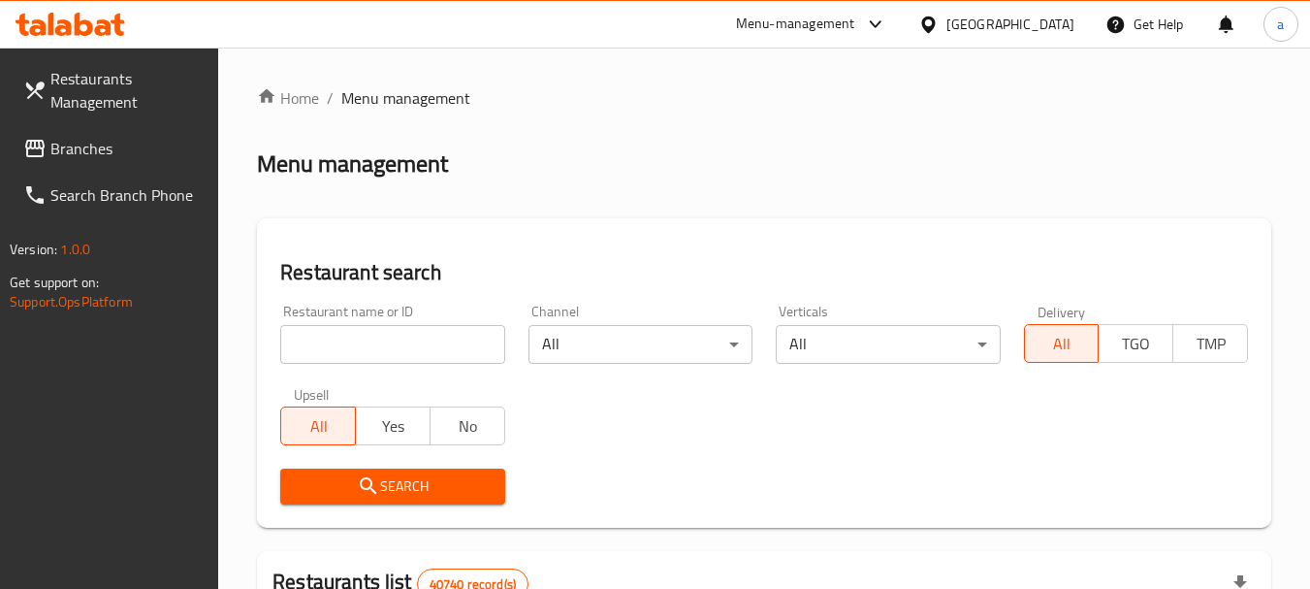
click at [110, 159] on span "Branches" at bounding box center [126, 148] width 153 height 23
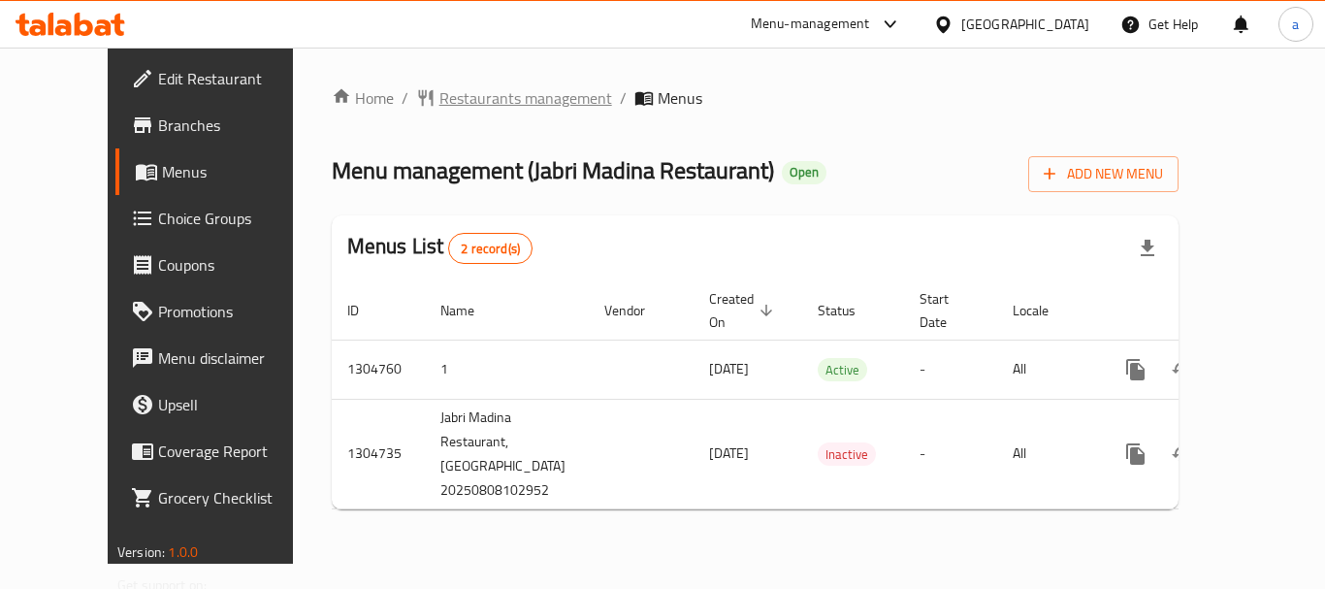
click at [439, 108] on span "Restaurants management" at bounding box center [525, 97] width 173 height 23
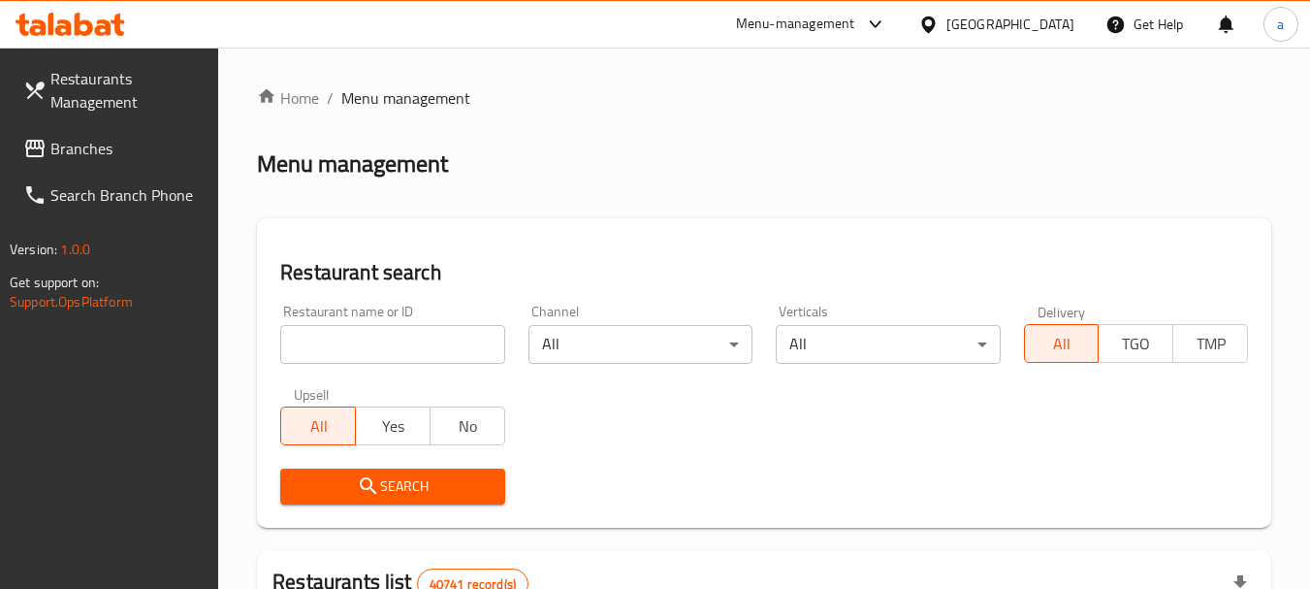
click at [85, 152] on span "Branches" at bounding box center [126, 148] width 153 height 23
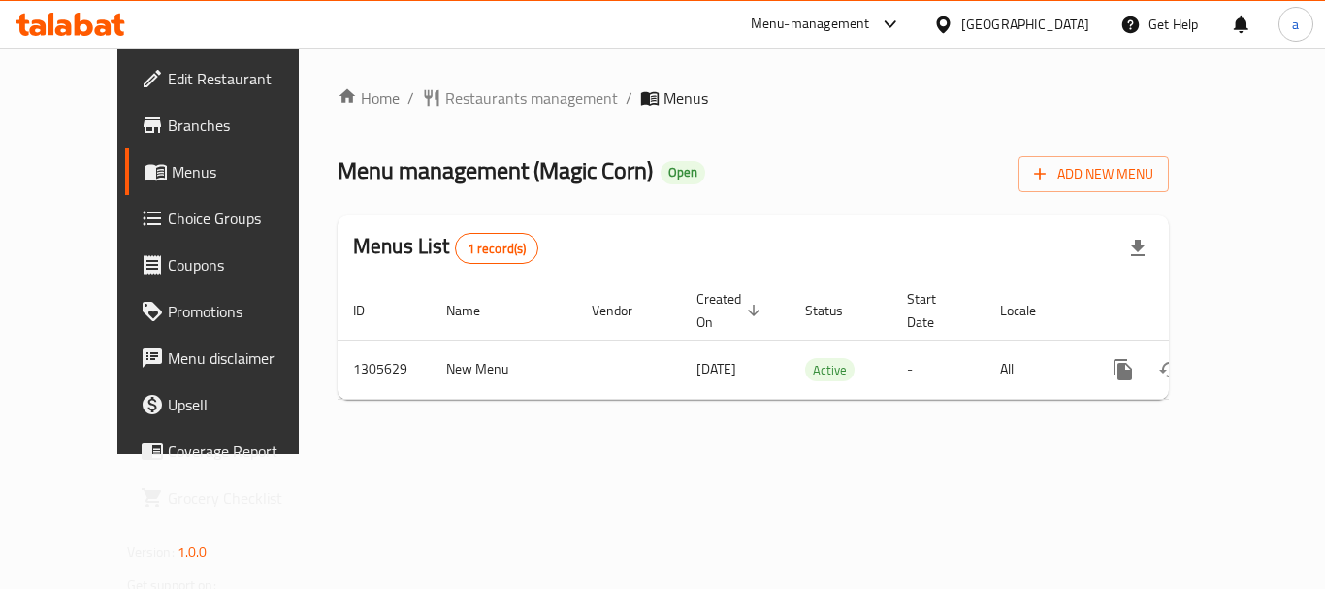
click at [1003, 33] on div "[GEOGRAPHIC_DATA]" at bounding box center [1025, 24] width 128 height 21
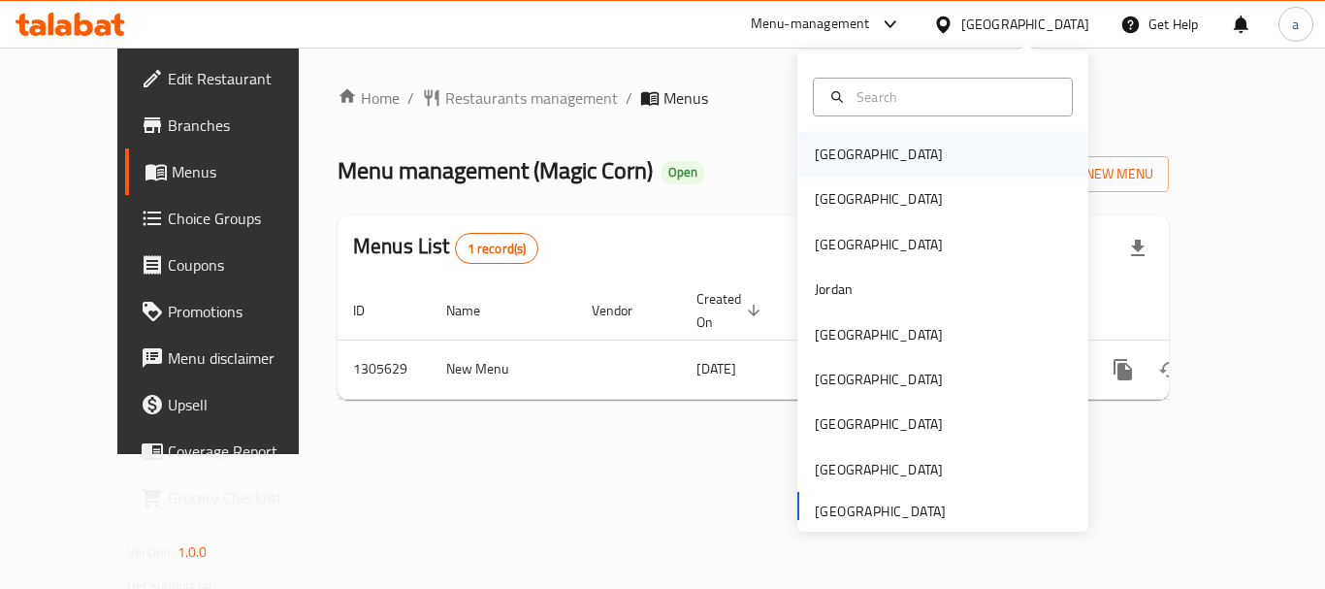
click at [855, 144] on div "Bahrain" at bounding box center [878, 154] width 159 height 45
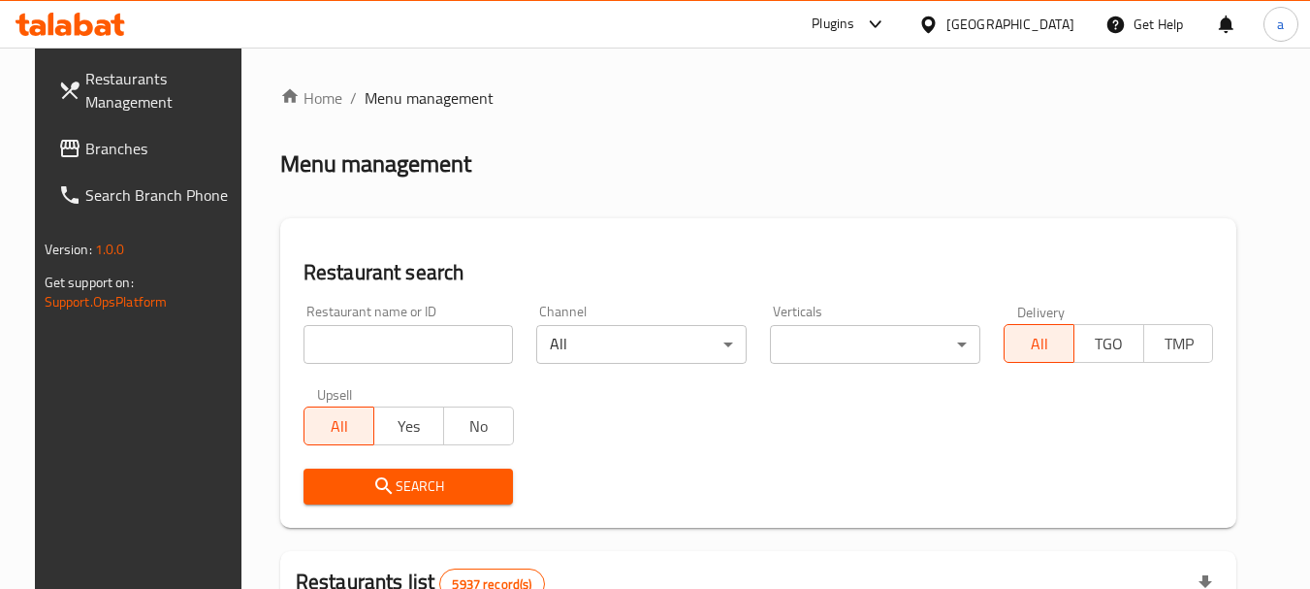
click at [128, 152] on span "Branches" at bounding box center [161, 148] width 153 height 23
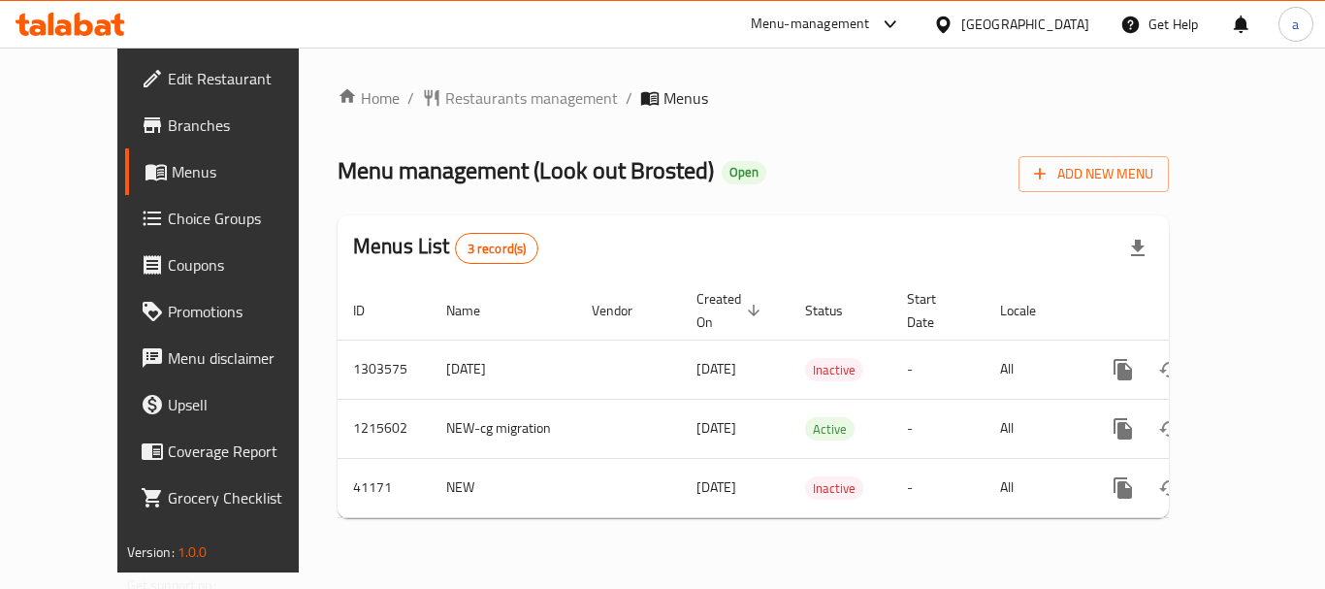
click at [1061, 22] on div "[GEOGRAPHIC_DATA]" at bounding box center [1025, 24] width 128 height 21
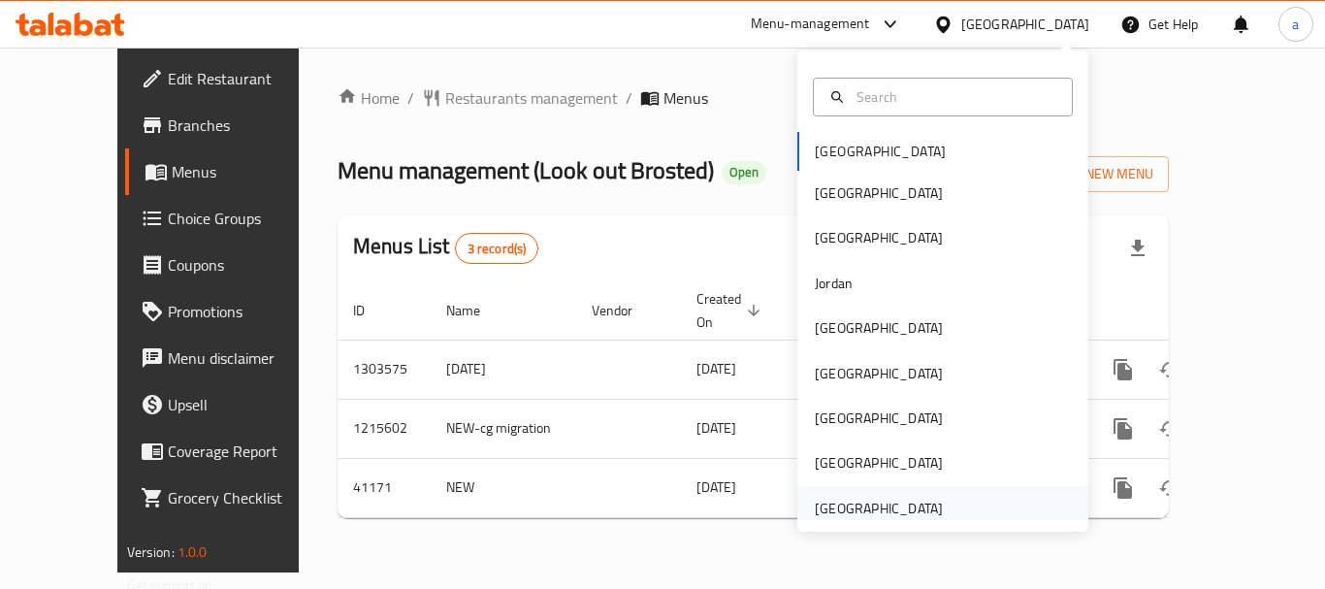
click at [851, 516] on div "[GEOGRAPHIC_DATA]" at bounding box center [879, 507] width 128 height 21
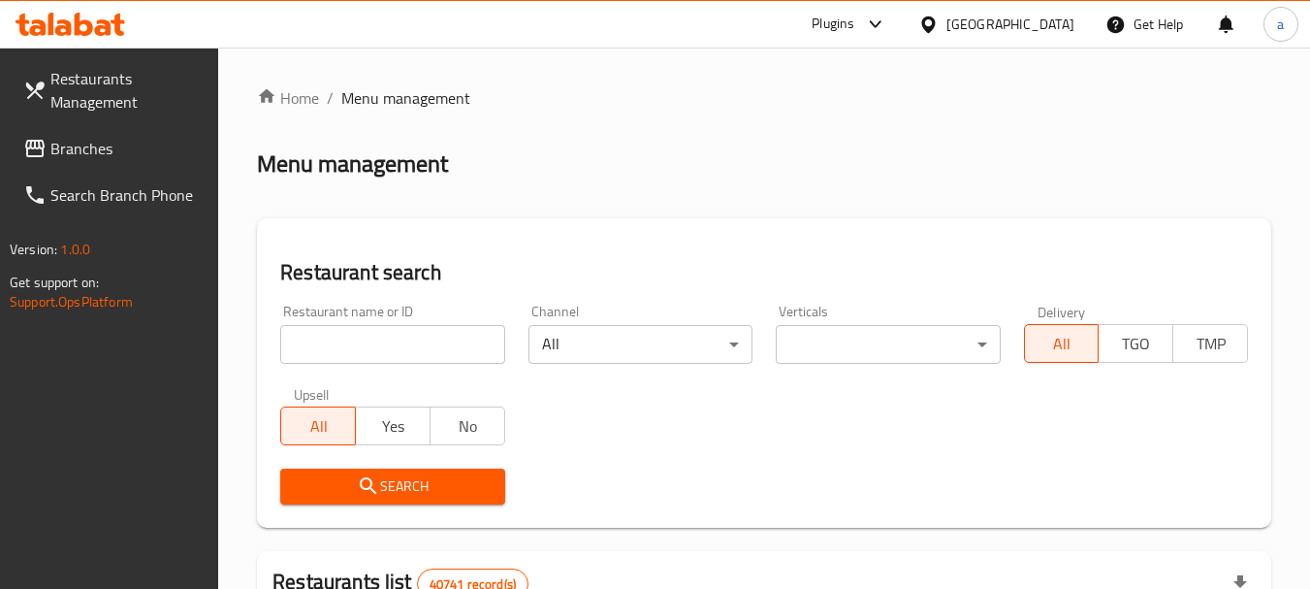
click at [68, 169] on link "Branches" at bounding box center [113, 148] width 211 height 47
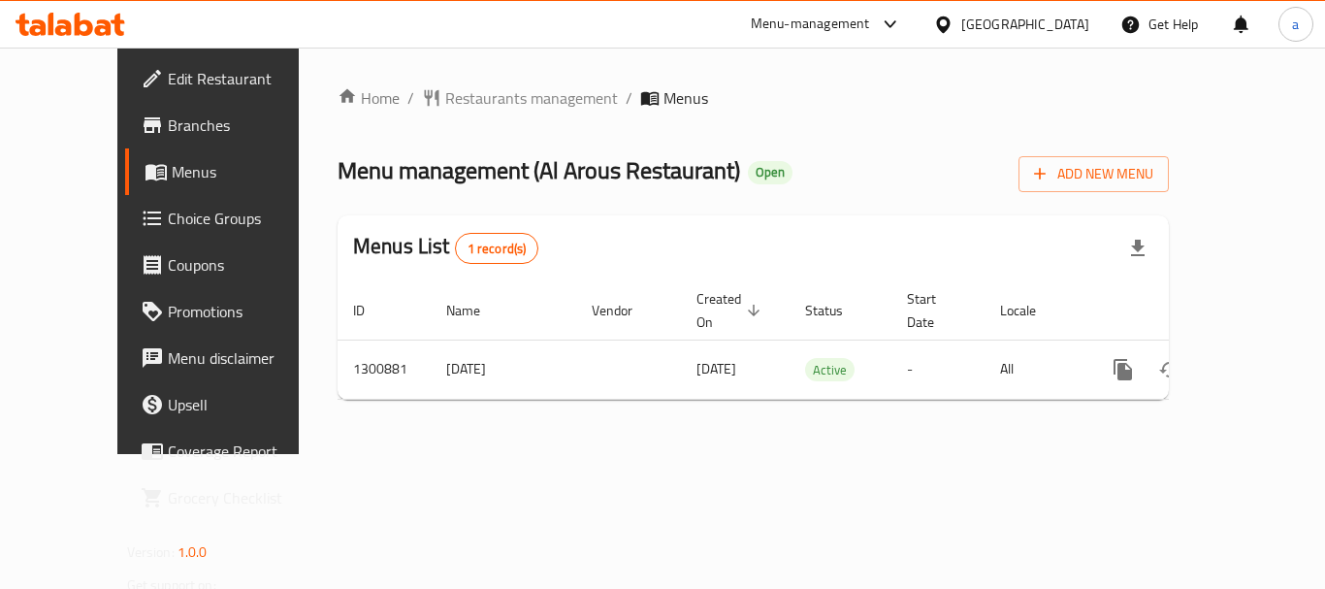
click at [1055, 19] on div "[GEOGRAPHIC_DATA]" at bounding box center [1025, 24] width 128 height 21
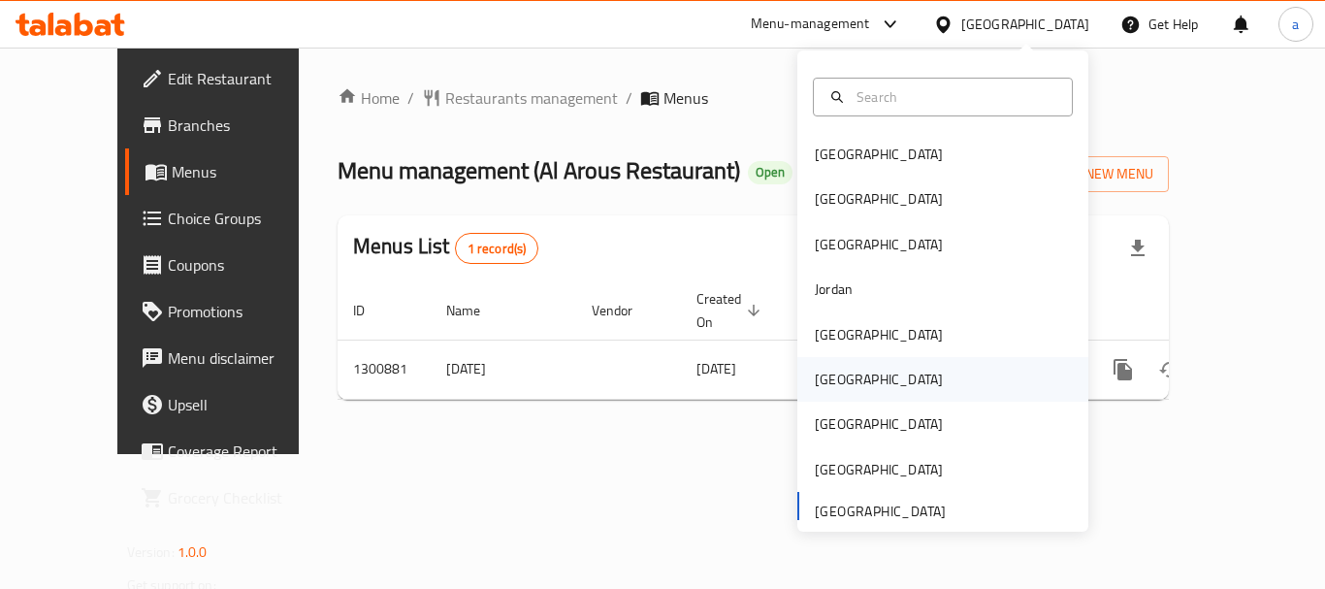
click at [835, 384] on div "[GEOGRAPHIC_DATA]" at bounding box center [879, 378] width 128 height 21
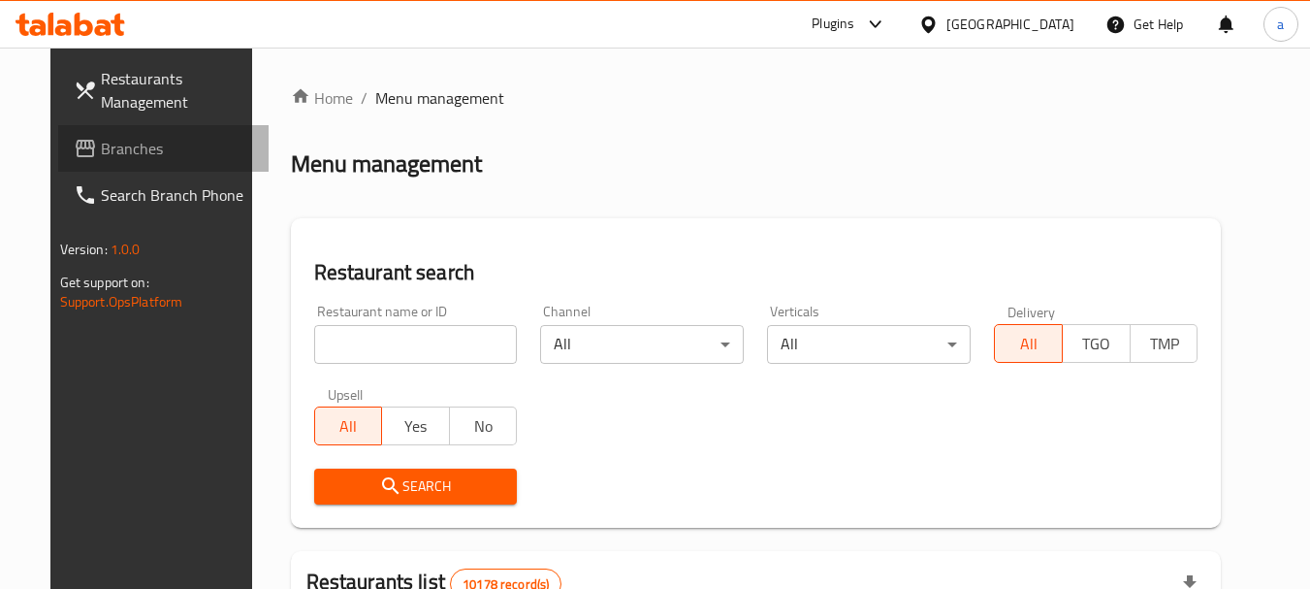
click at [135, 157] on span "Branches" at bounding box center [177, 148] width 153 height 23
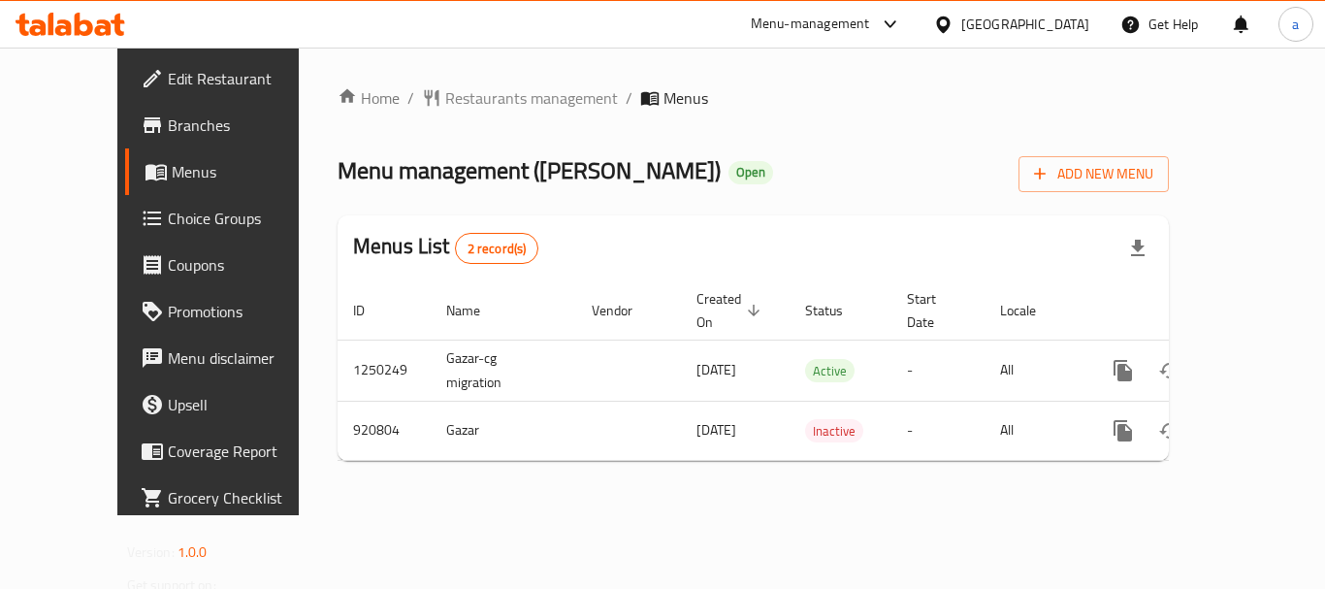
click at [1054, 19] on div "[GEOGRAPHIC_DATA]" at bounding box center [1025, 24] width 128 height 21
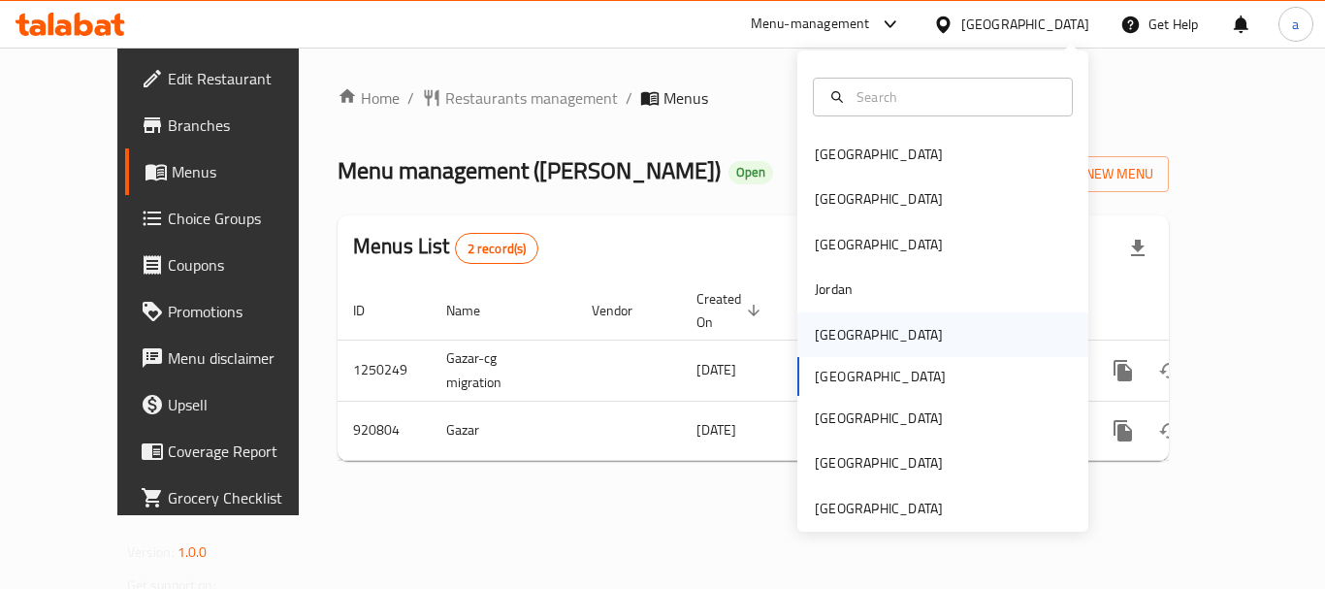
click at [826, 336] on div "[GEOGRAPHIC_DATA]" at bounding box center [879, 334] width 128 height 21
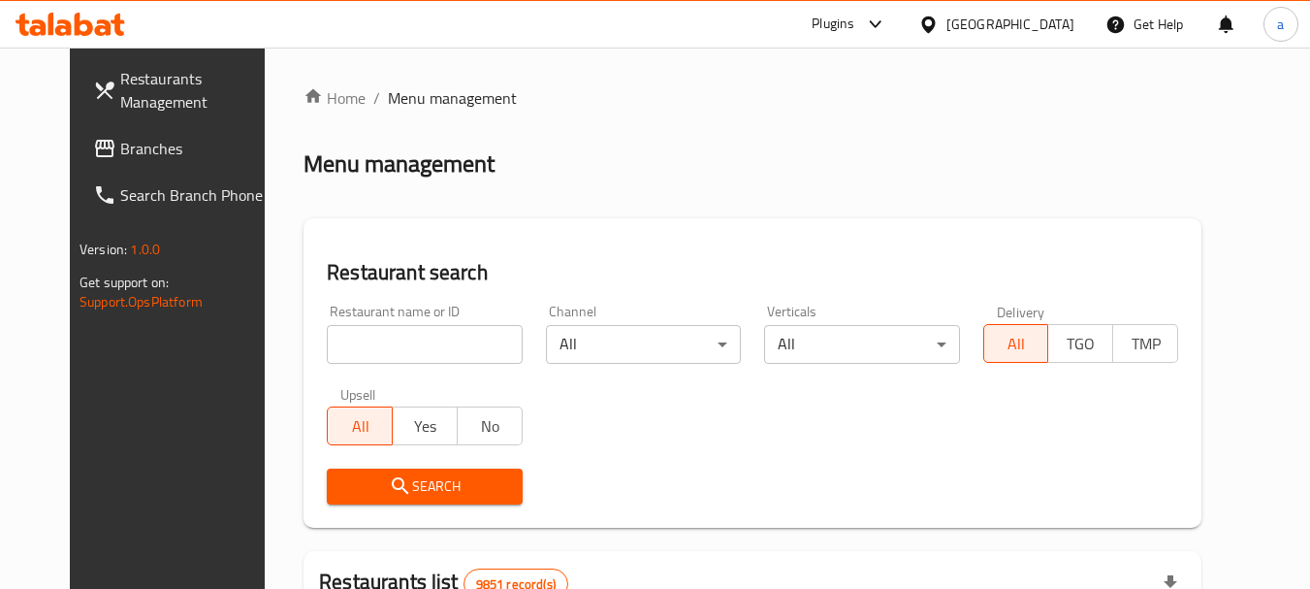
click at [125, 163] on link "Branches" at bounding box center [183, 148] width 211 height 47
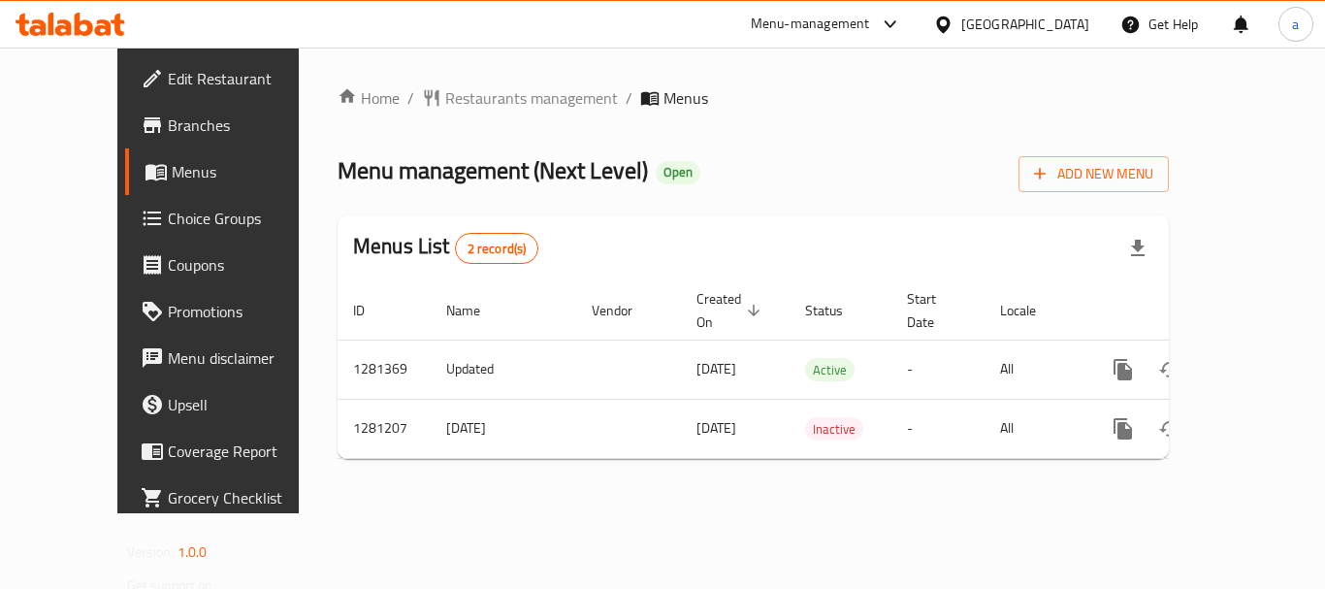
click at [949, 26] on icon at bounding box center [943, 24] width 14 height 16
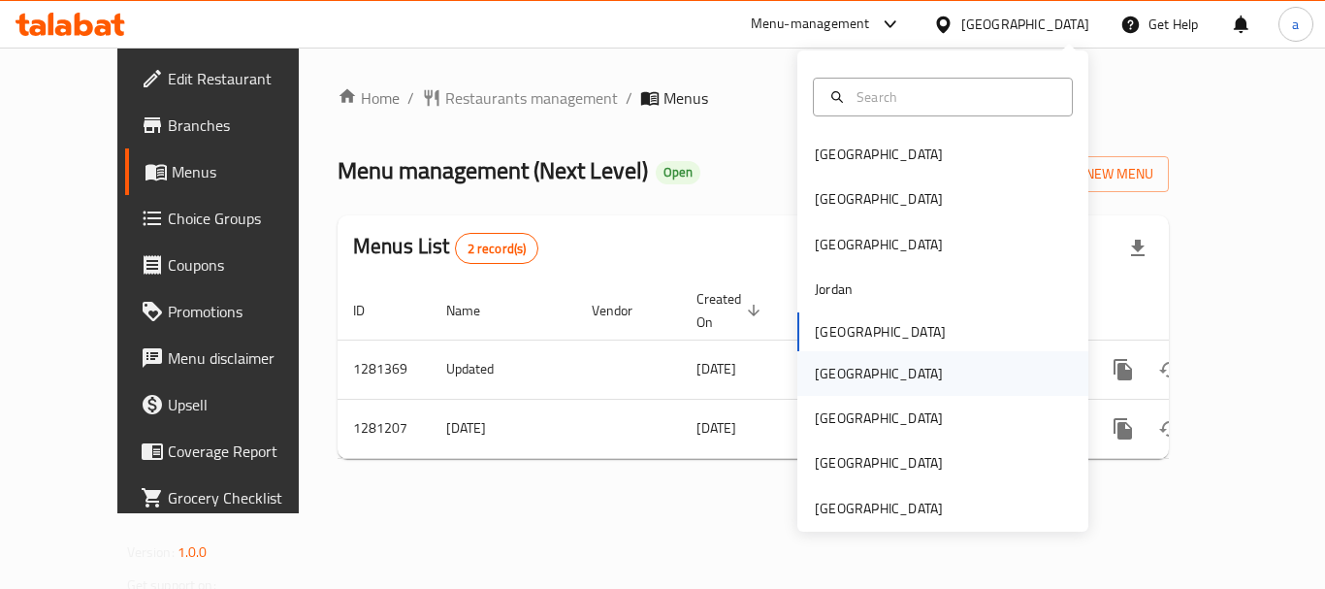
click at [828, 374] on div "[GEOGRAPHIC_DATA]" at bounding box center [879, 373] width 128 height 21
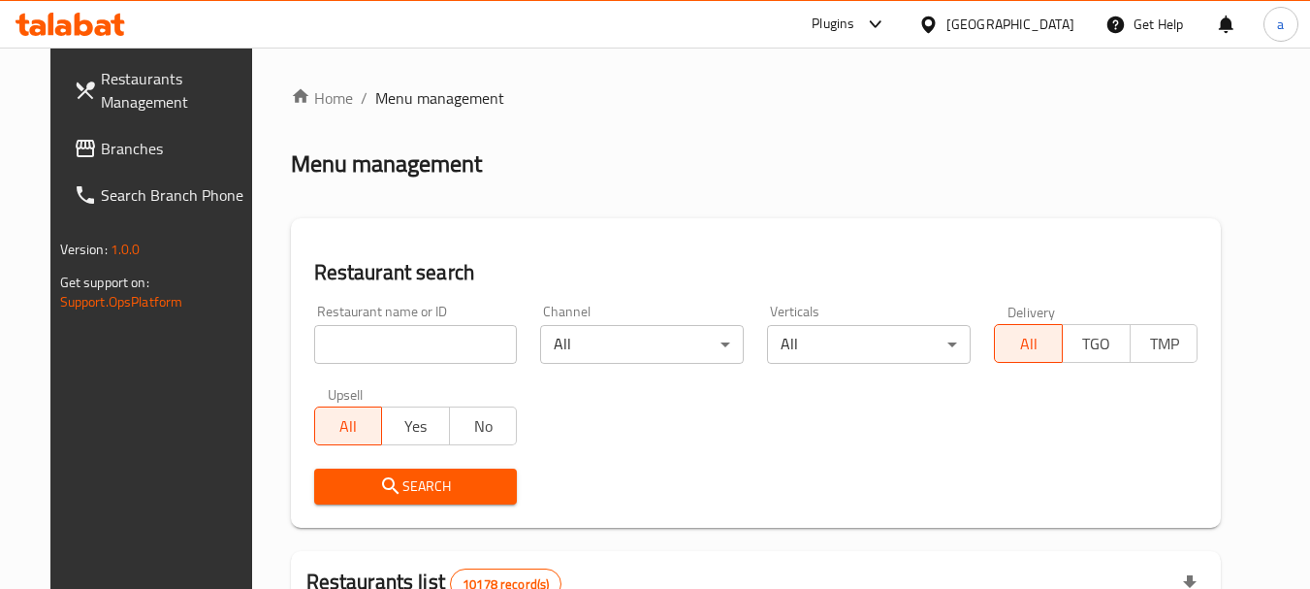
click at [110, 156] on span "Branches" at bounding box center [177, 148] width 153 height 23
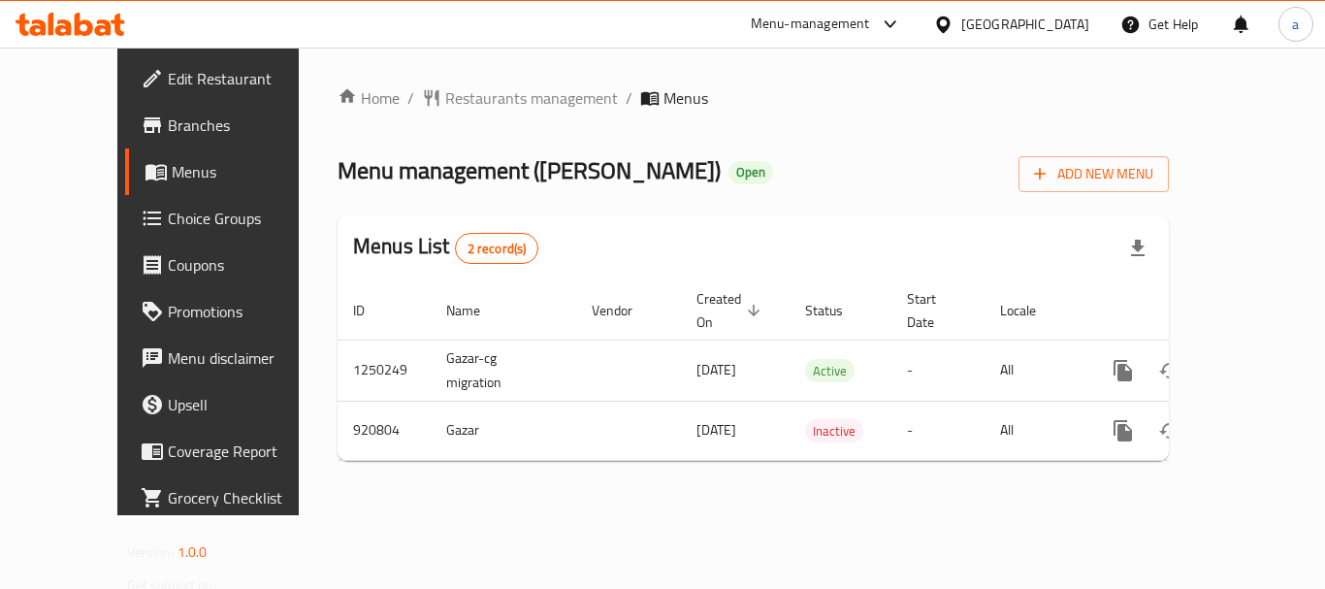
click at [1085, 21] on div "[GEOGRAPHIC_DATA]" at bounding box center [1025, 24] width 128 height 21
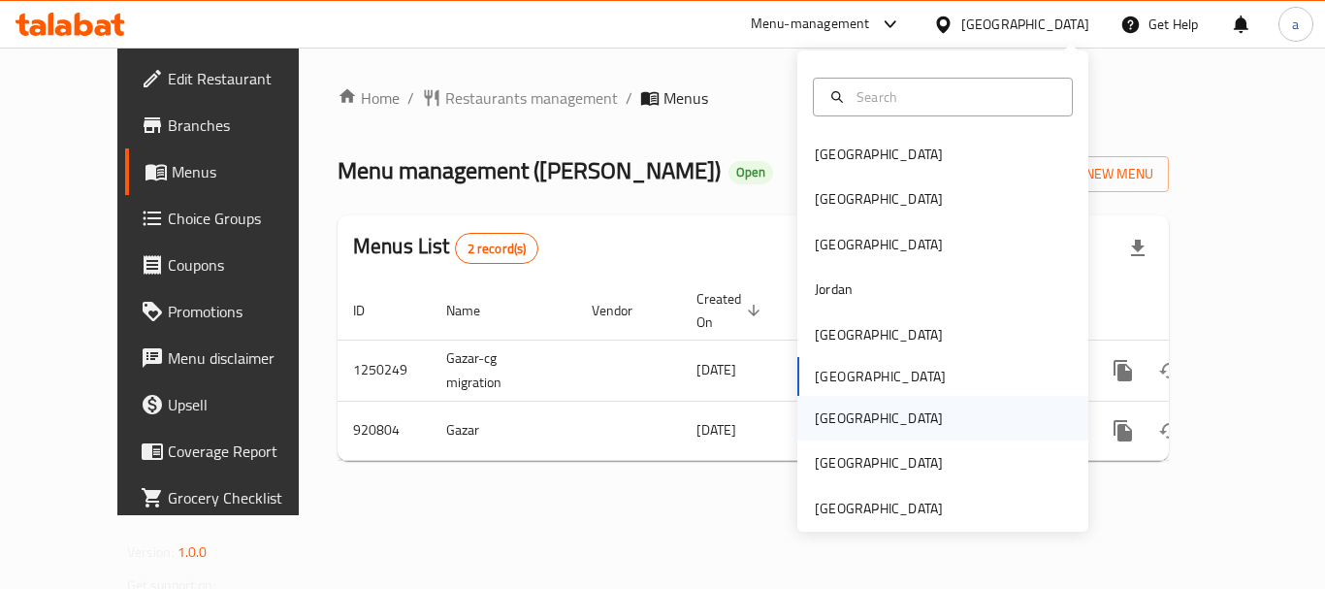
click at [845, 427] on div "[GEOGRAPHIC_DATA]" at bounding box center [878, 418] width 159 height 45
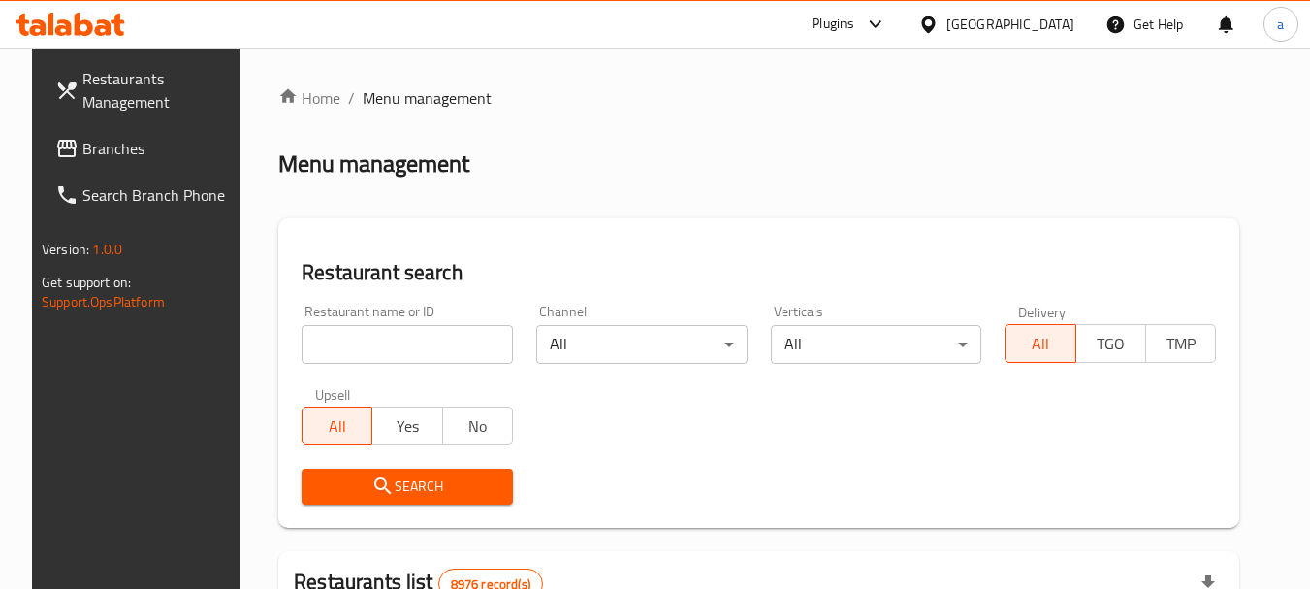
click at [82, 147] on span "Branches" at bounding box center [158, 148] width 153 height 23
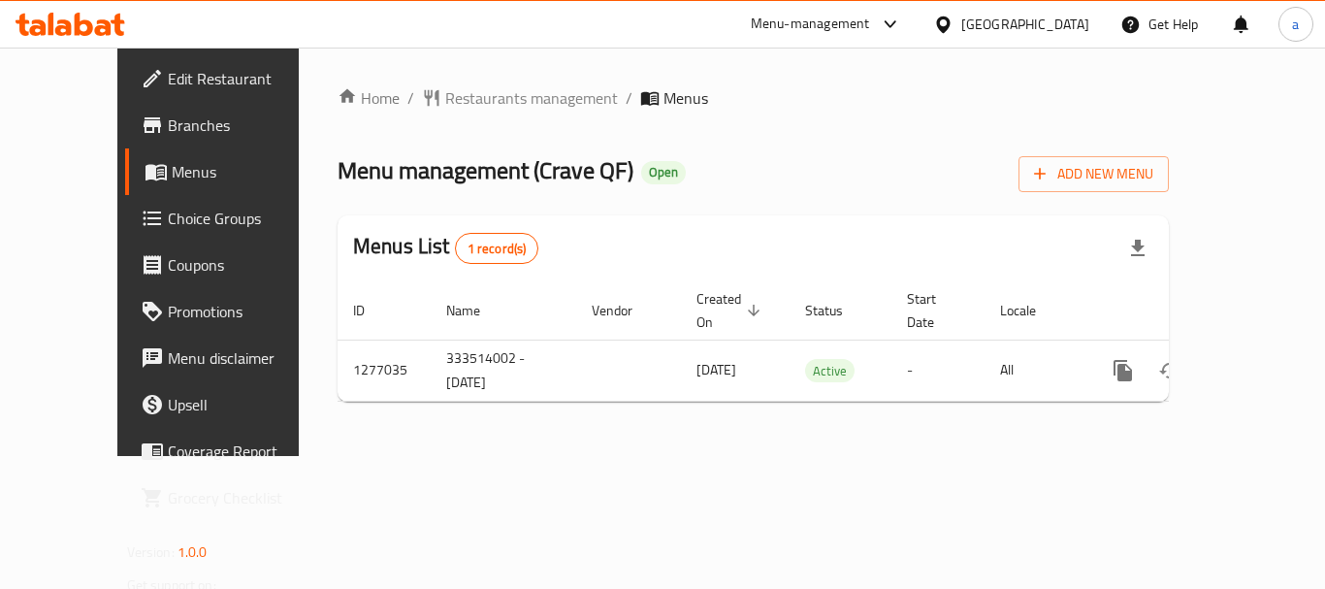
click at [953, 16] on icon at bounding box center [943, 25] width 20 height 20
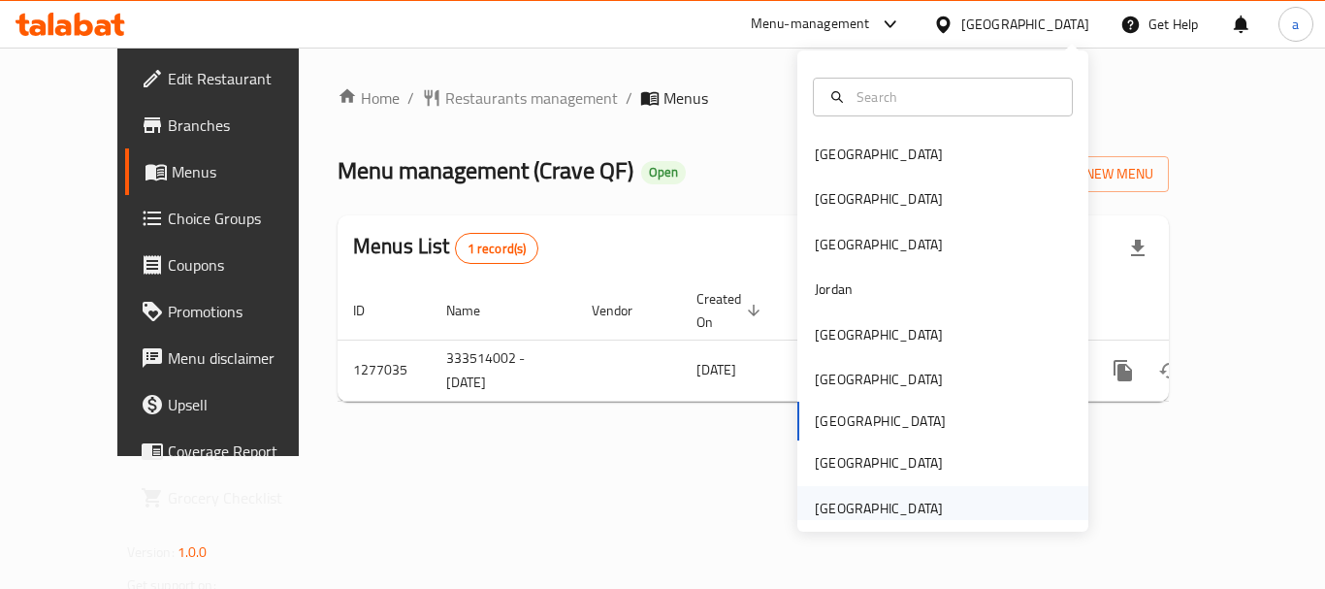
click at [869, 503] on div "[GEOGRAPHIC_DATA]" at bounding box center [879, 507] width 128 height 21
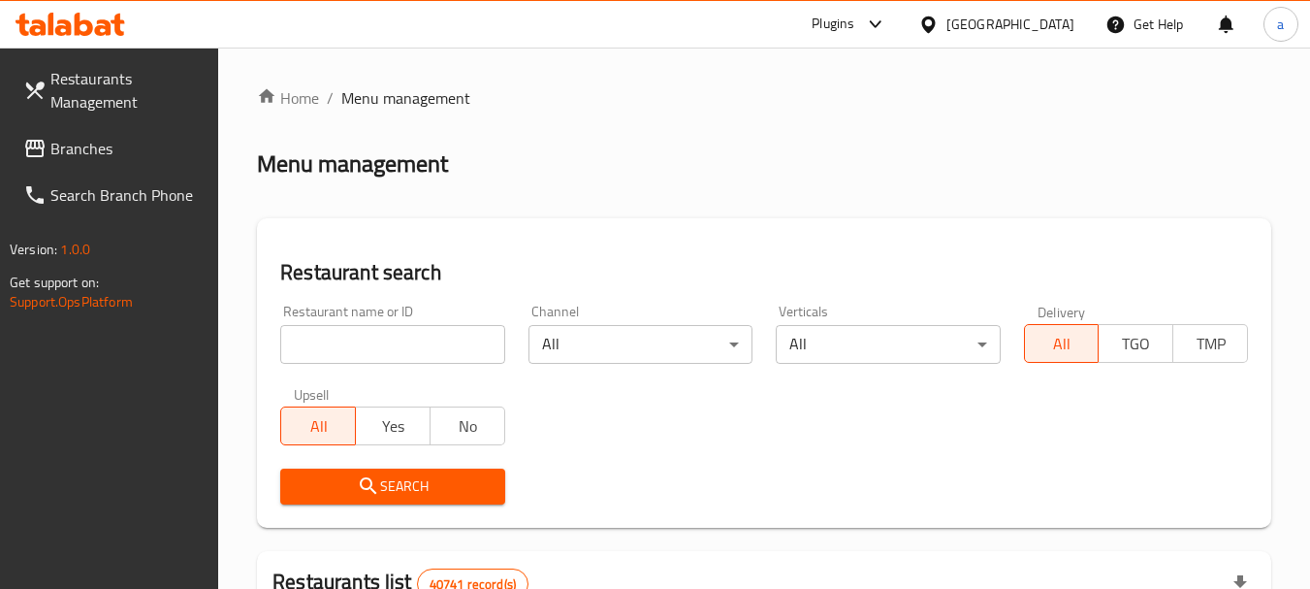
click at [353, 346] on input "search" at bounding box center [392, 344] width 224 height 39
click at [75, 125] on link "Branches" at bounding box center [113, 148] width 211 height 47
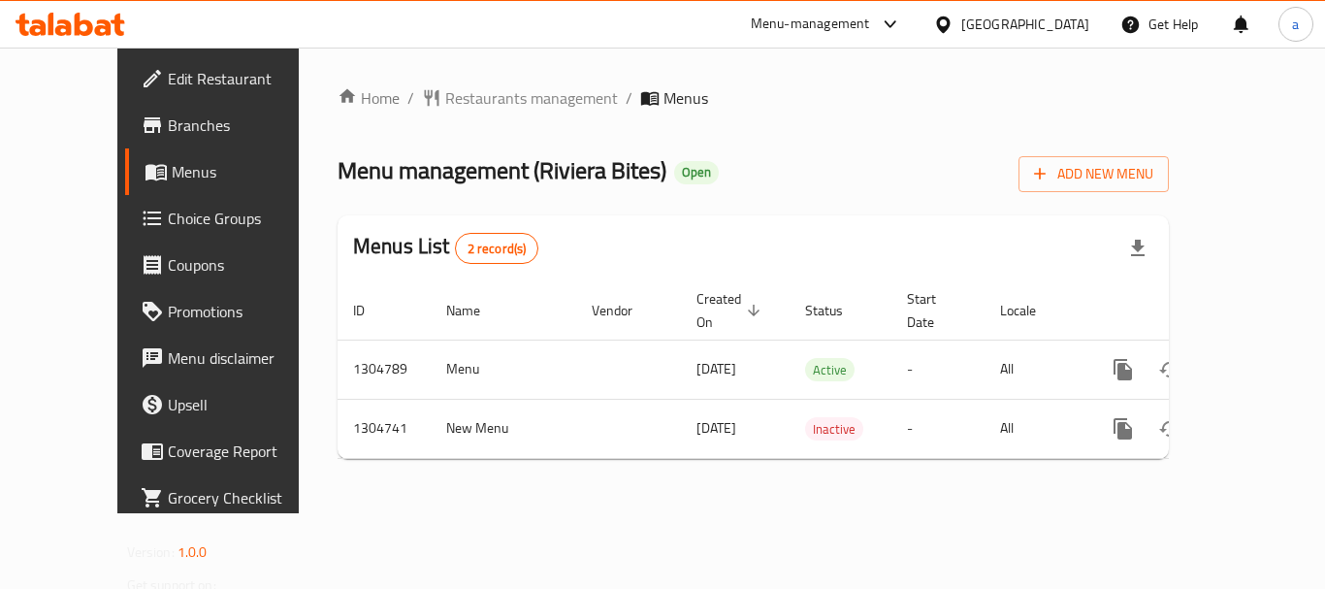
click at [937, 24] on icon at bounding box center [943, 25] width 20 height 20
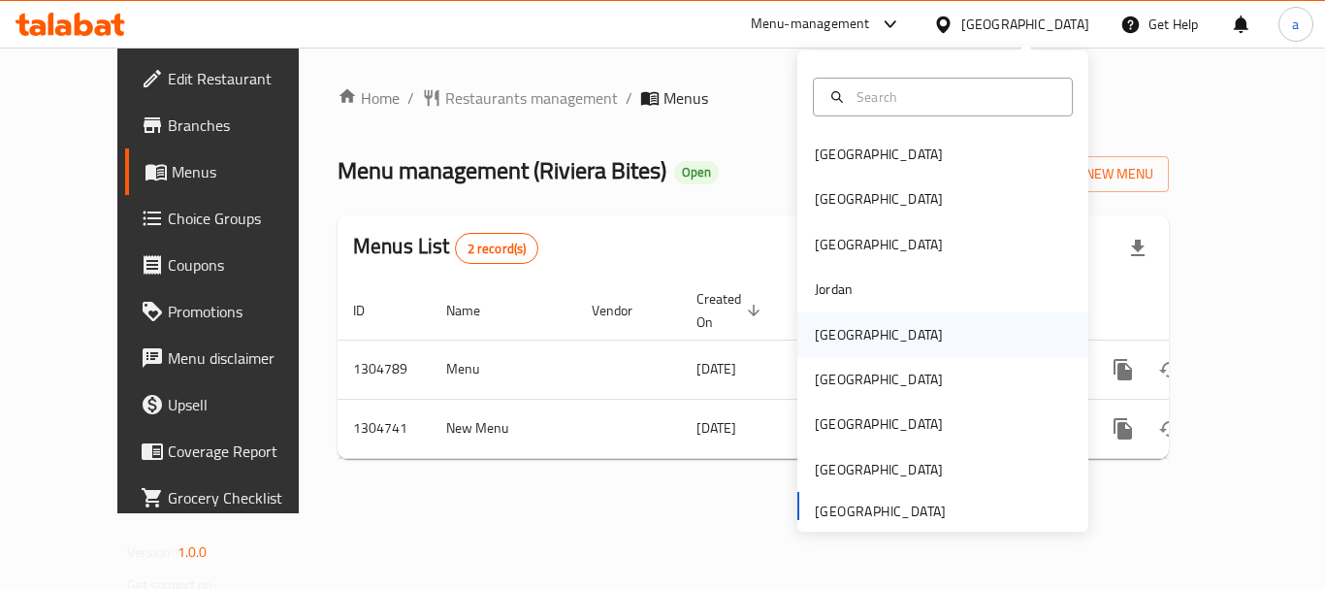
click at [832, 324] on div "[GEOGRAPHIC_DATA]" at bounding box center [879, 334] width 128 height 21
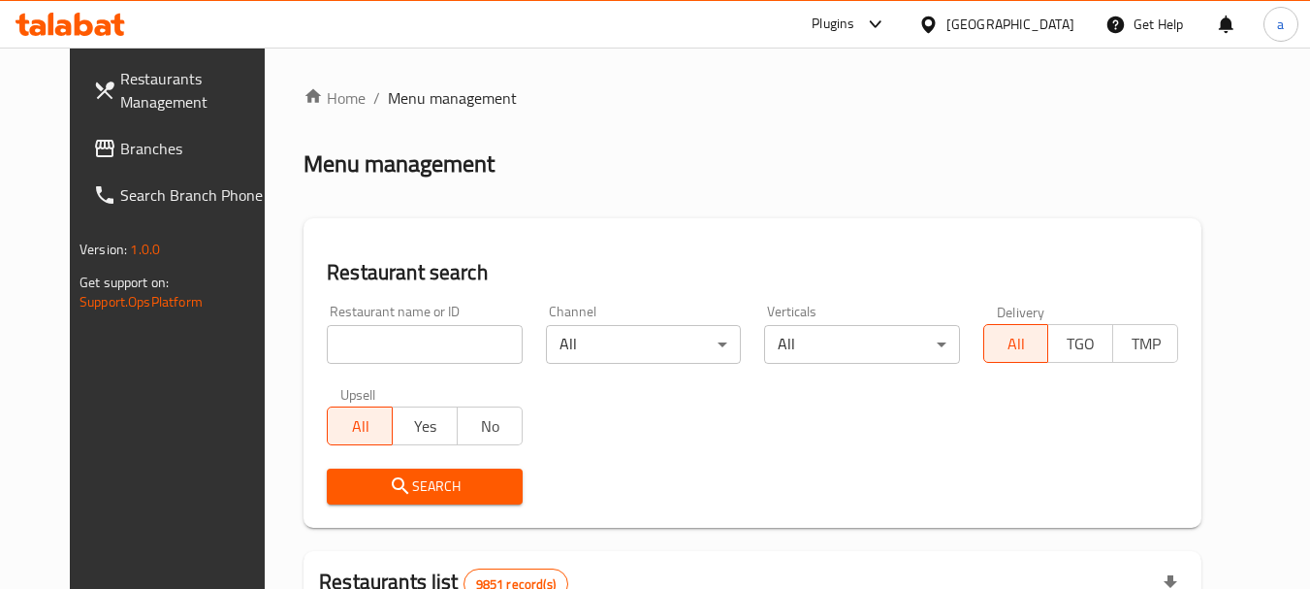
click at [120, 146] on span "Branches" at bounding box center [196, 148] width 153 height 23
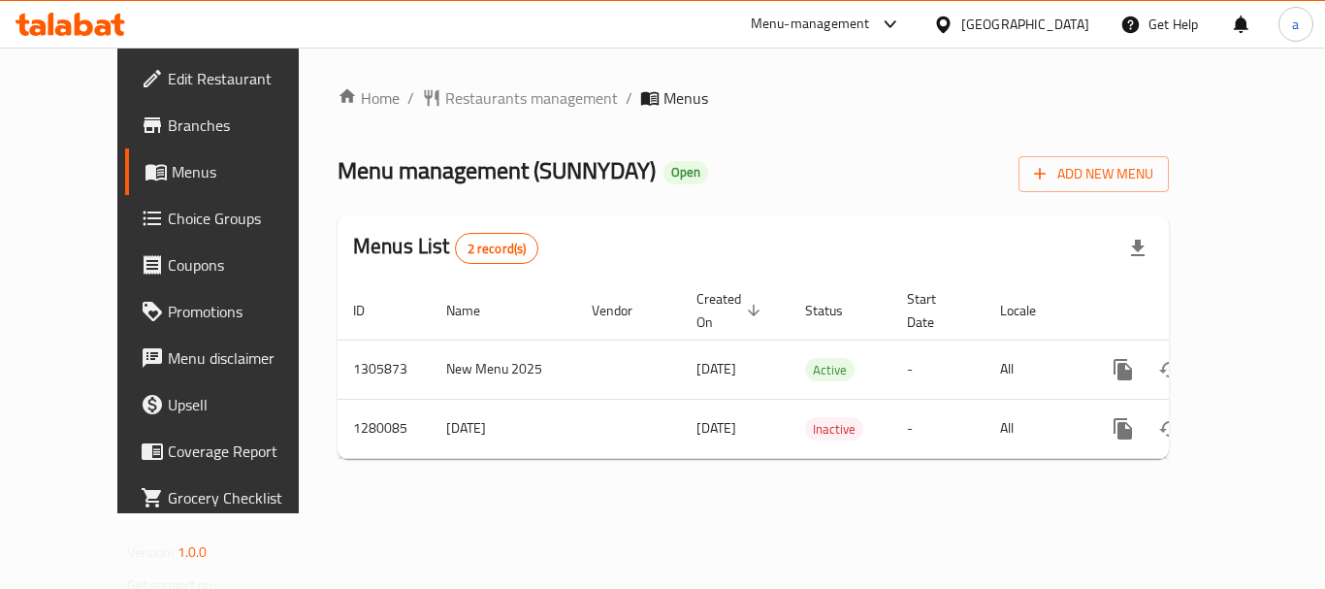
click at [1055, 23] on div "[GEOGRAPHIC_DATA]" at bounding box center [1025, 24] width 128 height 21
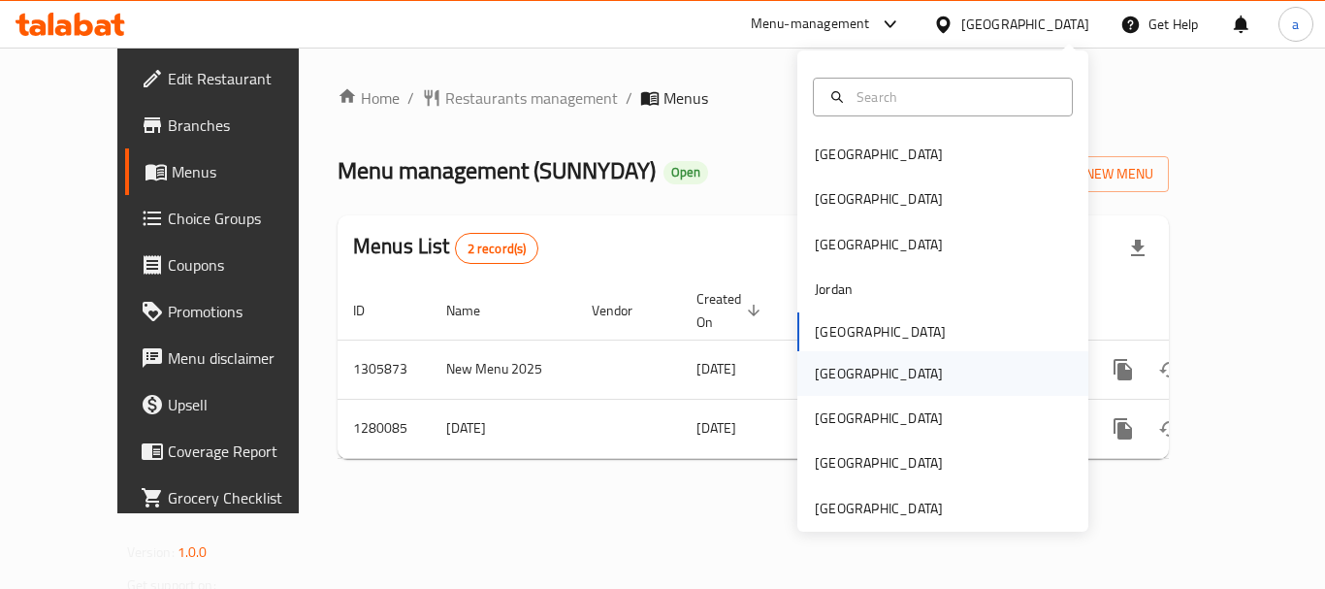
click at [841, 386] on div "[GEOGRAPHIC_DATA]" at bounding box center [878, 373] width 159 height 45
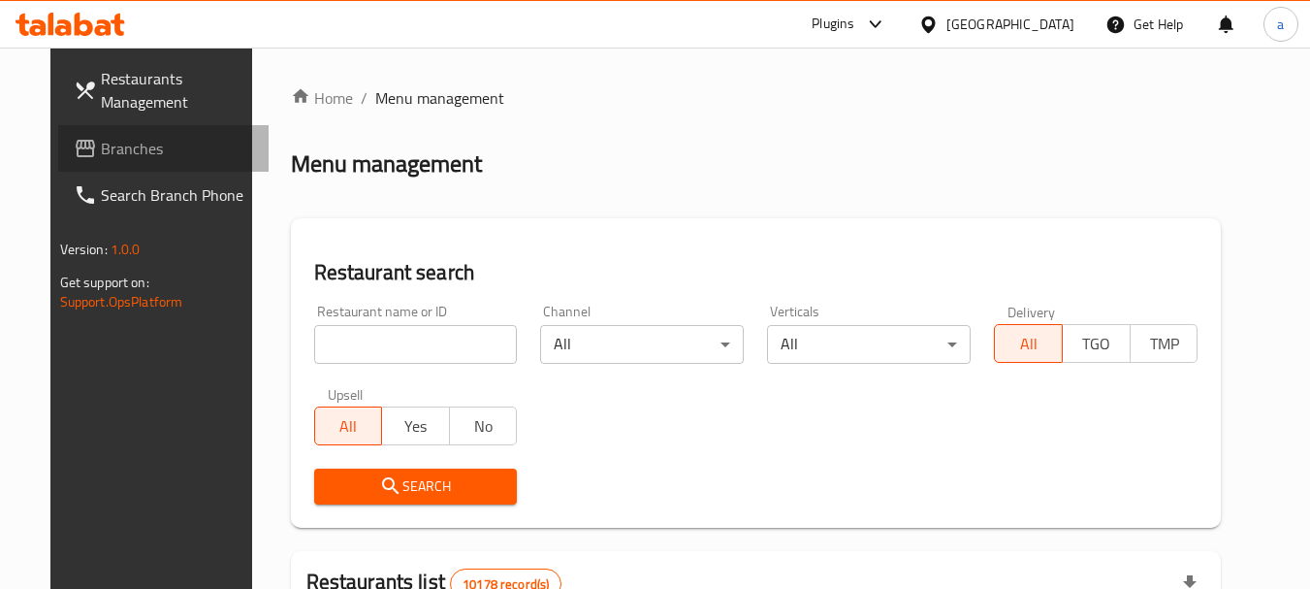
click at [134, 143] on span "Branches" at bounding box center [177, 148] width 153 height 23
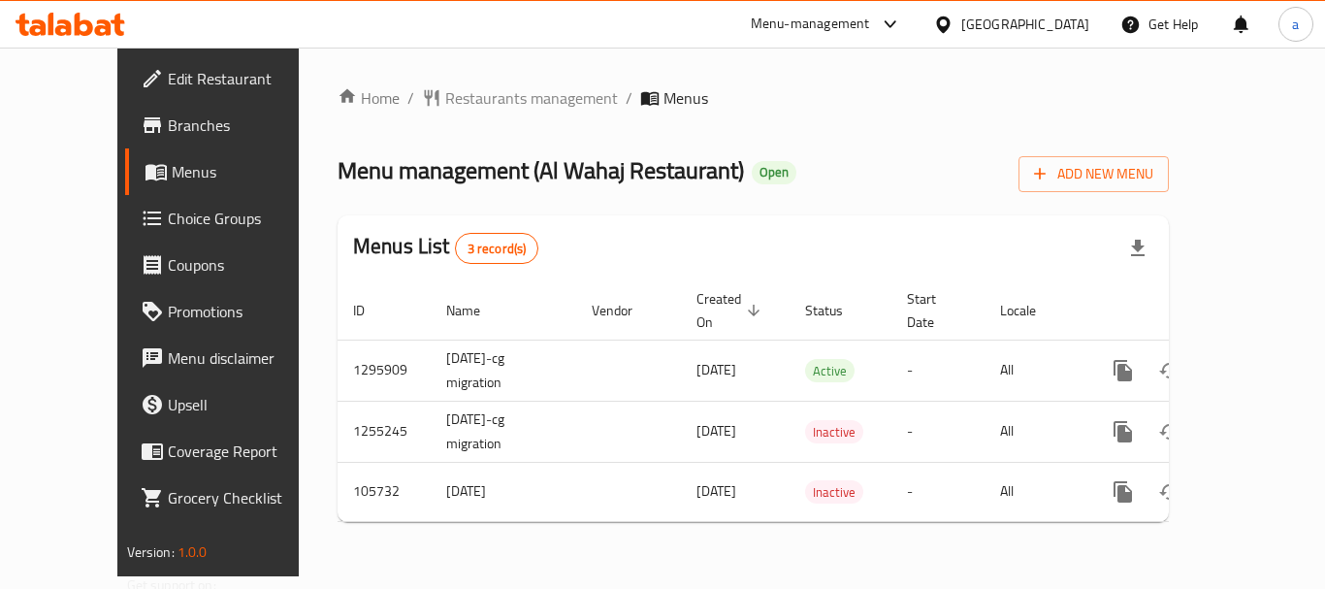
click at [1073, 16] on div "[GEOGRAPHIC_DATA]" at bounding box center [1025, 24] width 128 height 21
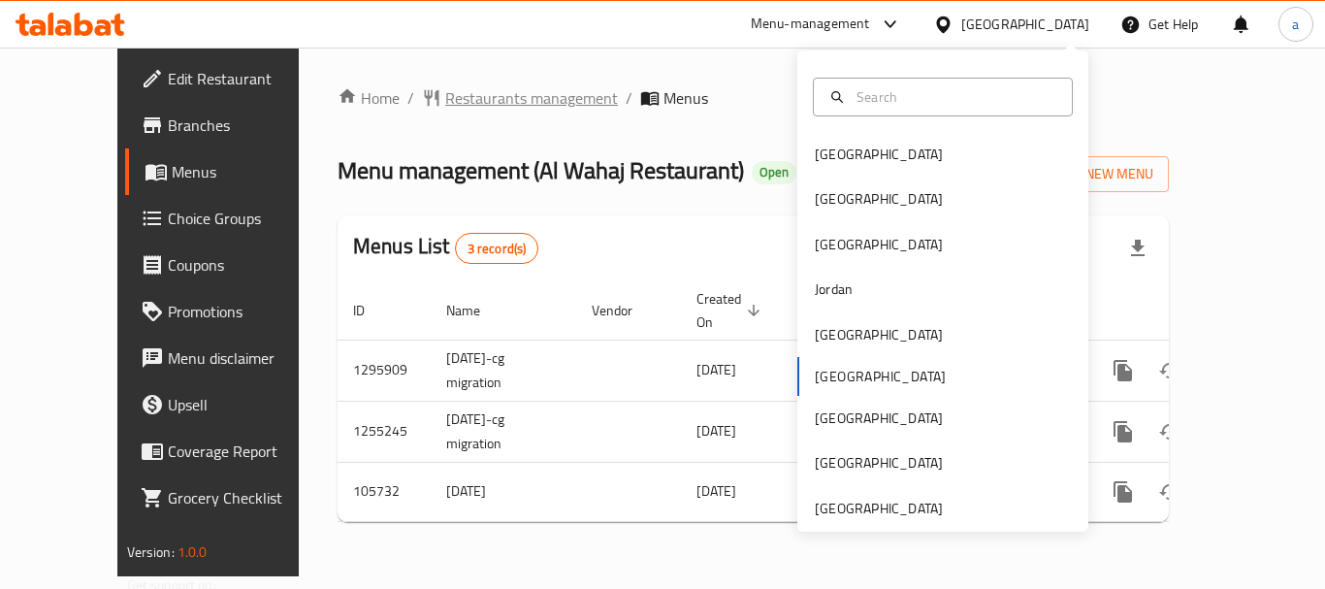
click at [445, 93] on span "Restaurants management" at bounding box center [531, 97] width 173 height 23
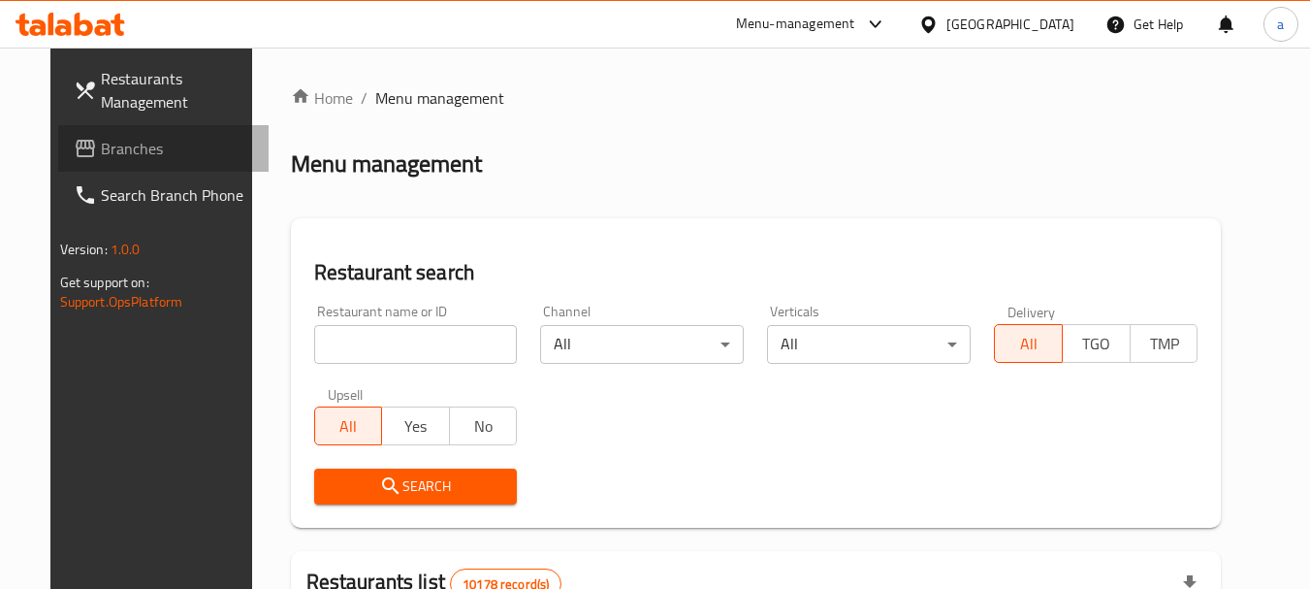
click at [122, 149] on span "Branches" at bounding box center [177, 148] width 153 height 23
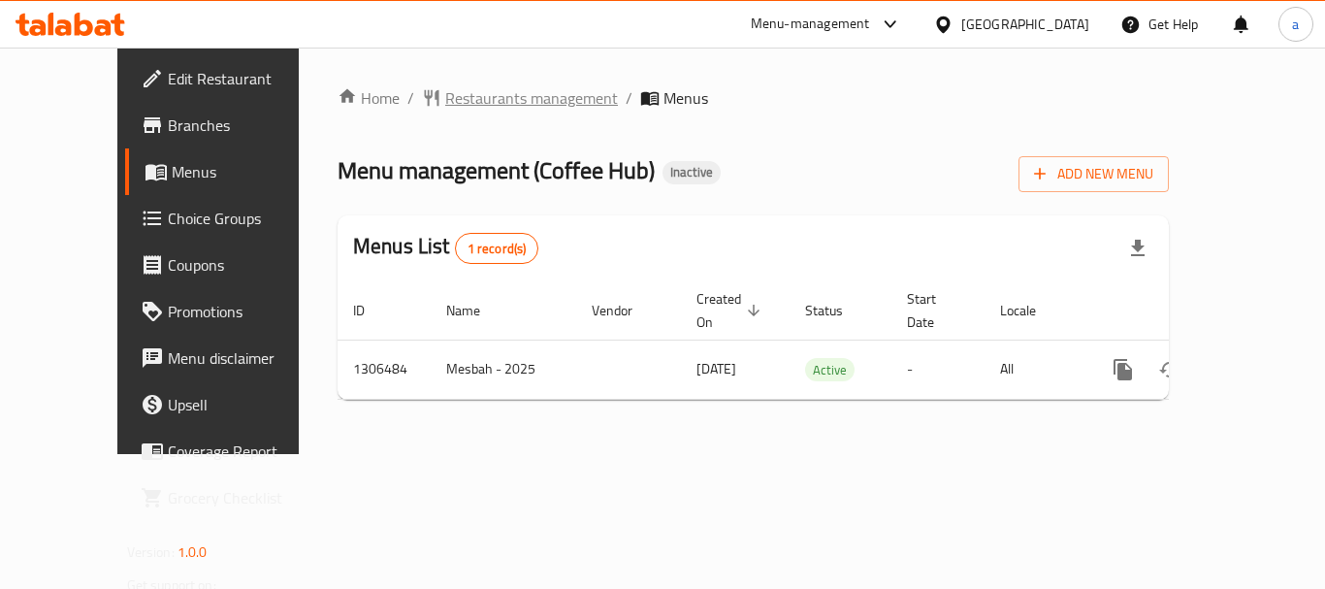
click at [462, 88] on span "Restaurants management" at bounding box center [531, 97] width 173 height 23
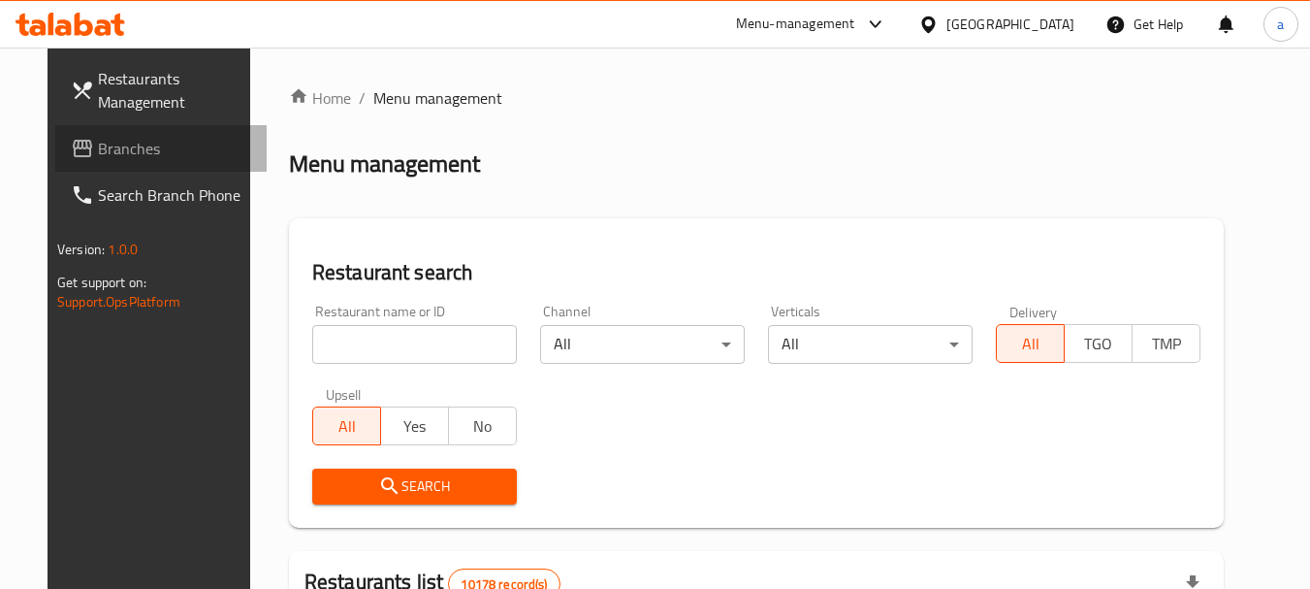
click at [98, 158] on span "Branches" at bounding box center [174, 148] width 153 height 23
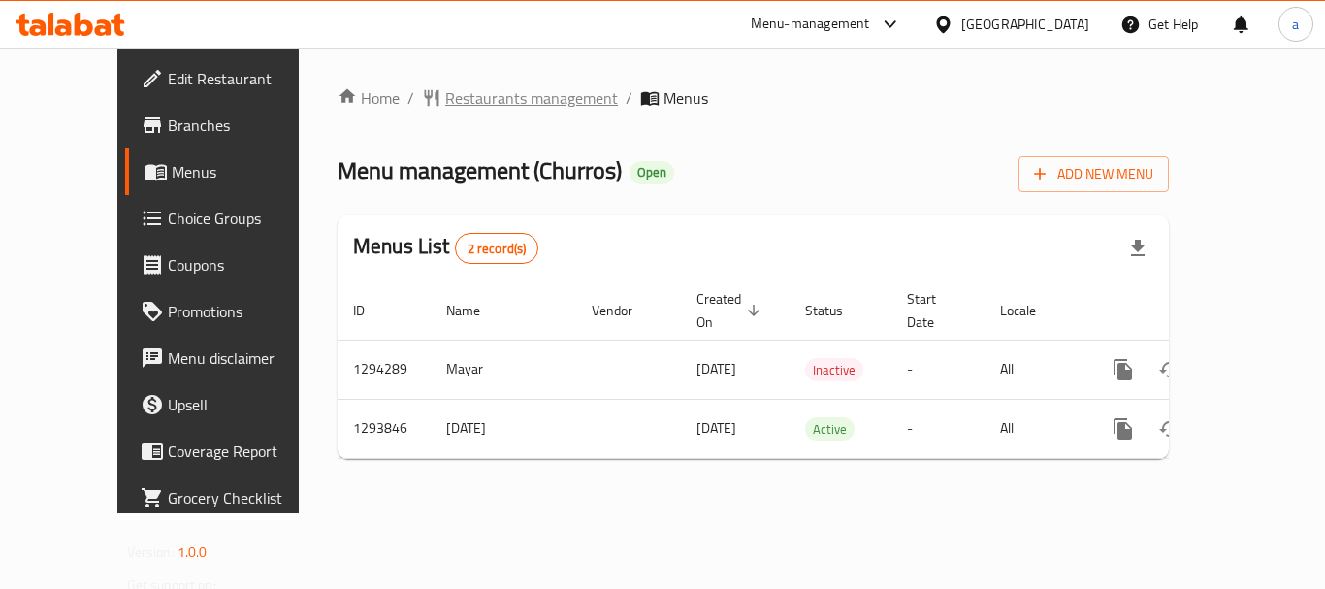
click at [456, 105] on span "Restaurants management" at bounding box center [531, 97] width 173 height 23
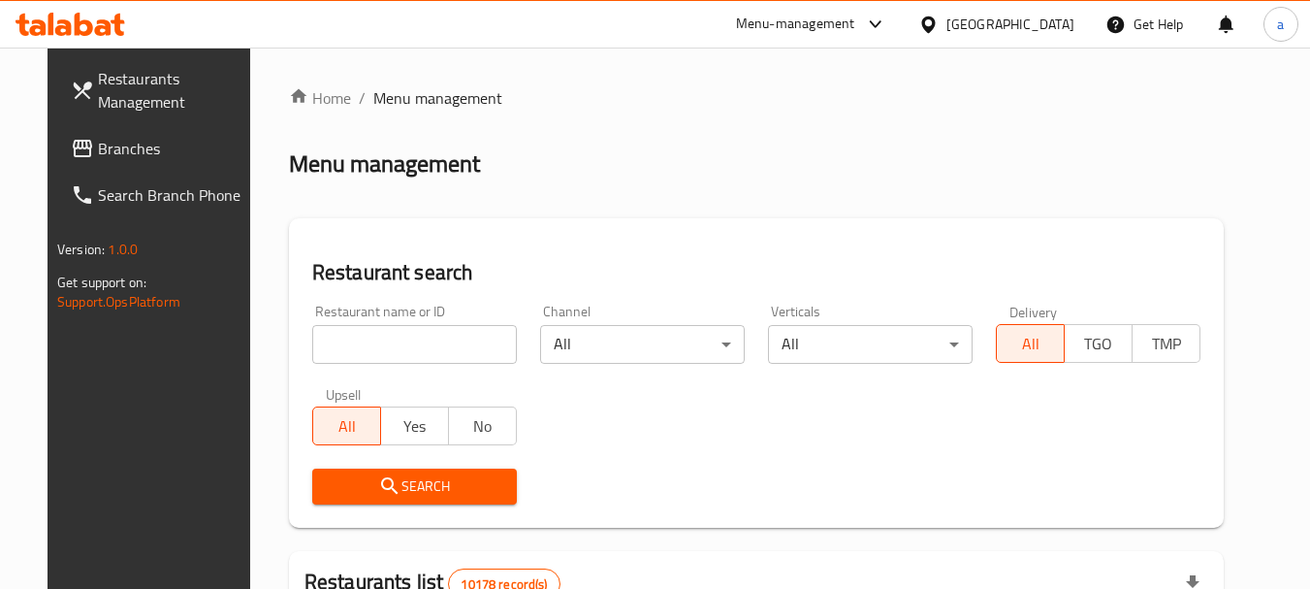
click at [138, 144] on span "Branches" at bounding box center [174, 148] width 153 height 23
